Goal: Check status: Check status

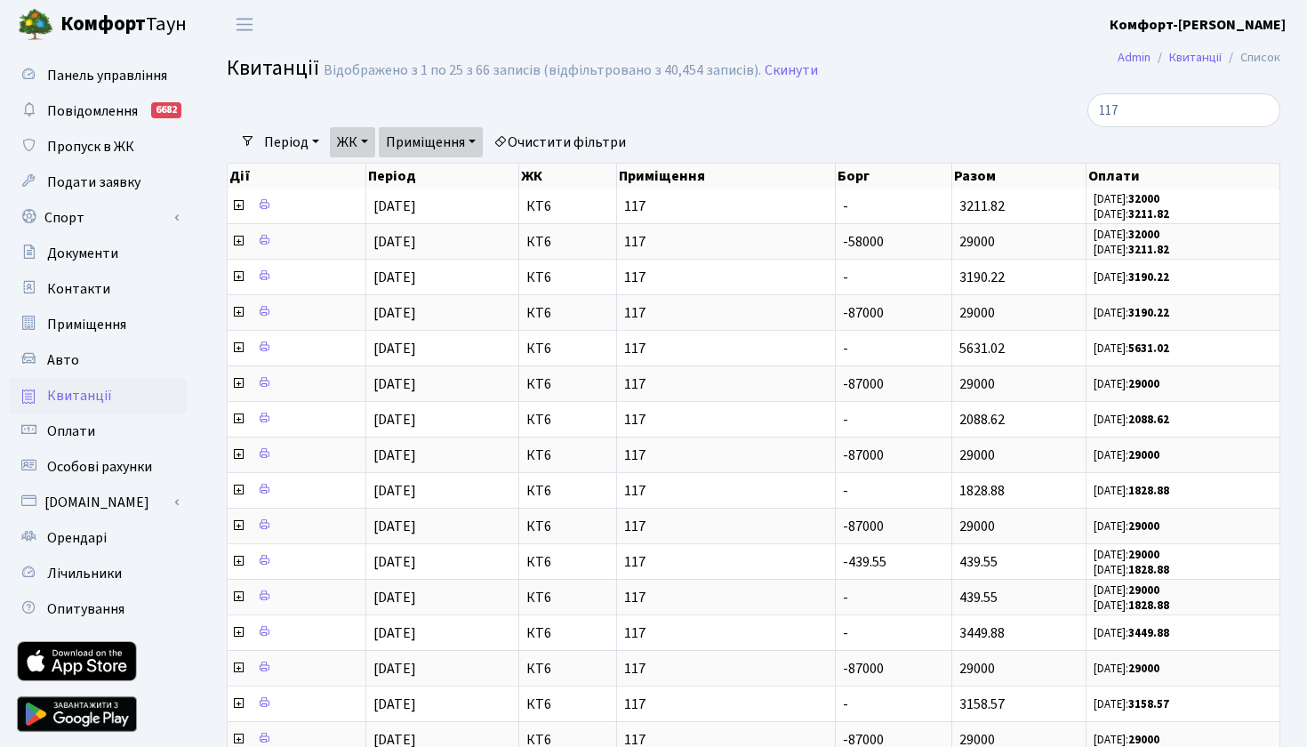
select select "304"
select select "25"
click at [372, 138] on link "ЖК" at bounding box center [352, 142] width 45 height 30
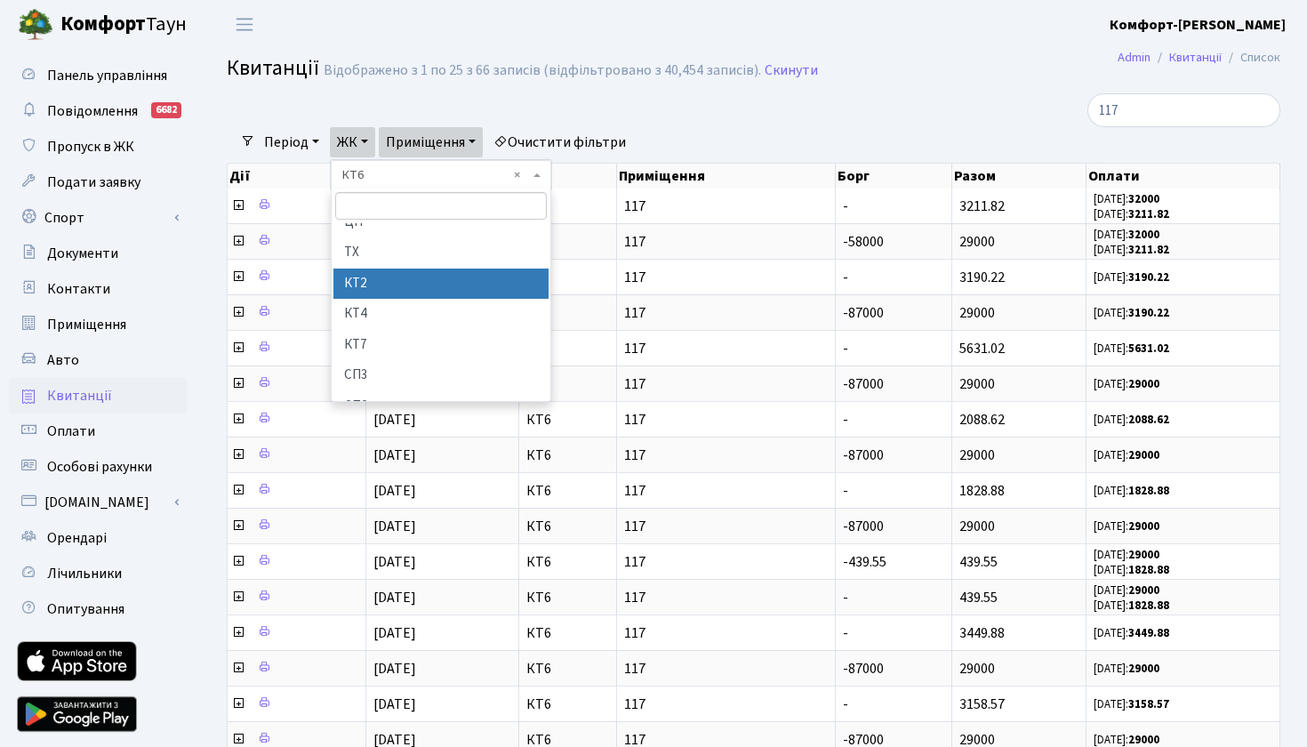
scroll to position [59, 0]
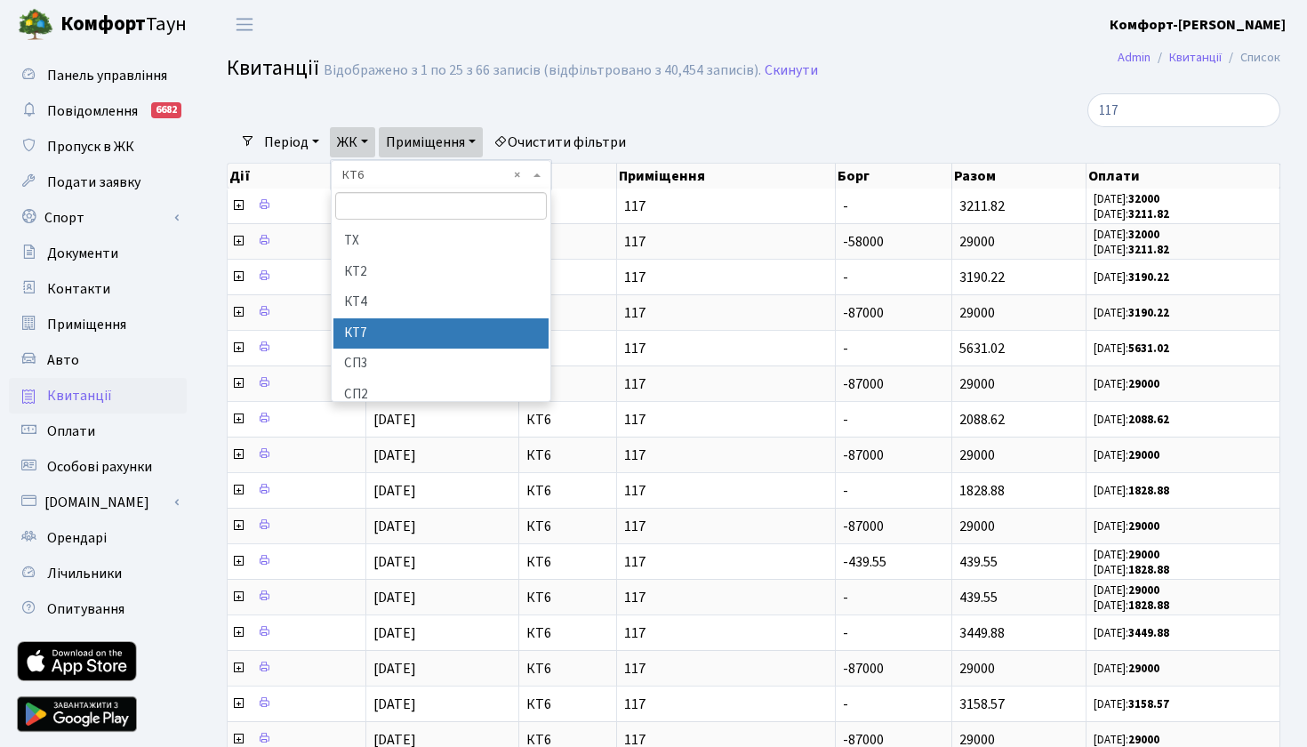
click at [356, 333] on li "КТ7" at bounding box center [440, 333] width 215 height 31
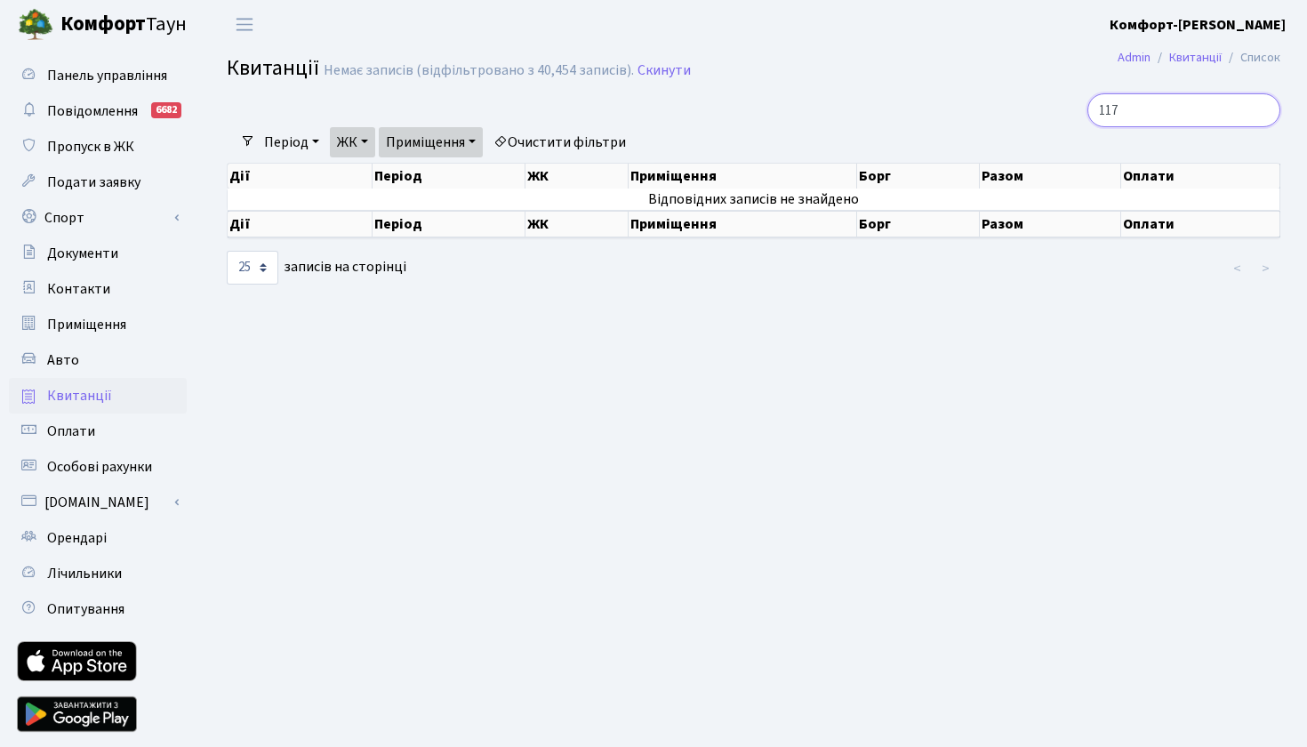
drag, startPoint x: 1130, startPoint y: 115, endPoint x: 1042, endPoint y: 111, distance: 88.1
click at [1042, 111] on div "117" at bounding box center [1113, 110] width 333 height 34
type input "94"
click at [466, 143] on link "Приміщення" at bounding box center [431, 142] width 104 height 30
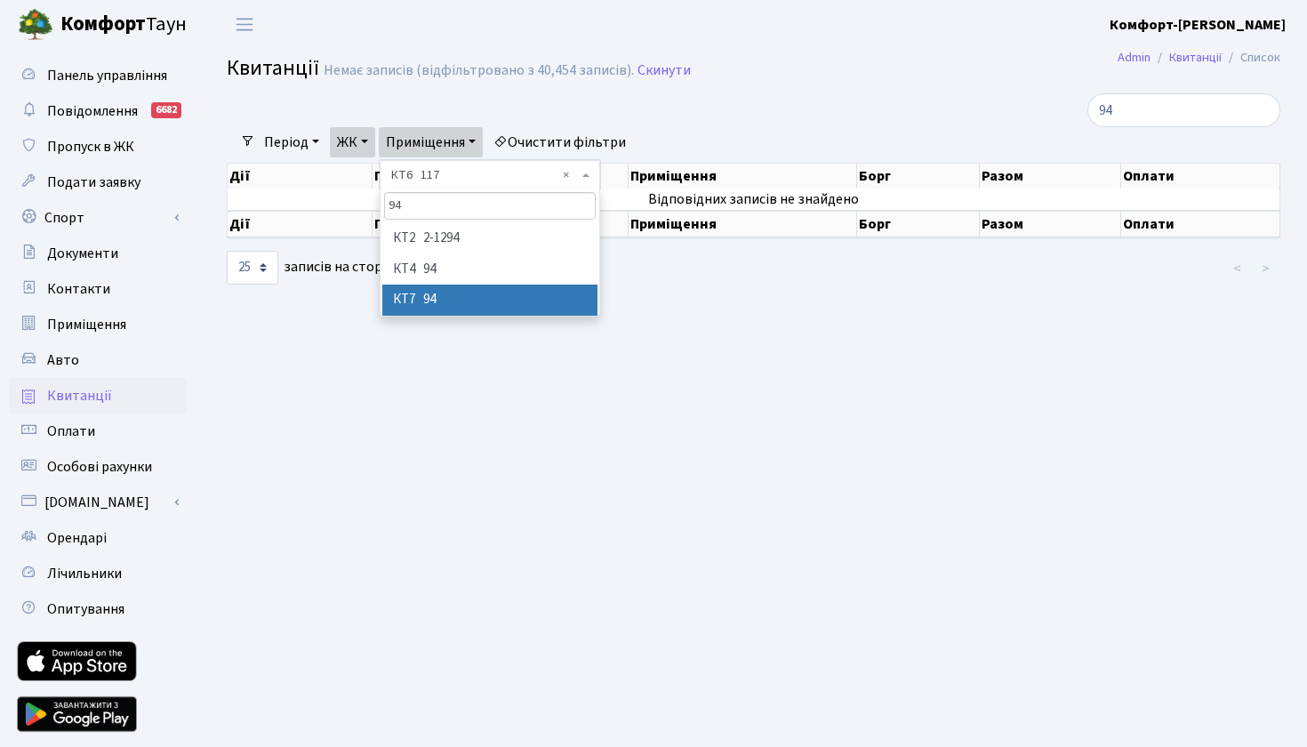
type input "94"
click at [446, 305] on li "КТ7 94" at bounding box center [489, 299] width 215 height 31
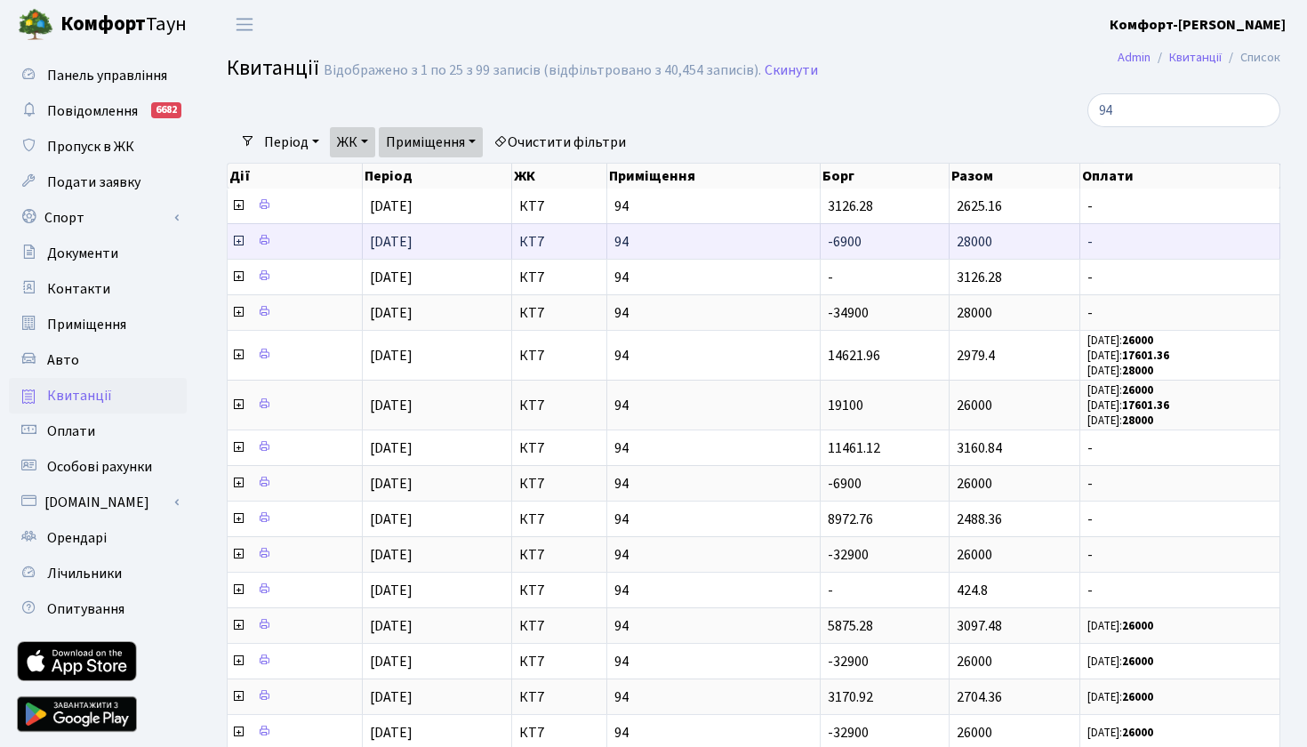
click at [236, 248] on icon at bounding box center [238, 241] width 14 height 14
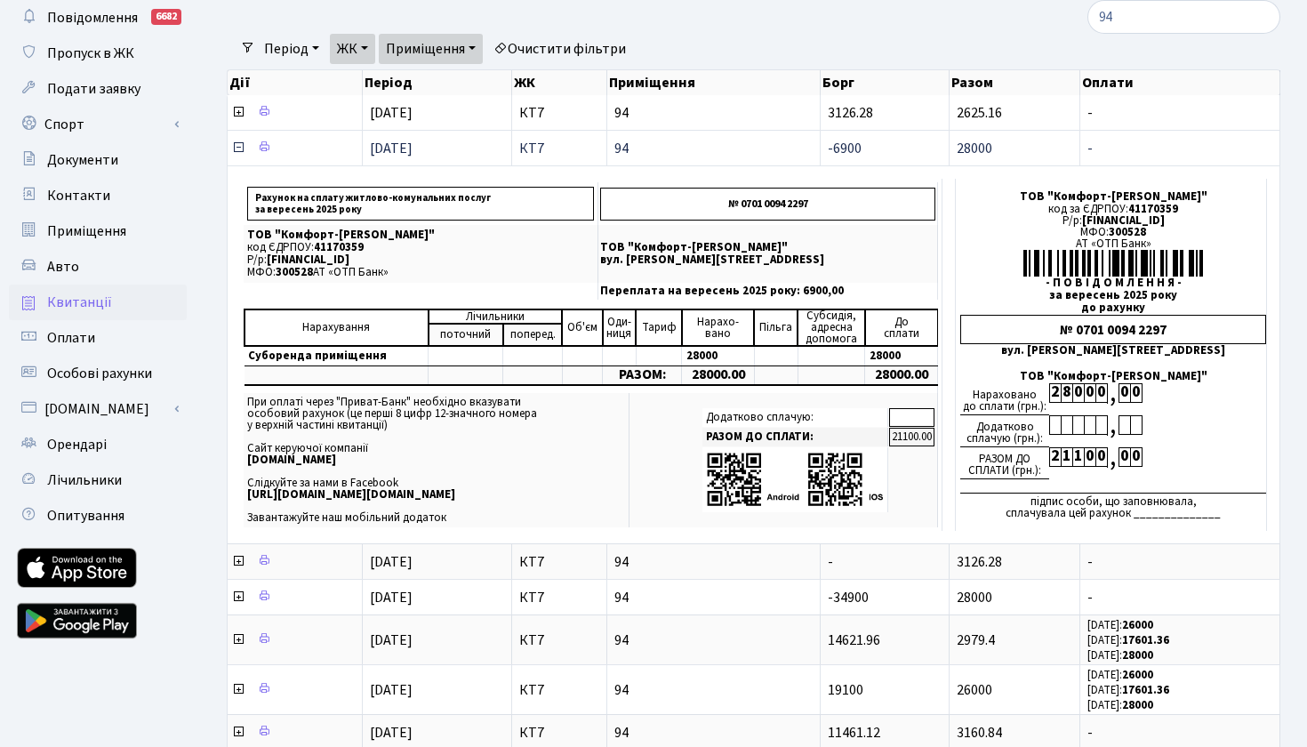
scroll to position [94, 0]
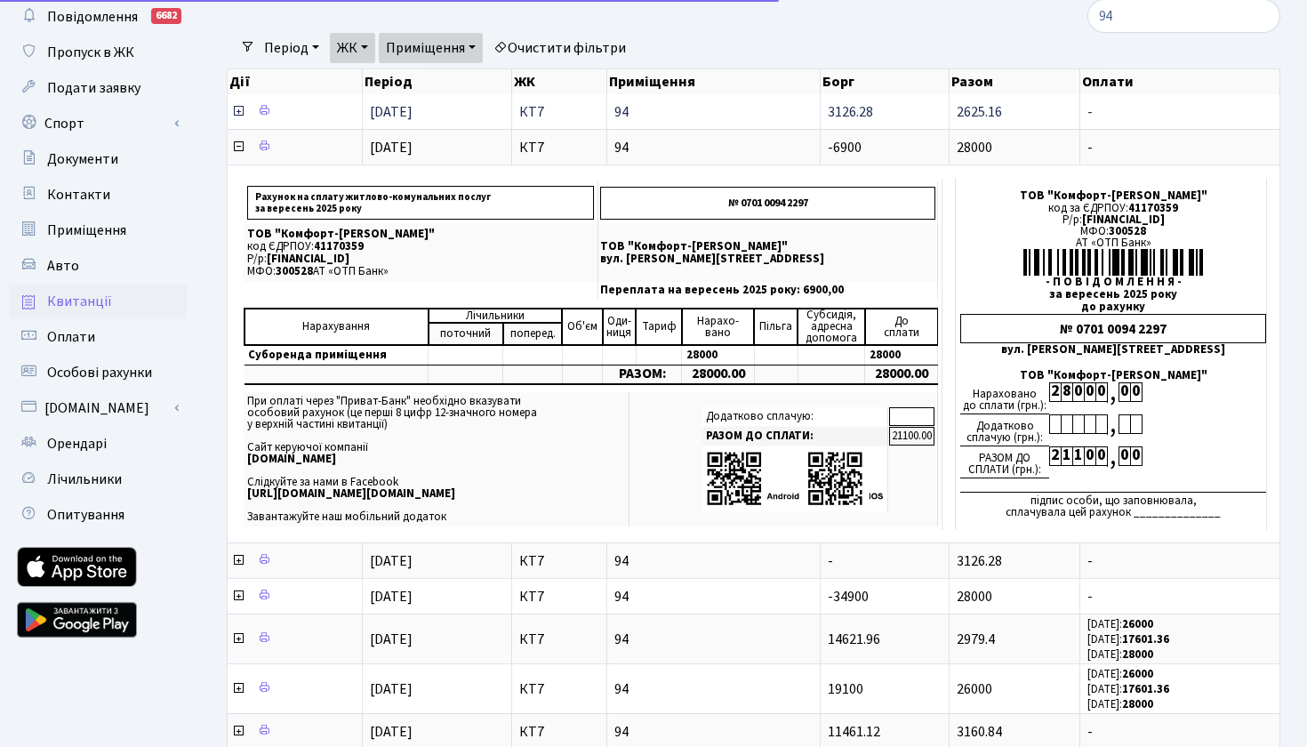
click at [239, 118] on icon at bounding box center [238, 111] width 14 height 14
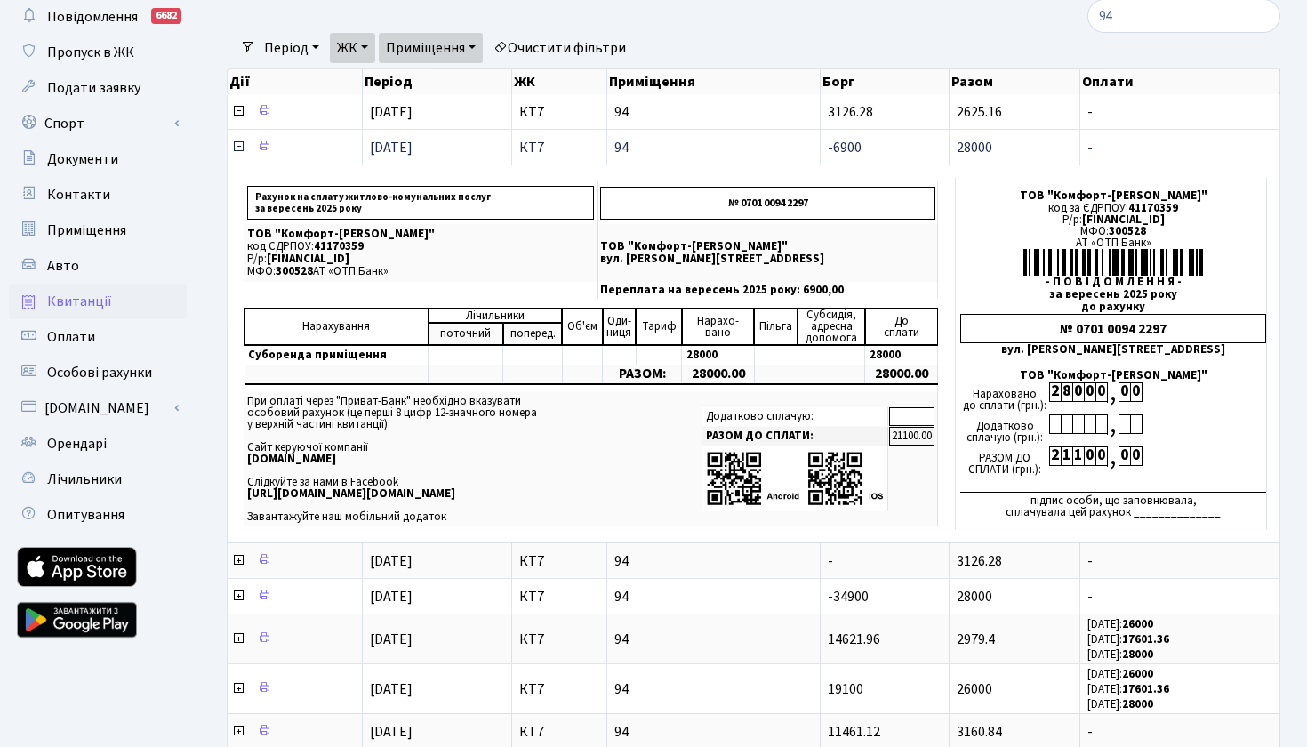
click at [238, 154] on icon at bounding box center [238, 147] width 14 height 14
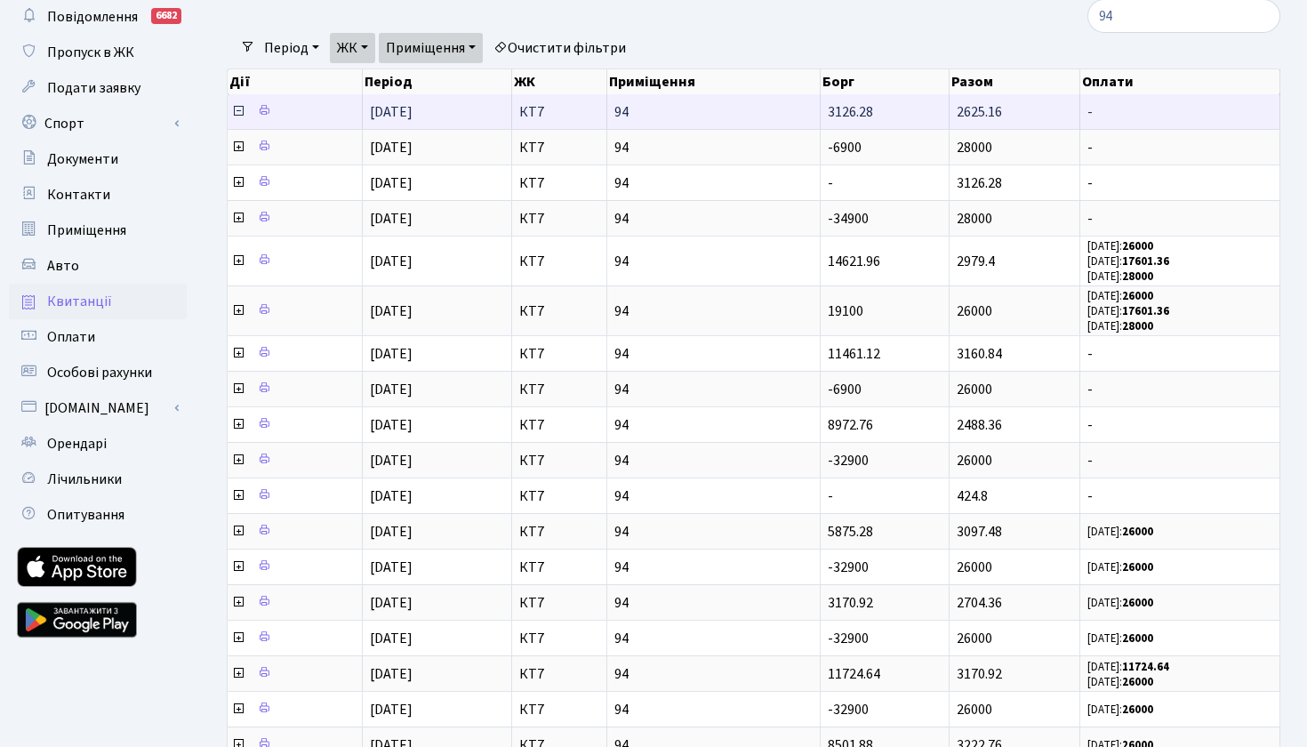
click at [238, 118] on icon at bounding box center [238, 111] width 14 height 14
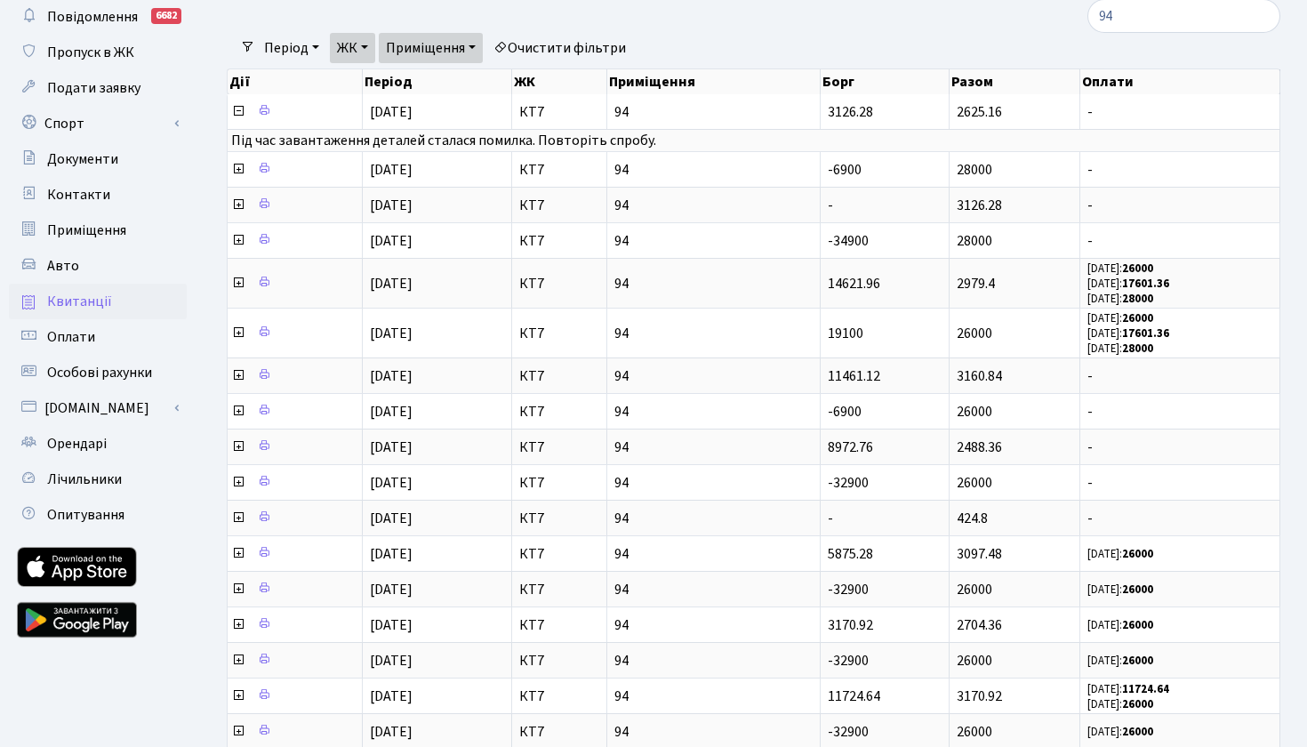
drag, startPoint x: 1149, startPoint y: 19, endPoint x: 1195, endPoint y: 36, distance: 49.5
click at [1195, 36] on div "Період [DATE] - [DATE] ЖК - КТ ЦП ТХ КТ2 КТ4 КТ7 СП3 СП2 КТ6 СП1 ВЛ1 СП ВЛ3 МП …" at bounding box center [760, 48] width 1011 height 30
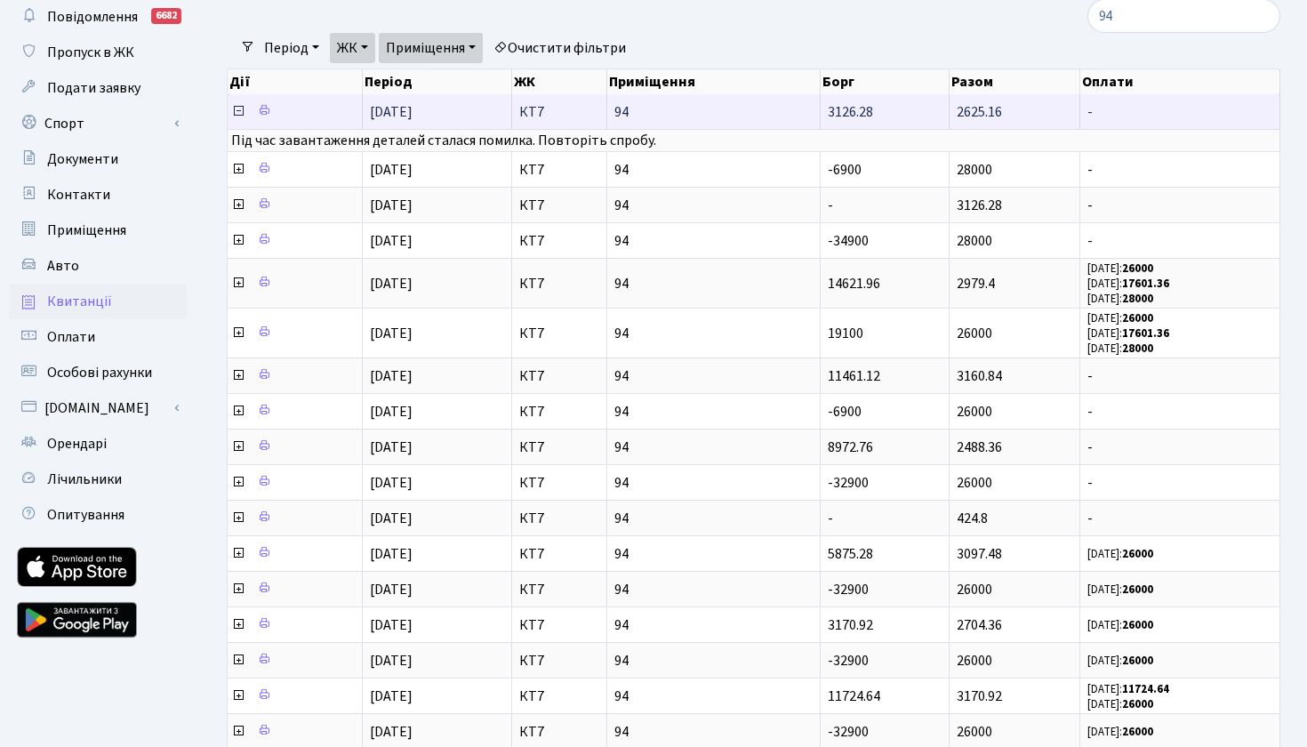
click at [236, 118] on icon at bounding box center [238, 111] width 14 height 14
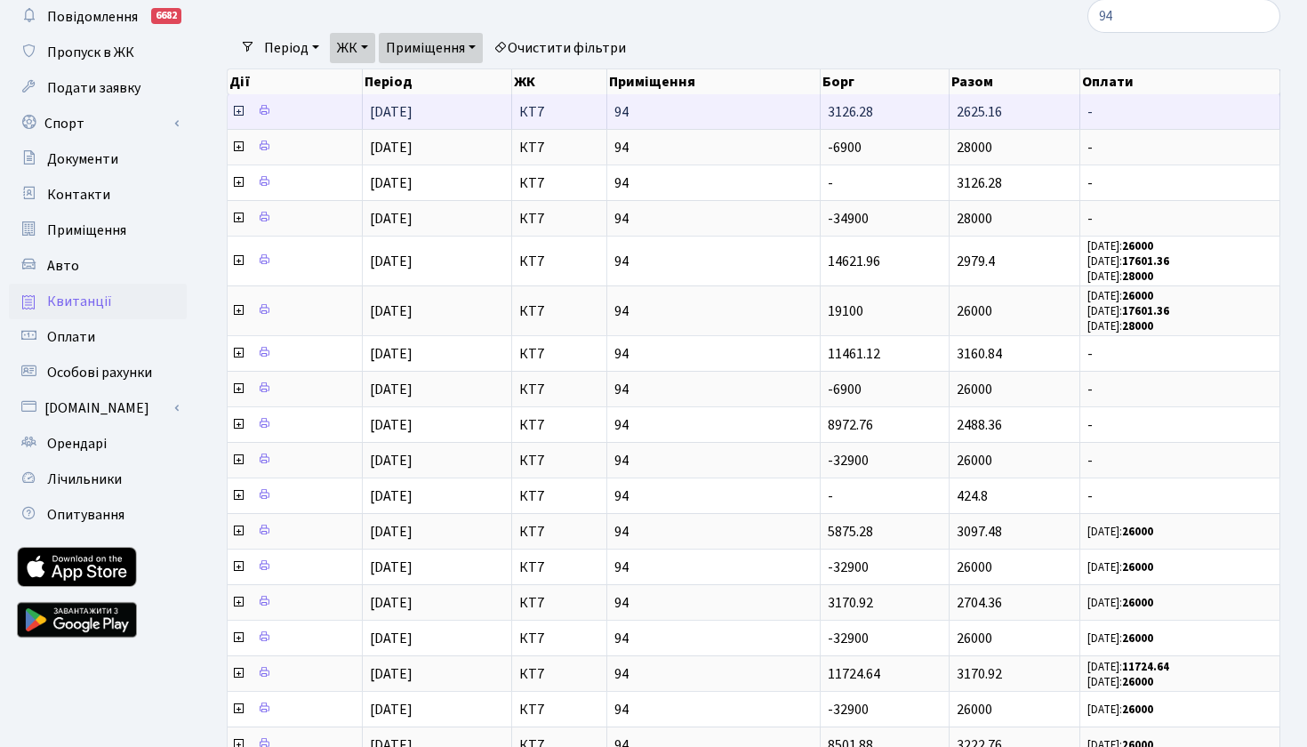
click at [236, 118] on icon at bounding box center [238, 111] width 14 height 14
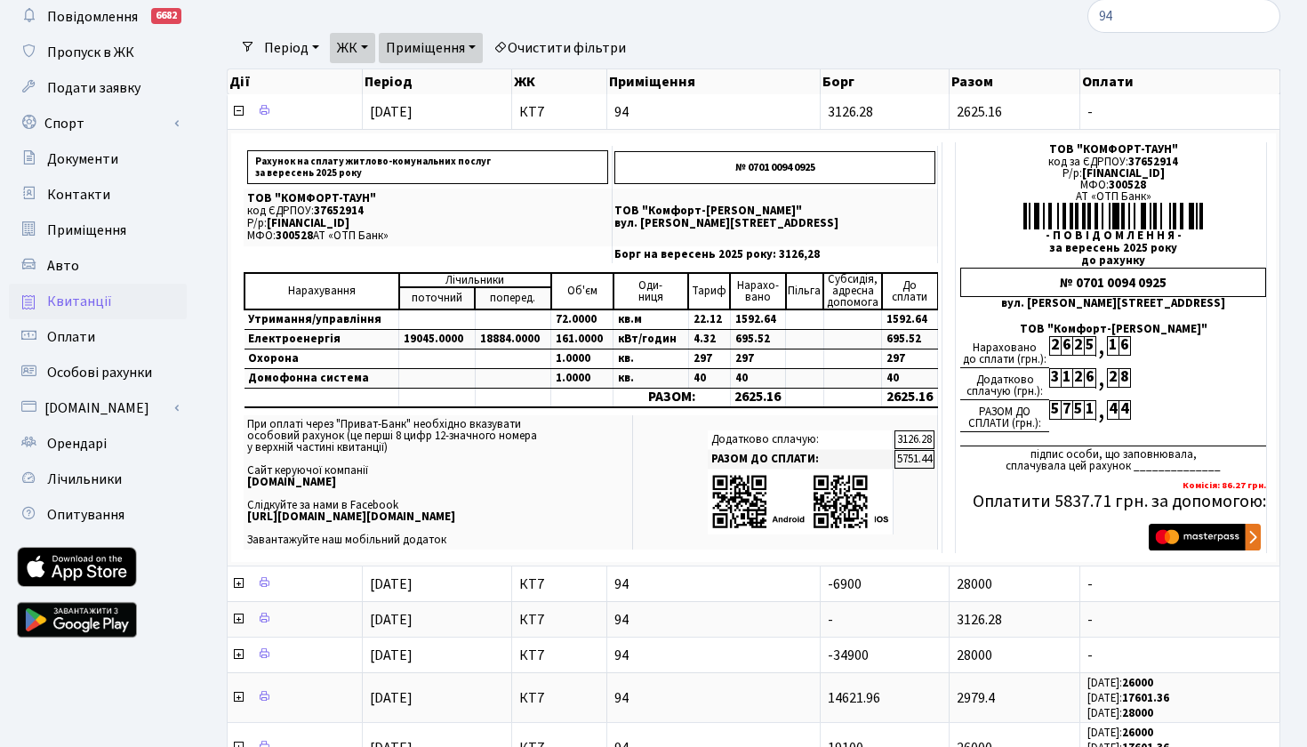
click at [476, 48] on link "Приміщення" at bounding box center [431, 48] width 104 height 30
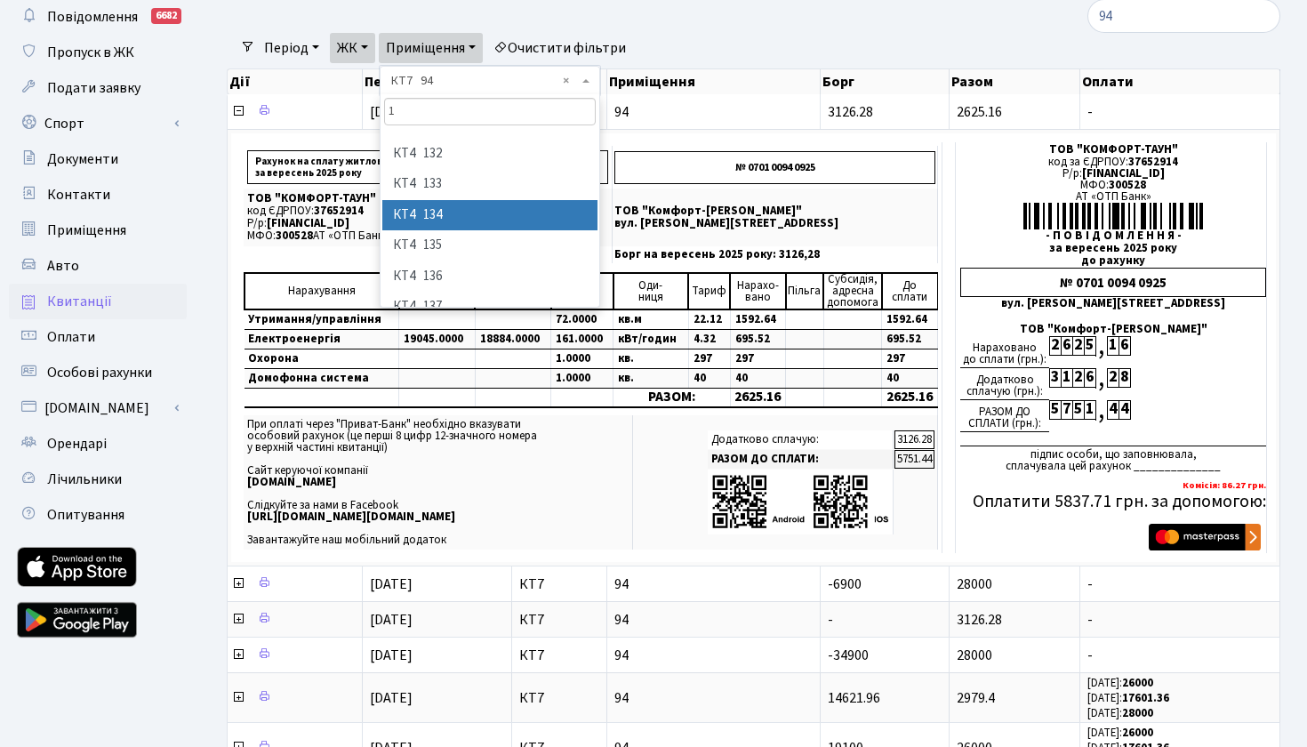
scroll to position [0, 0]
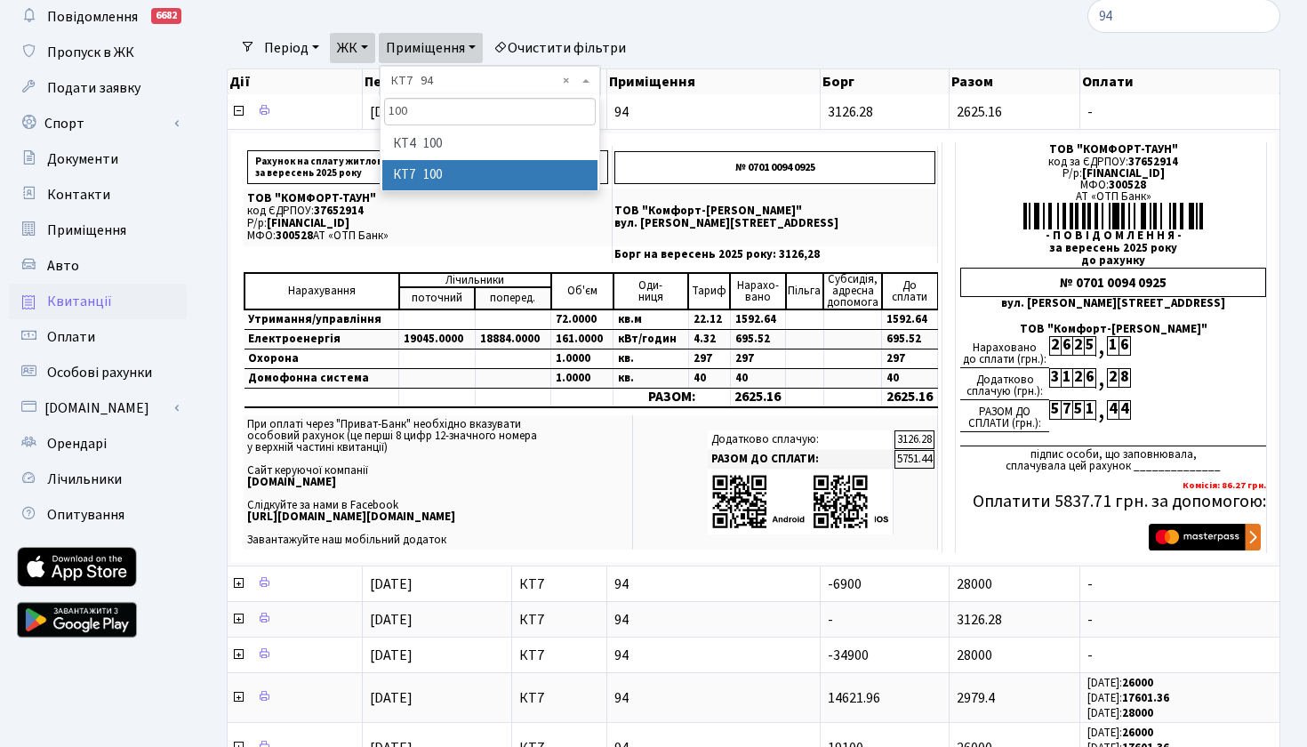
type input "100"
click at [482, 169] on li "КТ7 100" at bounding box center [489, 175] width 215 height 31
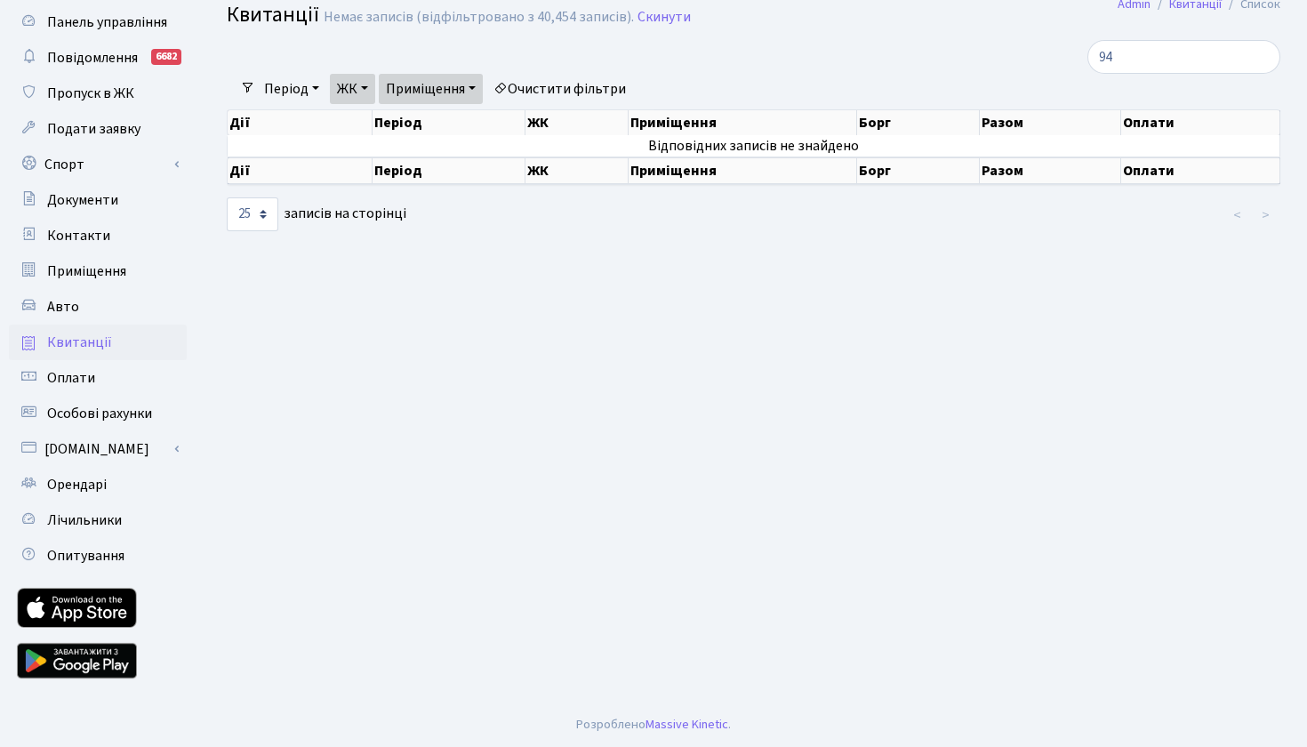
scroll to position [53, 0]
click at [1143, 49] on input "94" at bounding box center [1183, 57] width 193 height 34
type input "9"
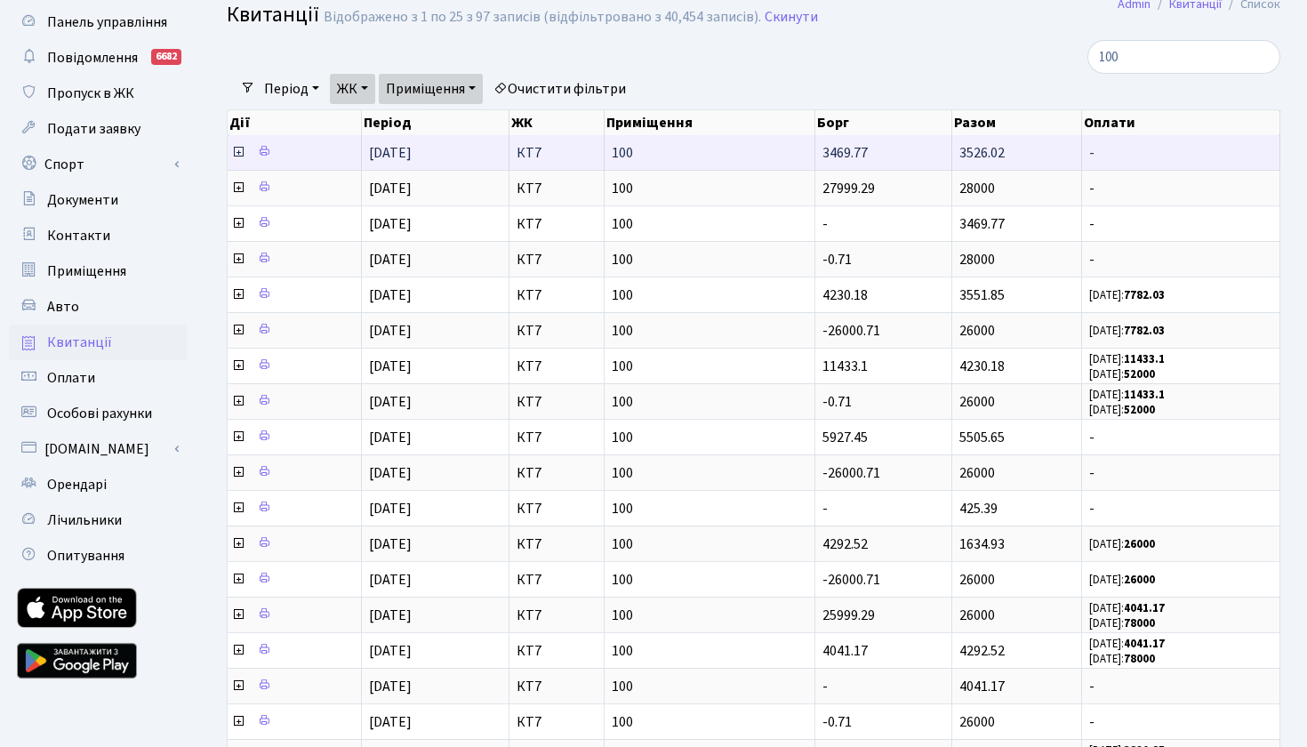
click at [238, 159] on icon at bounding box center [238, 152] width 14 height 14
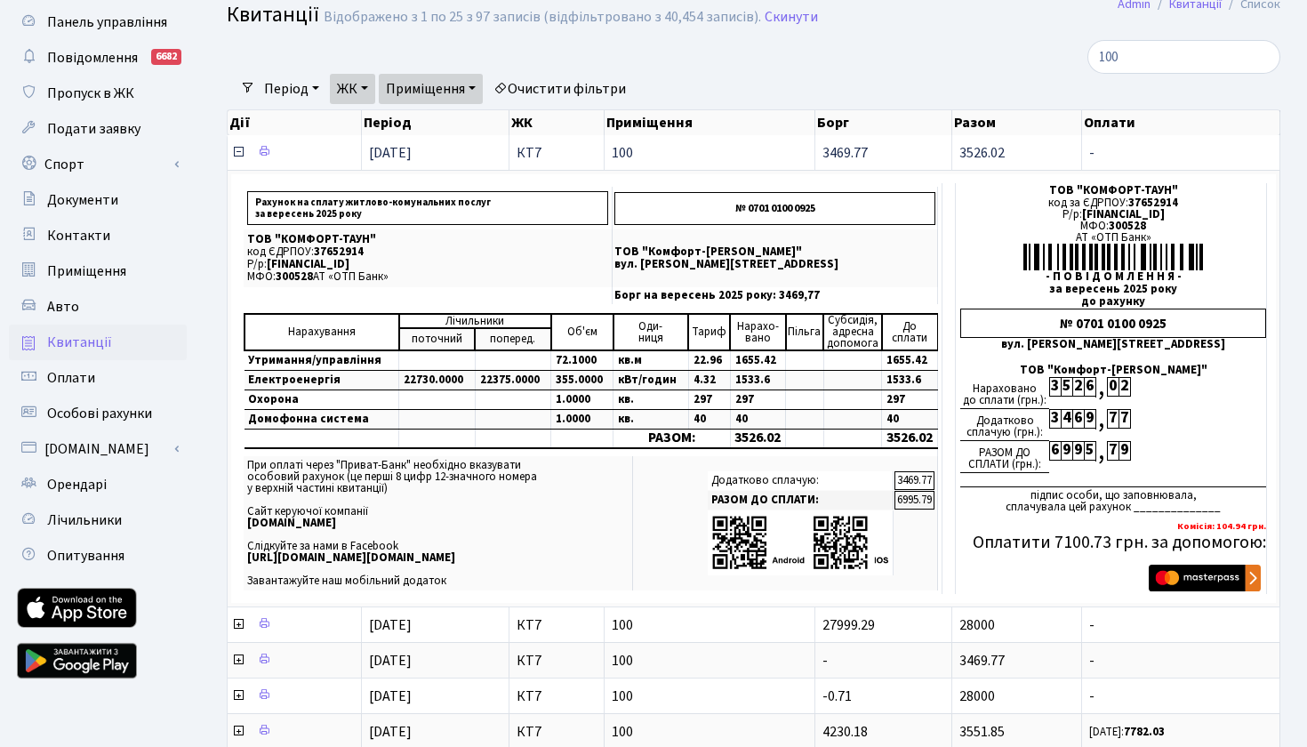
click at [238, 159] on icon at bounding box center [238, 152] width 14 height 14
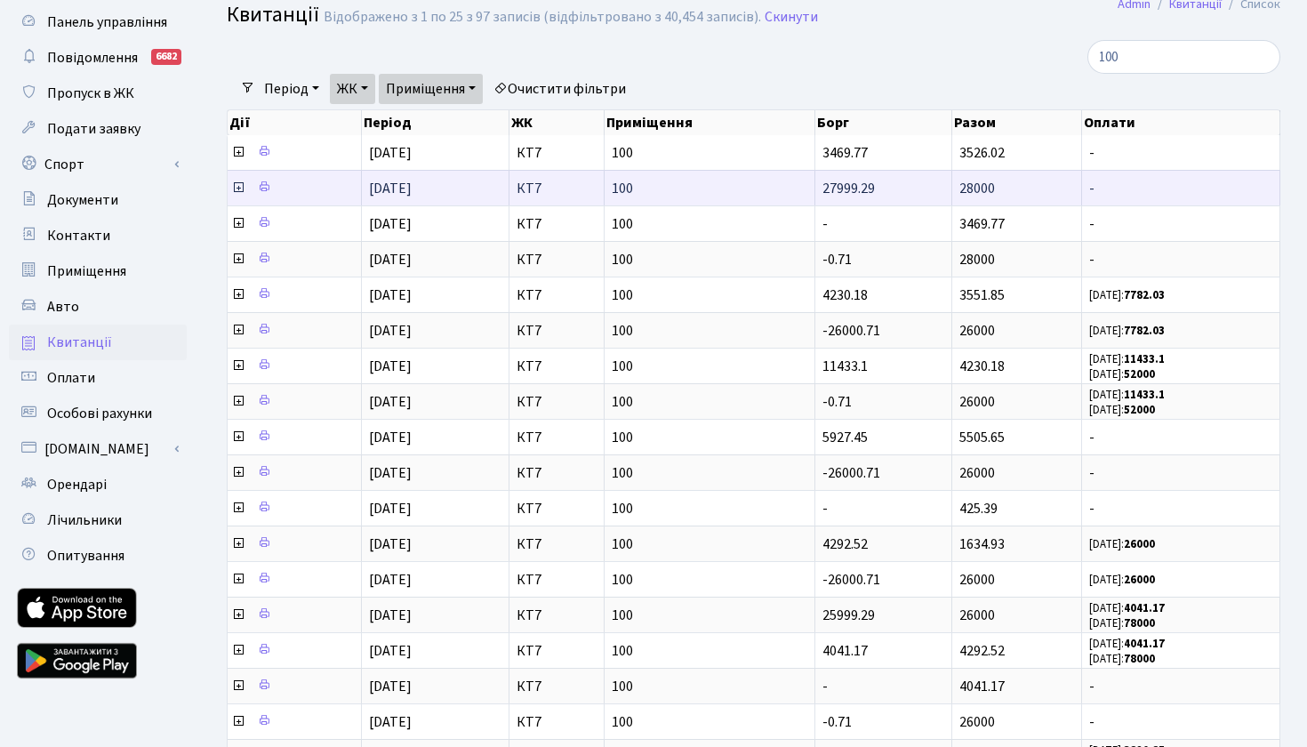
click at [238, 195] on icon at bounding box center [238, 187] width 14 height 14
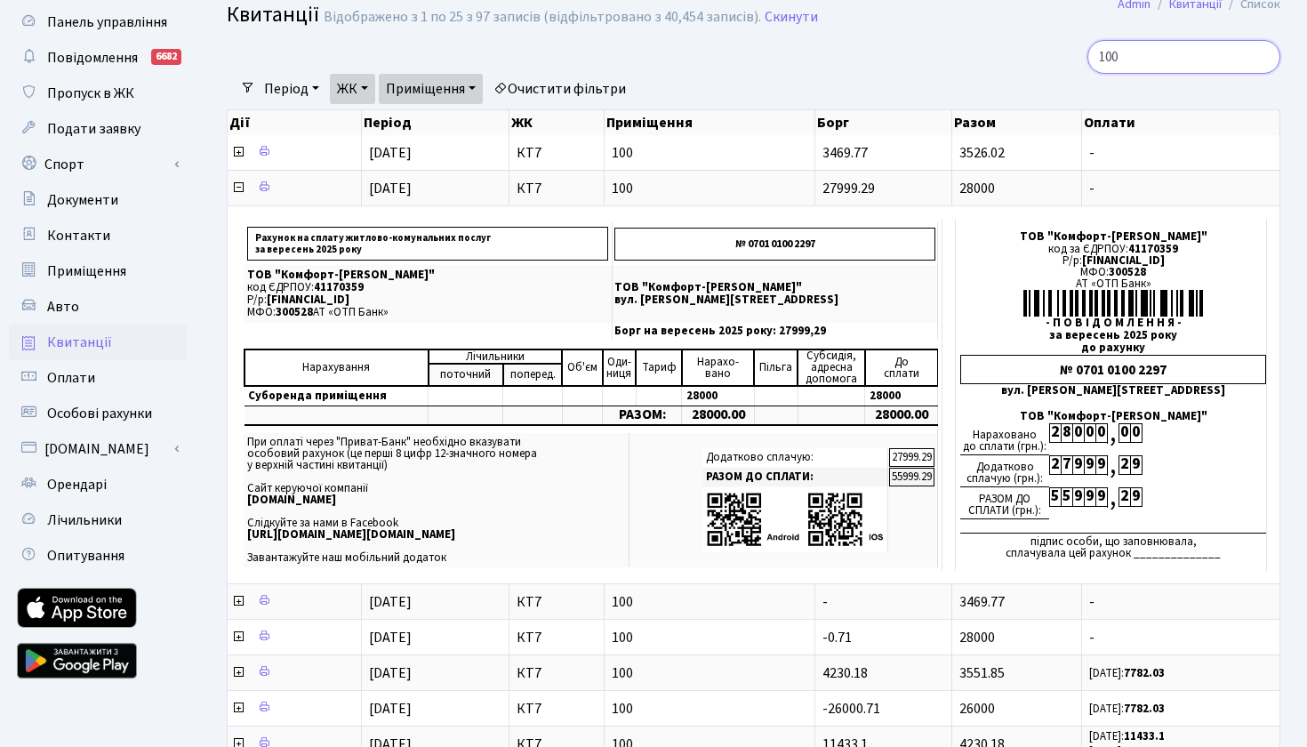
click at [1129, 58] on input "100" at bounding box center [1183, 57] width 193 height 34
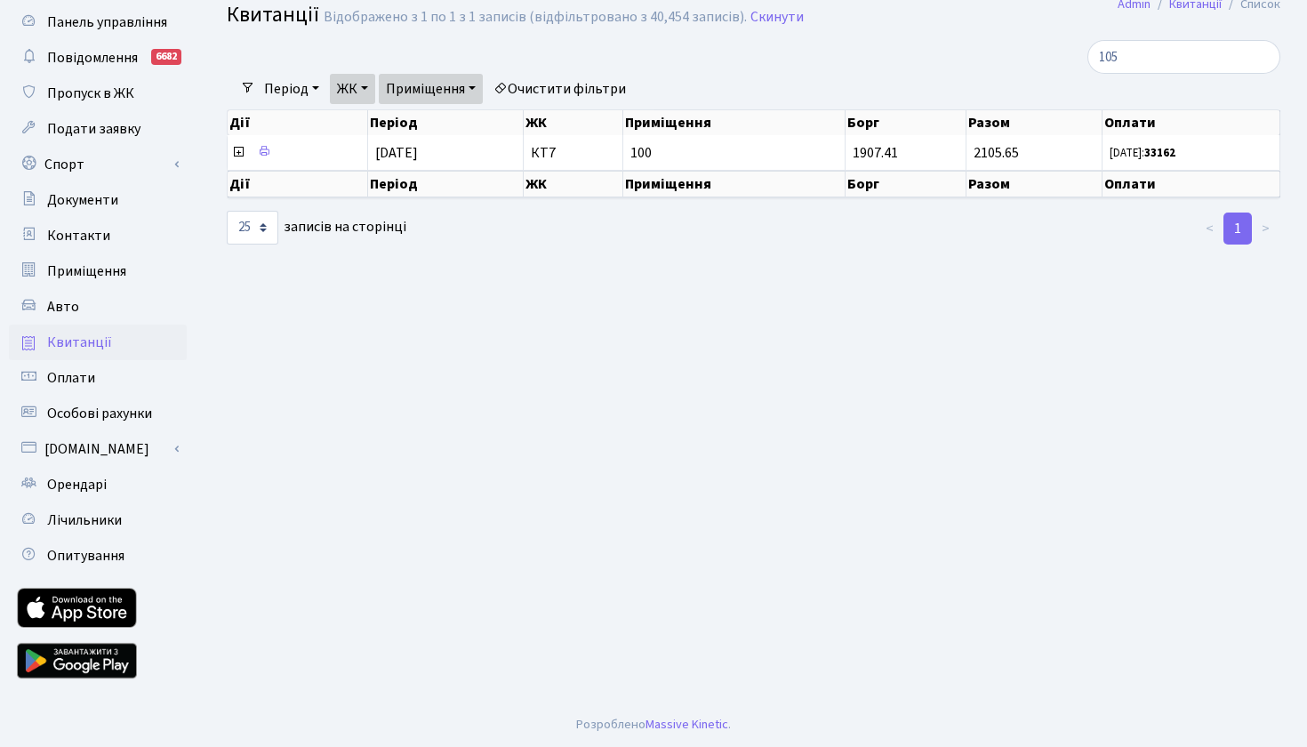
click at [475, 84] on link "Приміщення" at bounding box center [431, 89] width 104 height 30
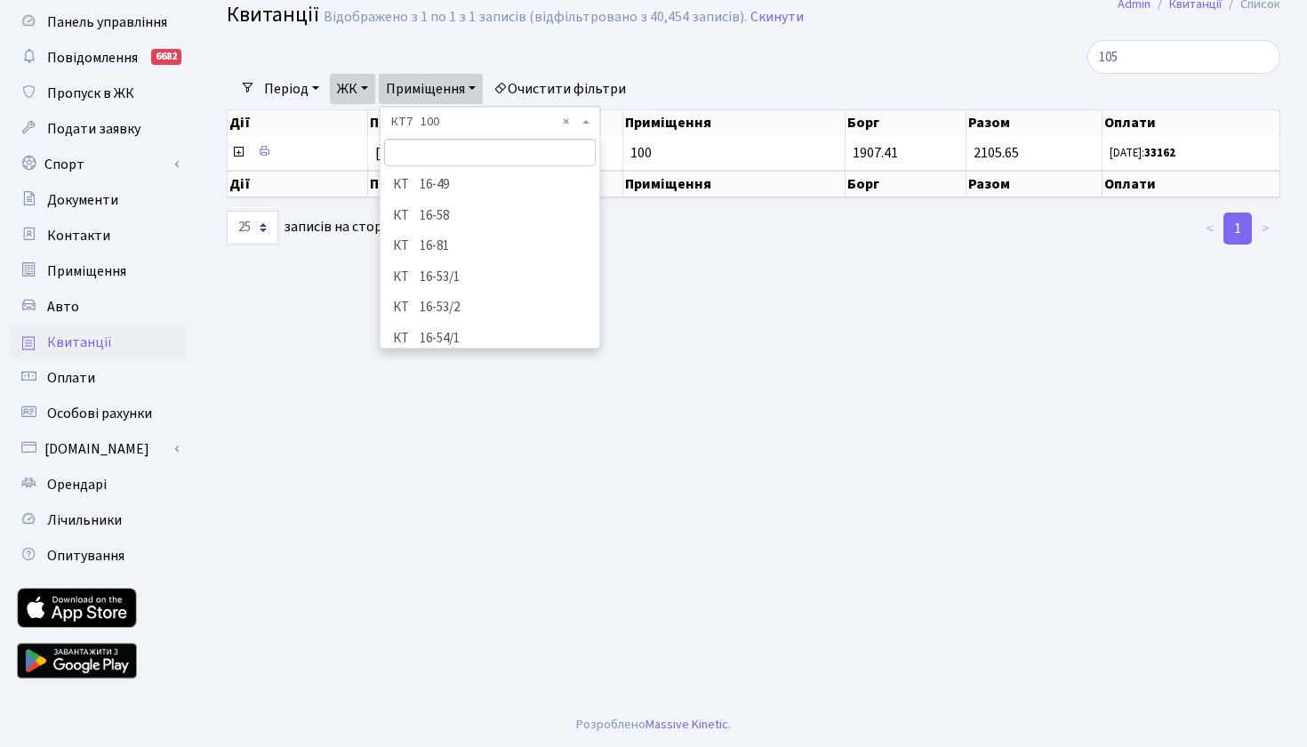
scroll to position [6225, 0]
click at [458, 261] on li "КТ7 105" at bounding box center [489, 276] width 215 height 31
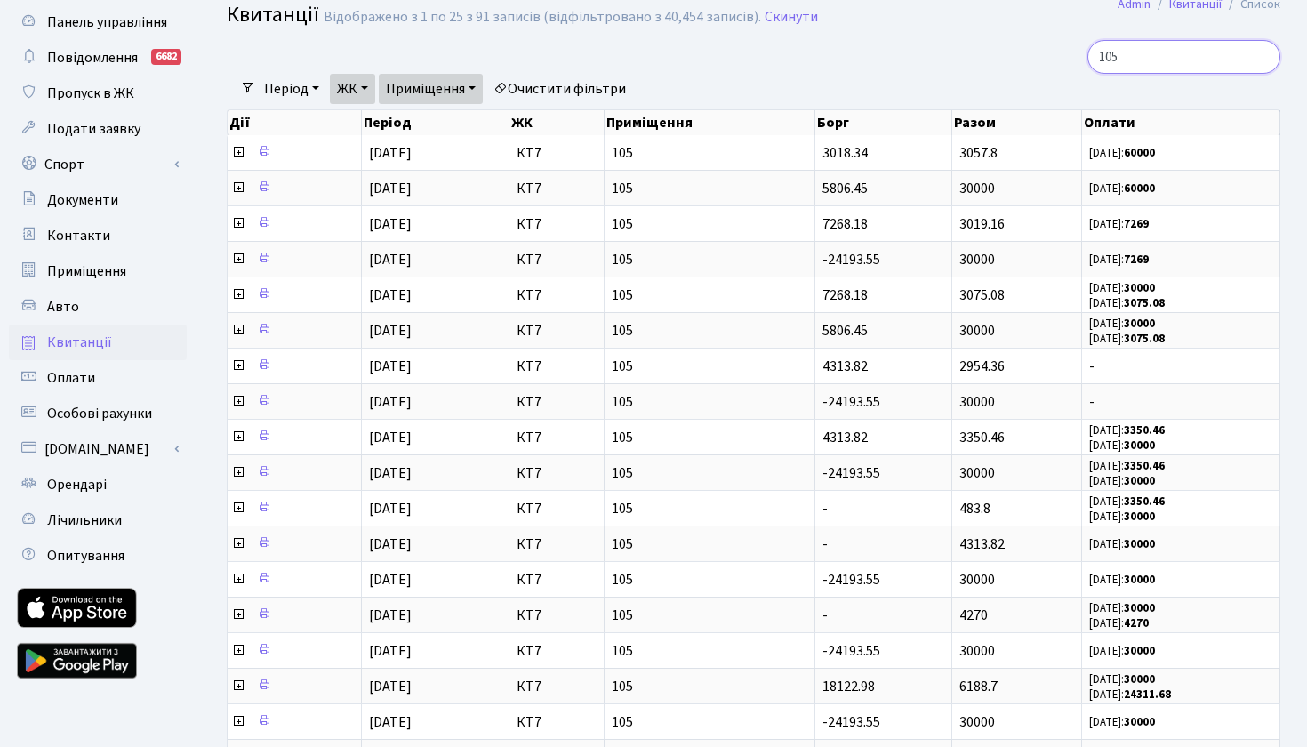
drag, startPoint x: 1144, startPoint y: 50, endPoint x: 980, endPoint y: 38, distance: 163.9
click at [982, 43] on div "105" at bounding box center [1113, 57] width 333 height 34
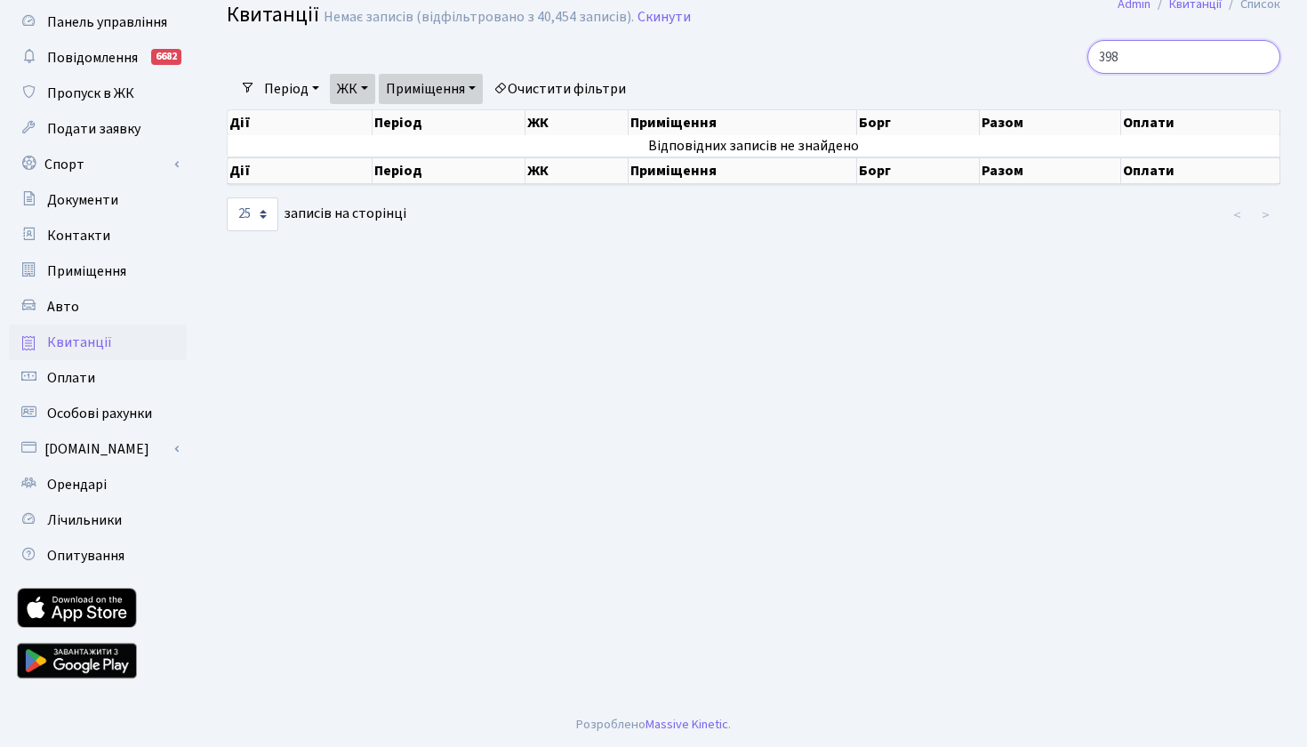
type input "398"
click at [494, 85] on ul "Період [DATE] - [DATE] ЖК - КТ ЦП ТХ КТ2 КТ4 КТ7 СП3 СП2 КТ6 СП1 ВЛ1 СП ВЛ3 МП …" at bounding box center [445, 89] width 380 height 30
click at [483, 85] on link "Приміщення" at bounding box center [431, 89] width 104 height 30
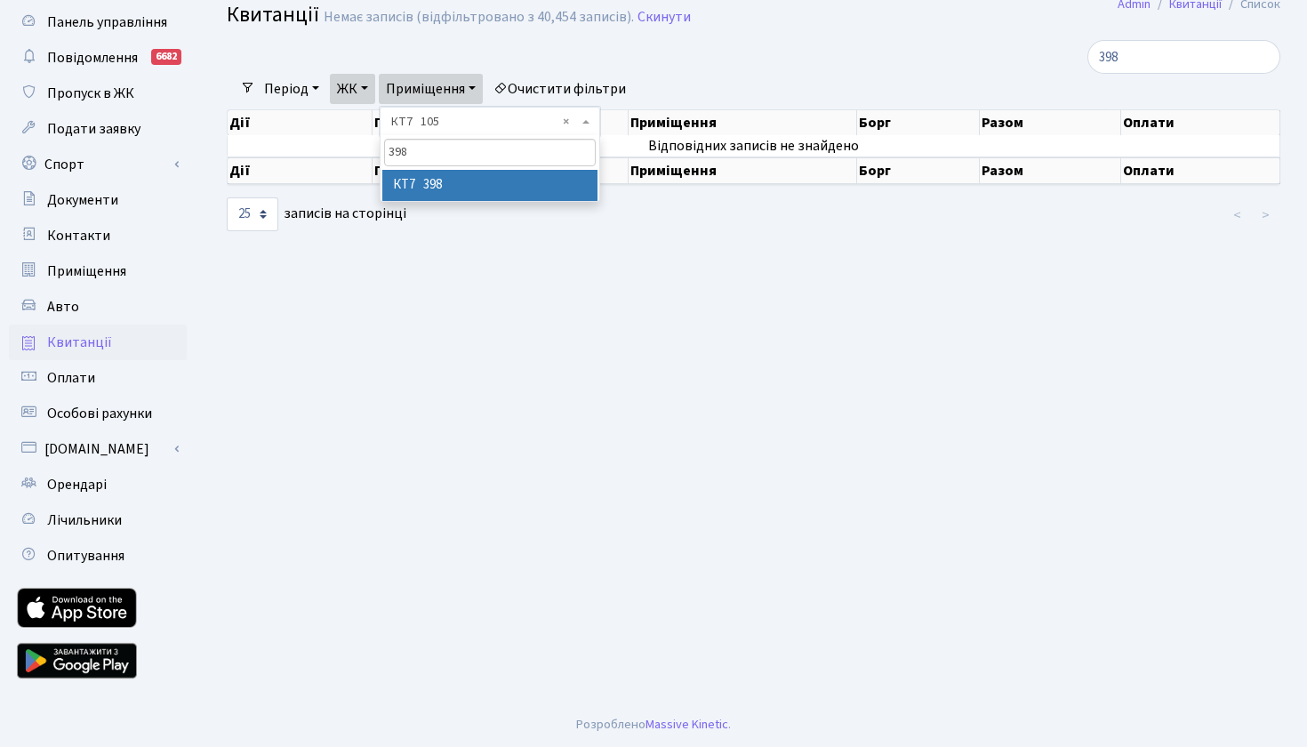
type input "398"
click at [456, 184] on li "КТ7 398" at bounding box center [489, 185] width 215 height 31
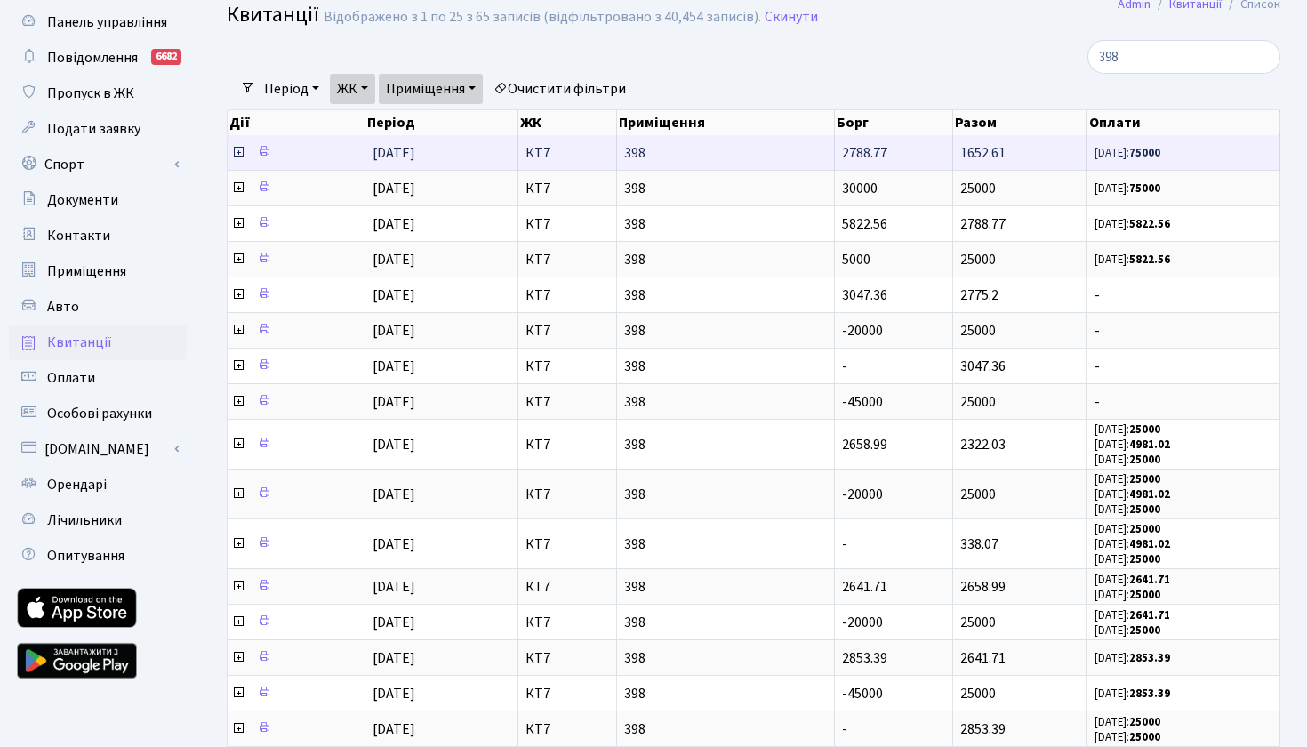
click at [239, 159] on icon at bounding box center [238, 152] width 14 height 14
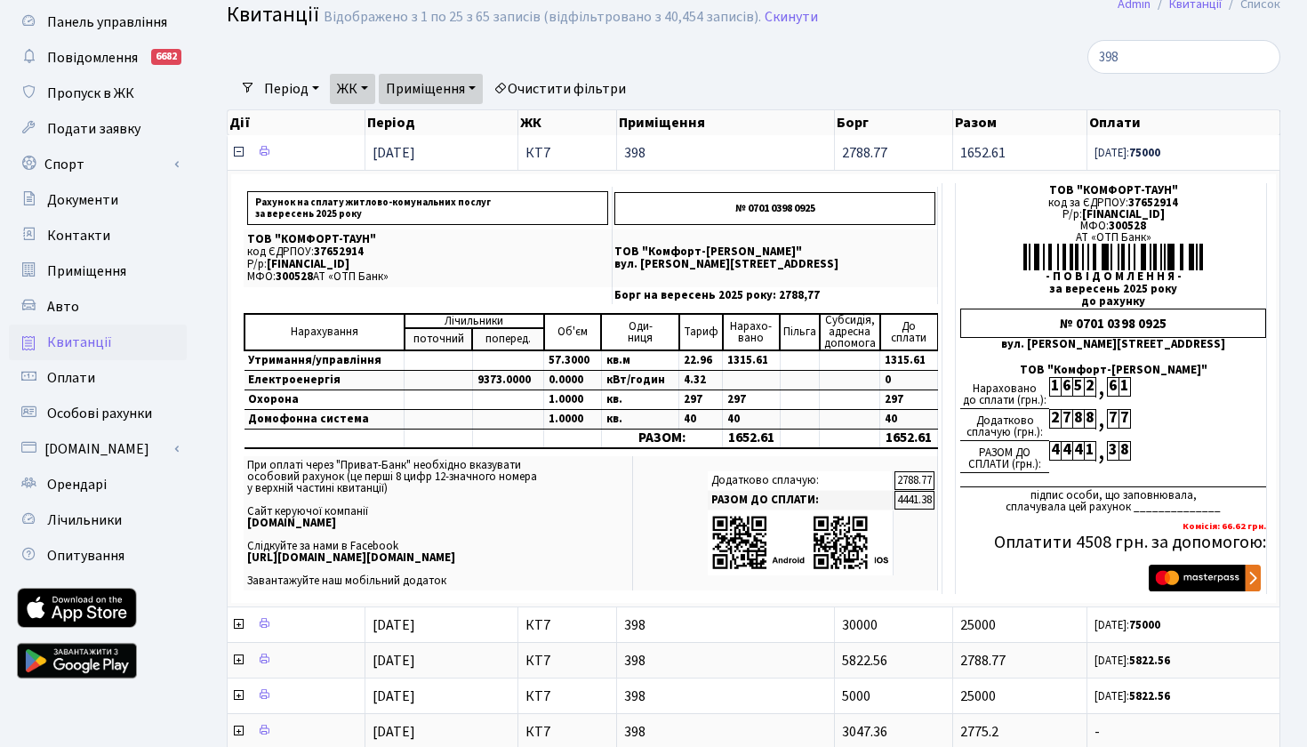
click at [239, 159] on icon at bounding box center [238, 152] width 14 height 14
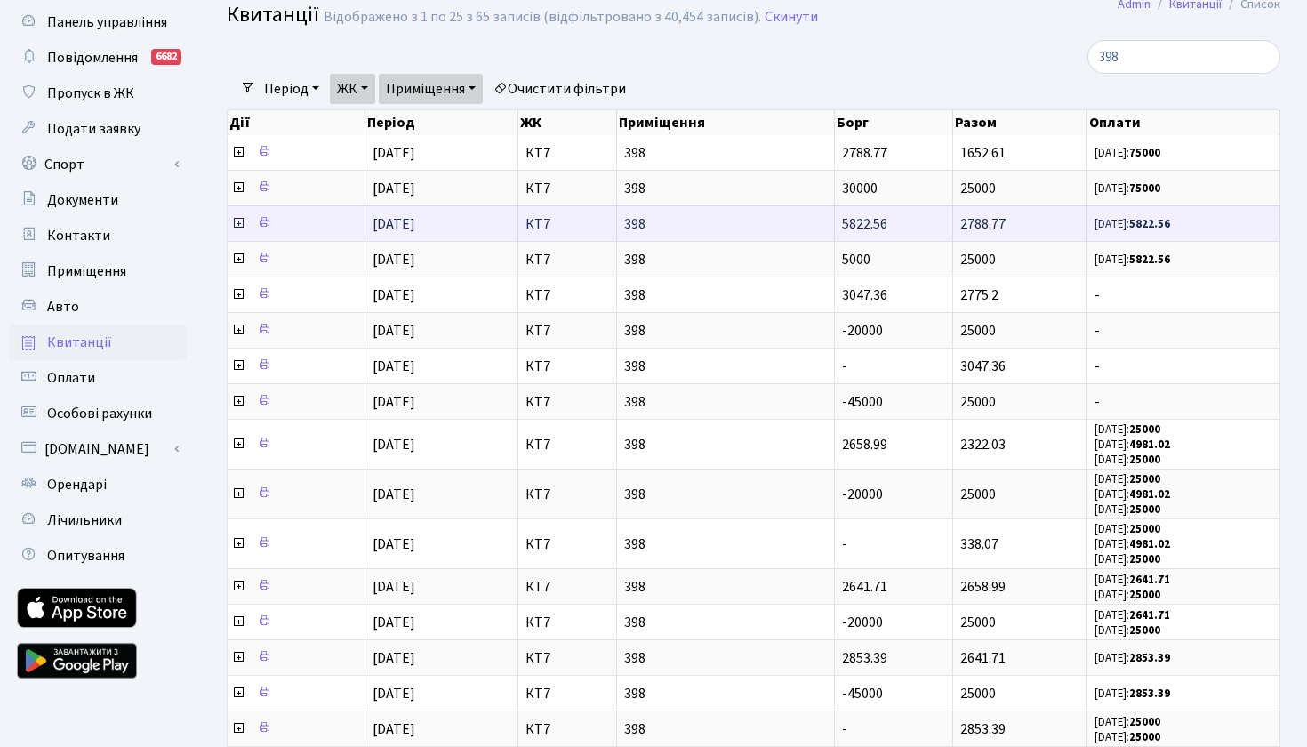
click at [238, 230] on icon at bounding box center [238, 223] width 14 height 14
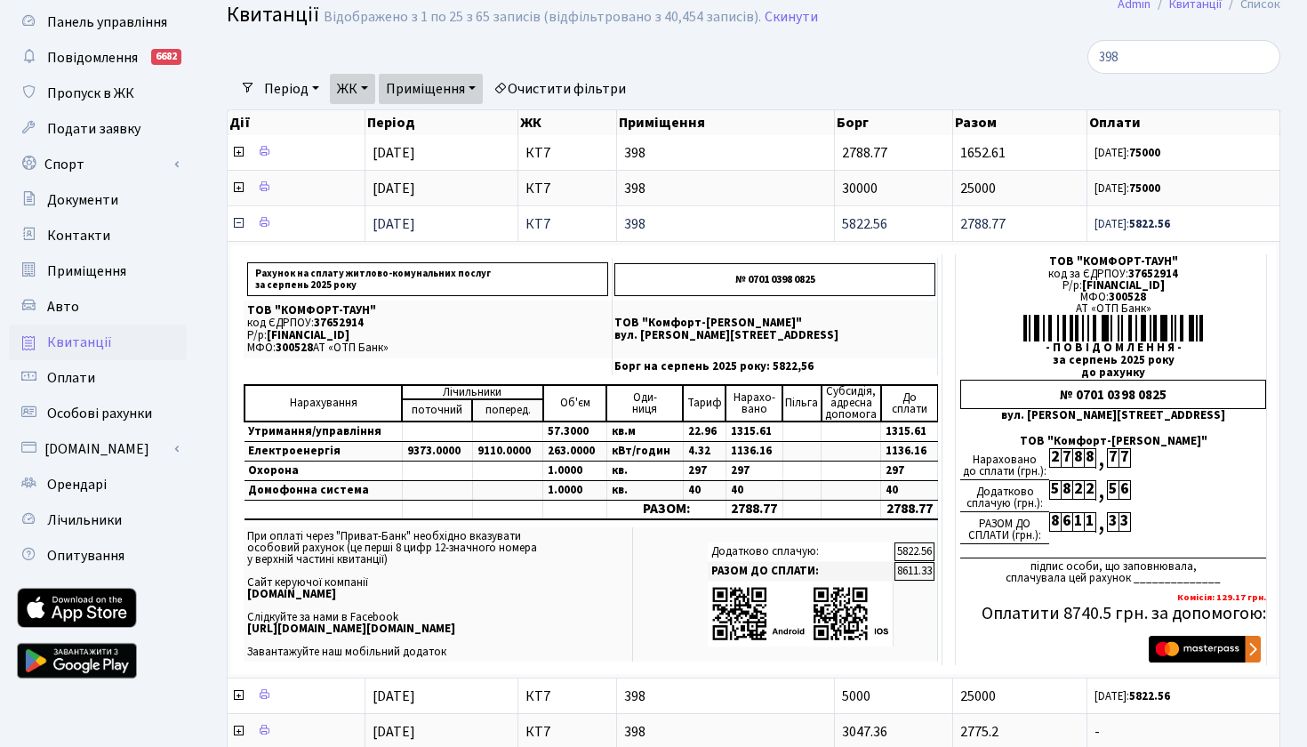
click at [237, 230] on icon at bounding box center [238, 223] width 14 height 14
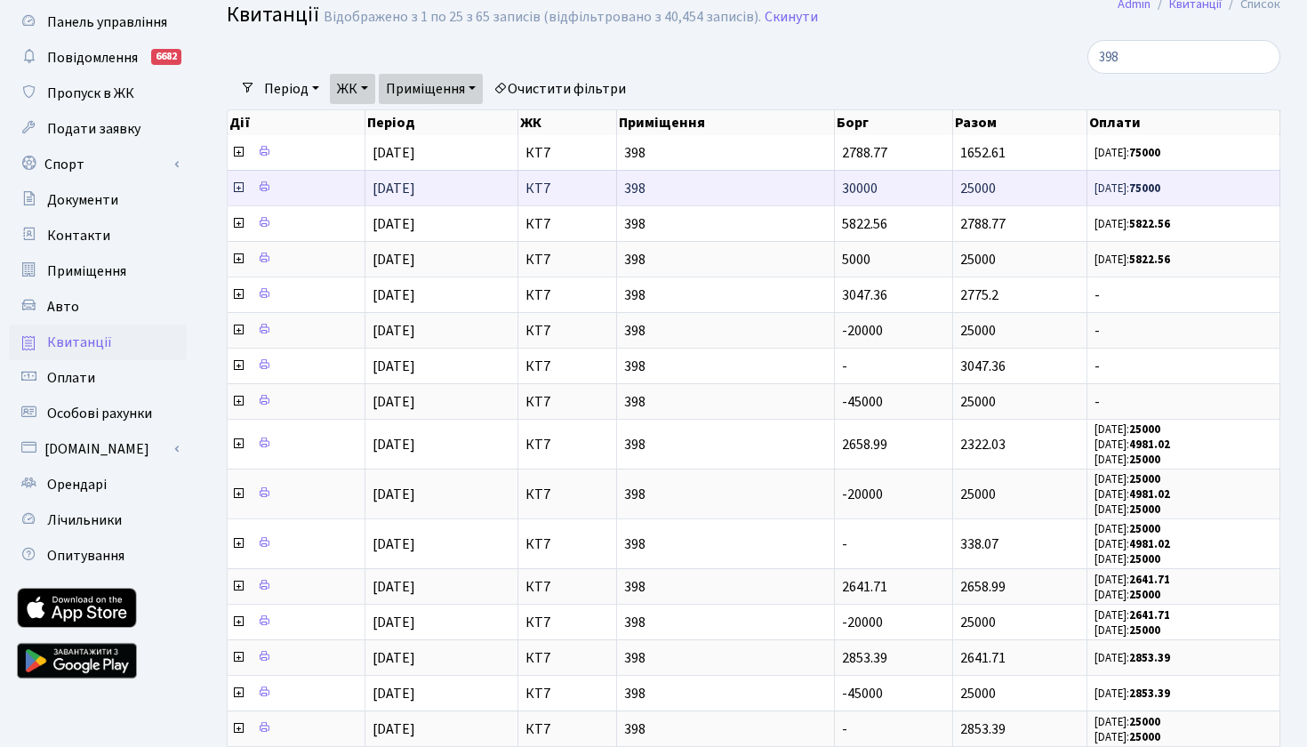
click at [238, 195] on icon at bounding box center [238, 187] width 14 height 14
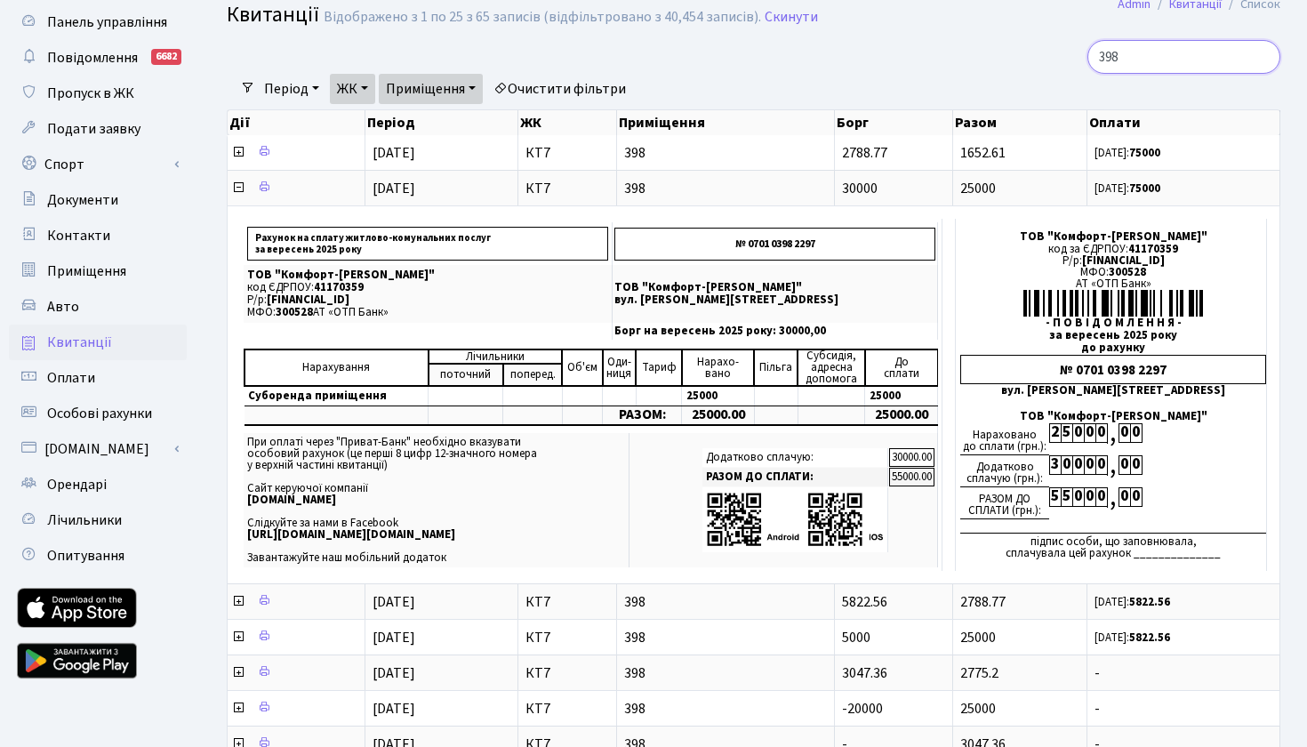
drag, startPoint x: 1123, startPoint y: 52, endPoint x: 1037, endPoint y: 48, distance: 86.3
click at [1037, 49] on div "398" at bounding box center [1113, 57] width 333 height 34
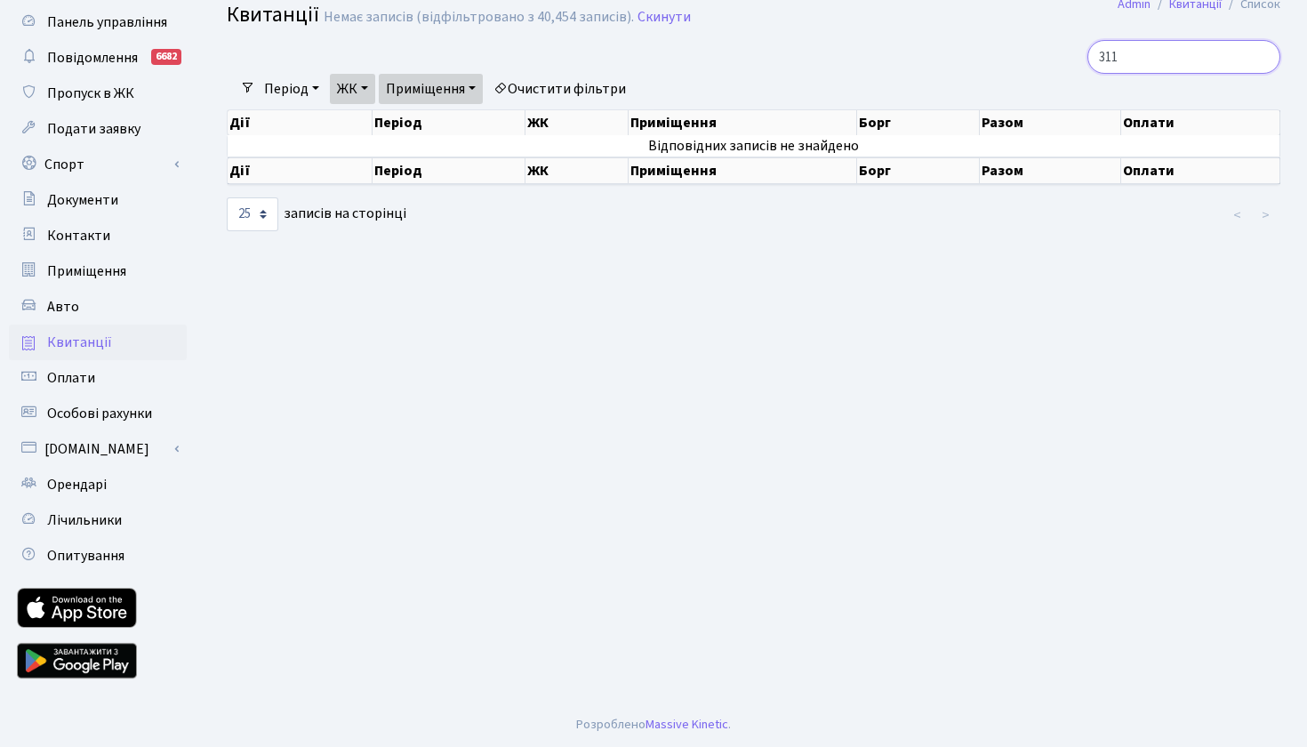
type input "311"
click at [482, 90] on link "Приміщення" at bounding box center [431, 89] width 104 height 30
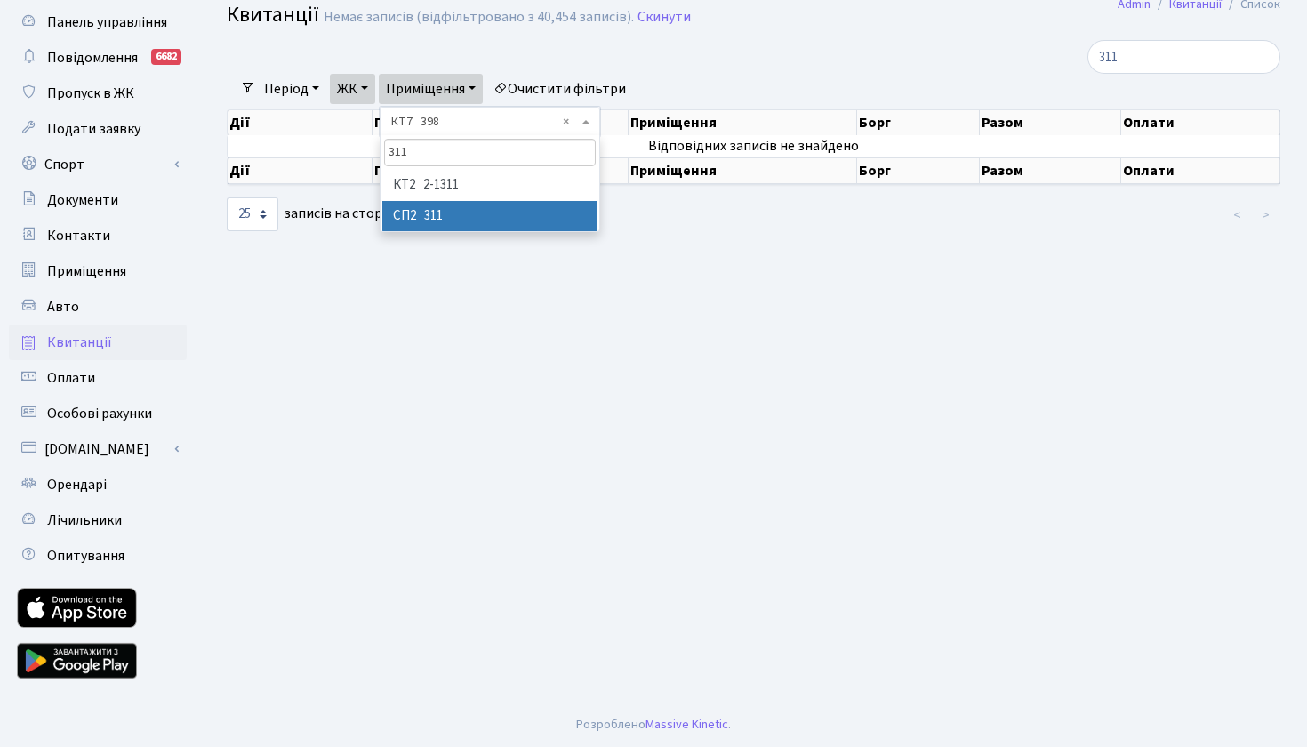
type input "311"
click at [457, 216] on li "СП2 311" at bounding box center [489, 216] width 215 height 31
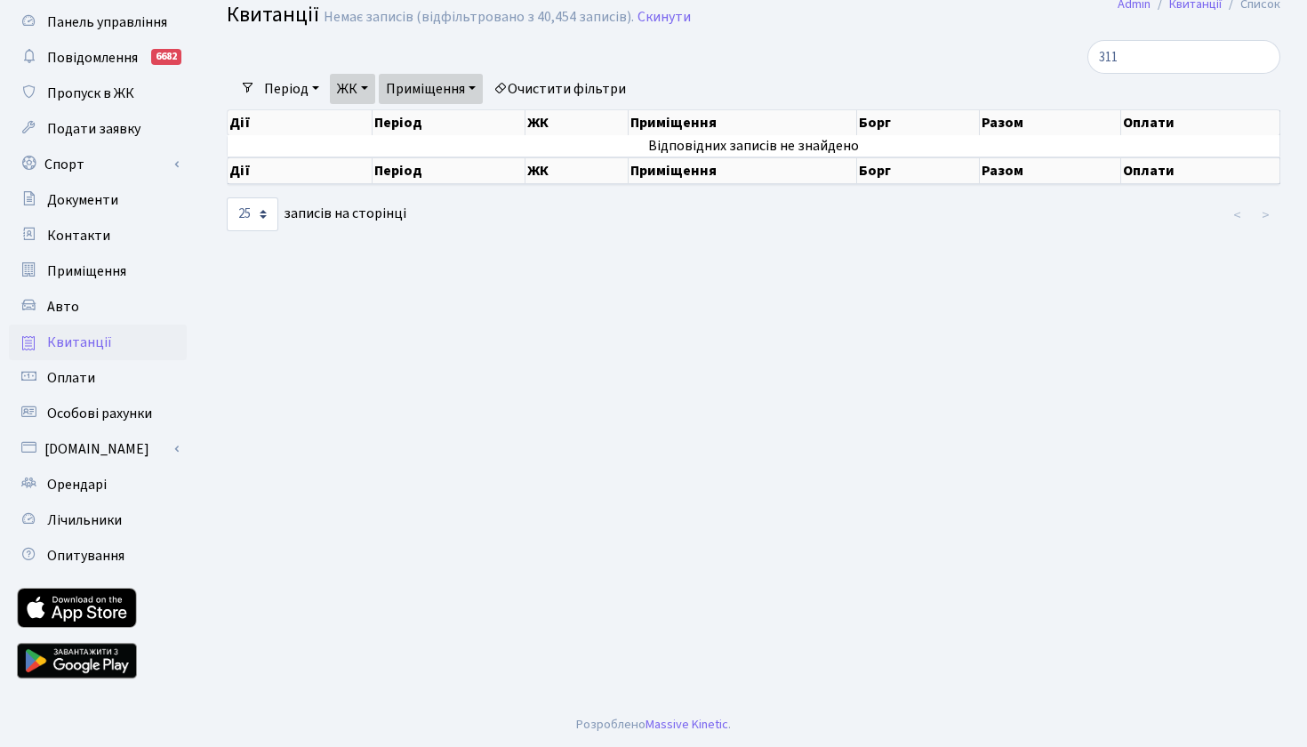
click at [373, 91] on link "ЖК" at bounding box center [352, 89] width 45 height 30
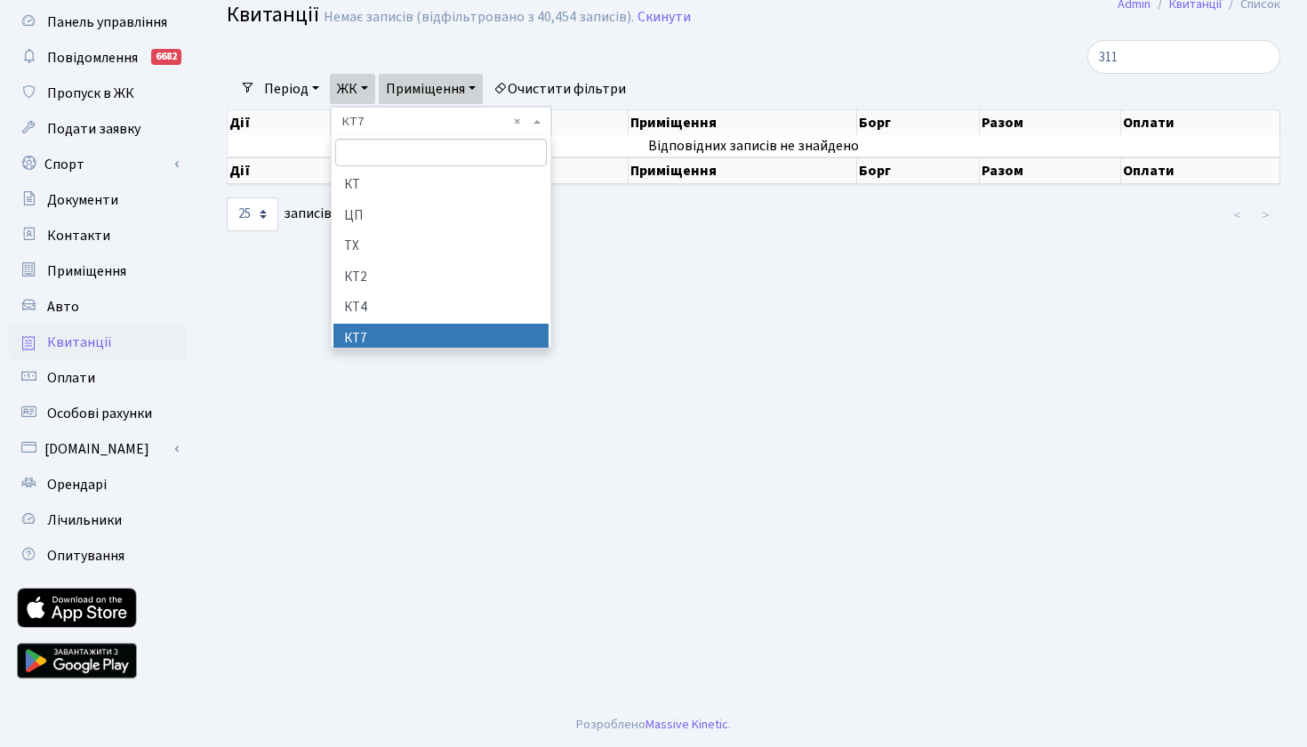
scroll to position [121, 0]
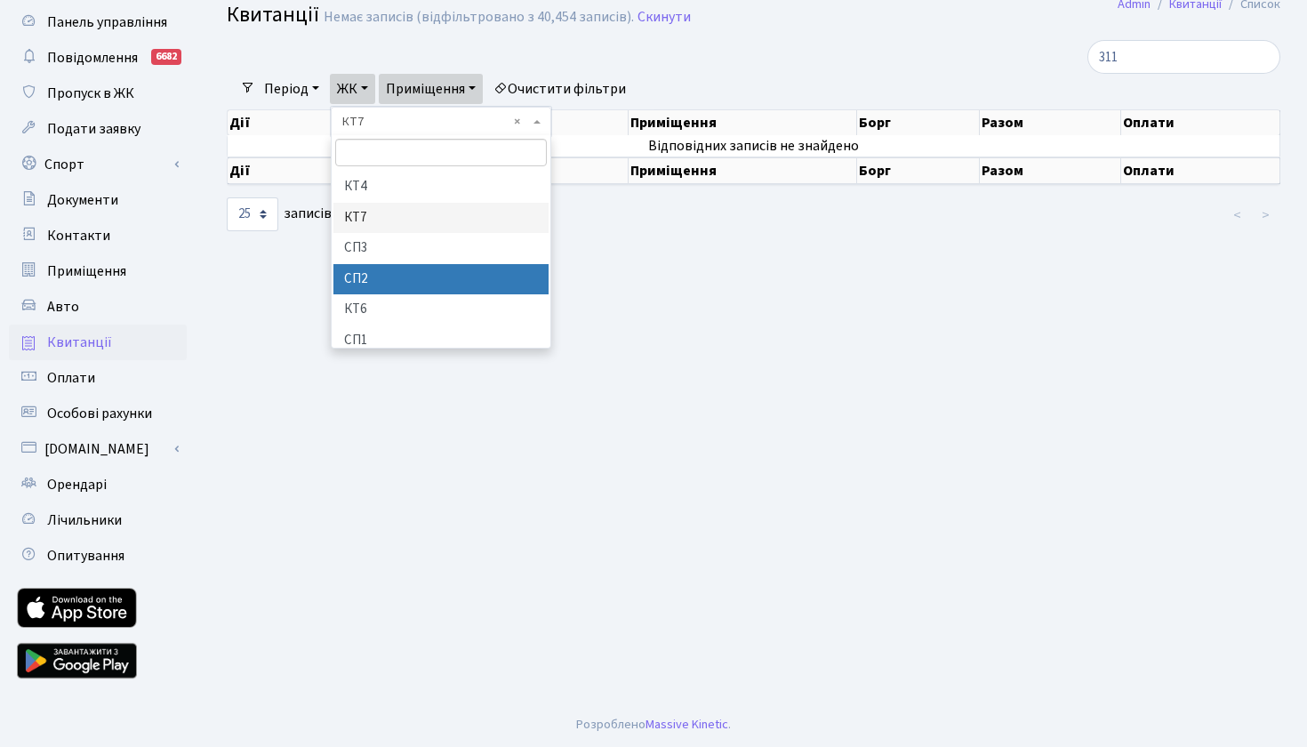
click at [405, 265] on li "СП2" at bounding box center [440, 279] width 215 height 31
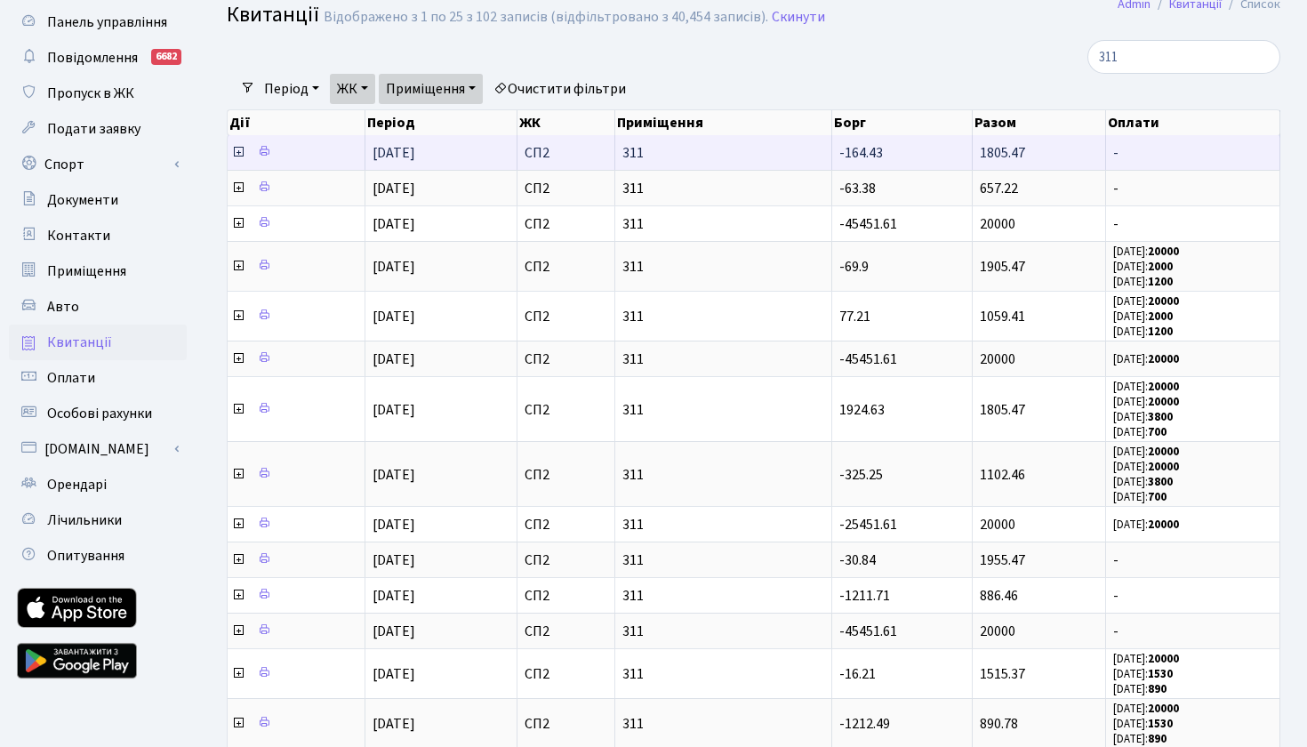
click at [236, 159] on icon at bounding box center [238, 152] width 14 height 14
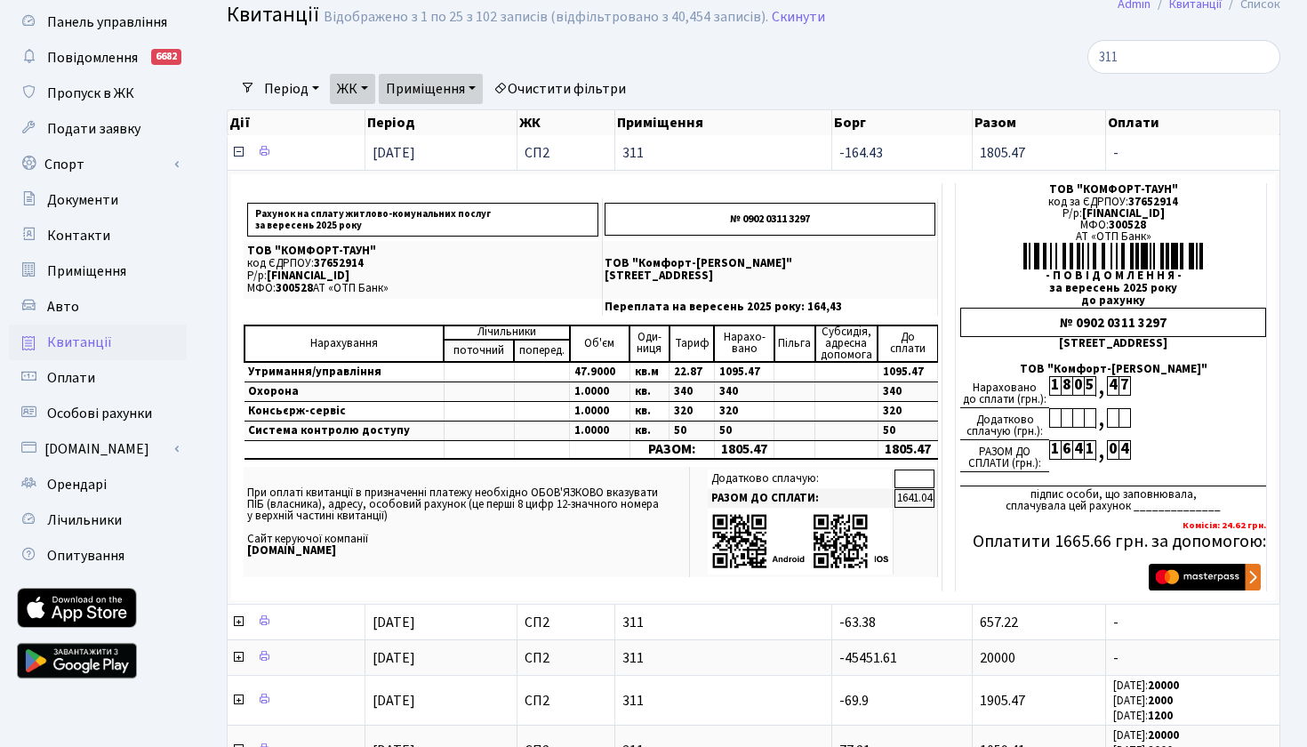
click at [237, 159] on icon at bounding box center [238, 152] width 14 height 14
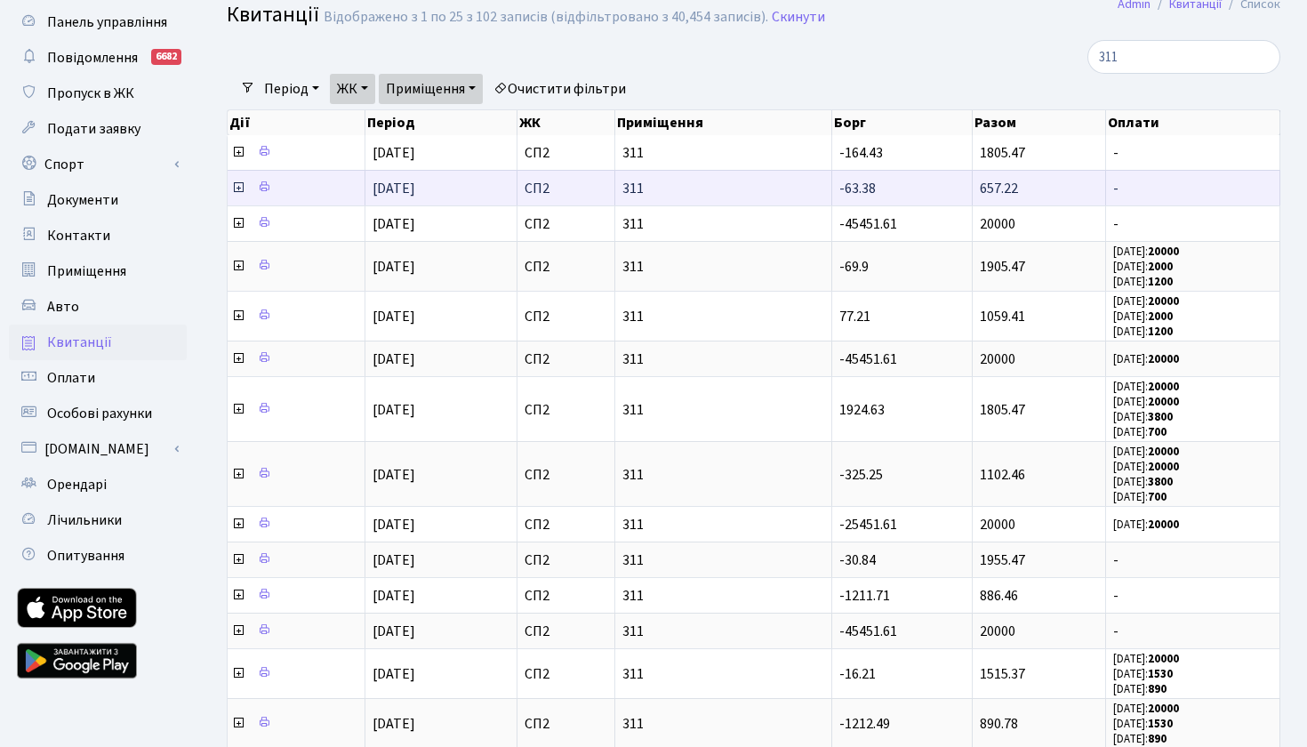
click at [237, 195] on icon at bounding box center [238, 187] width 14 height 14
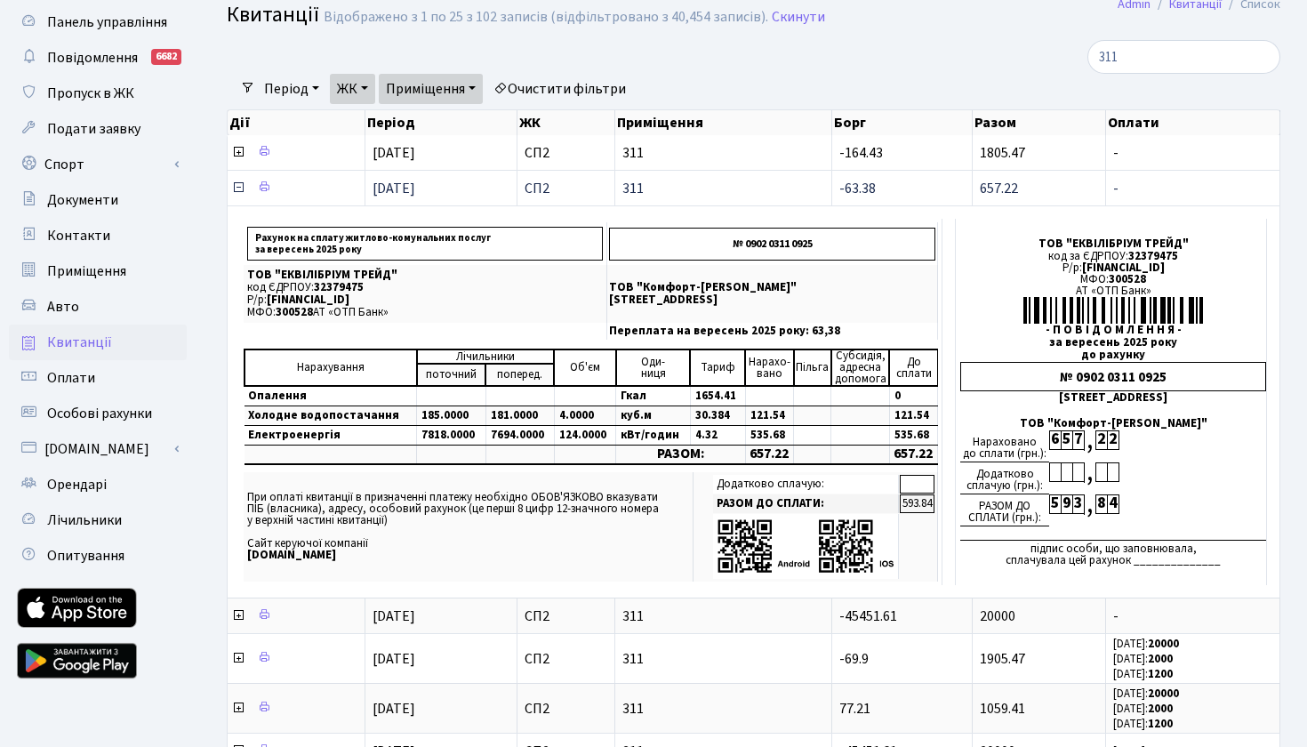
click at [237, 195] on icon at bounding box center [238, 187] width 14 height 14
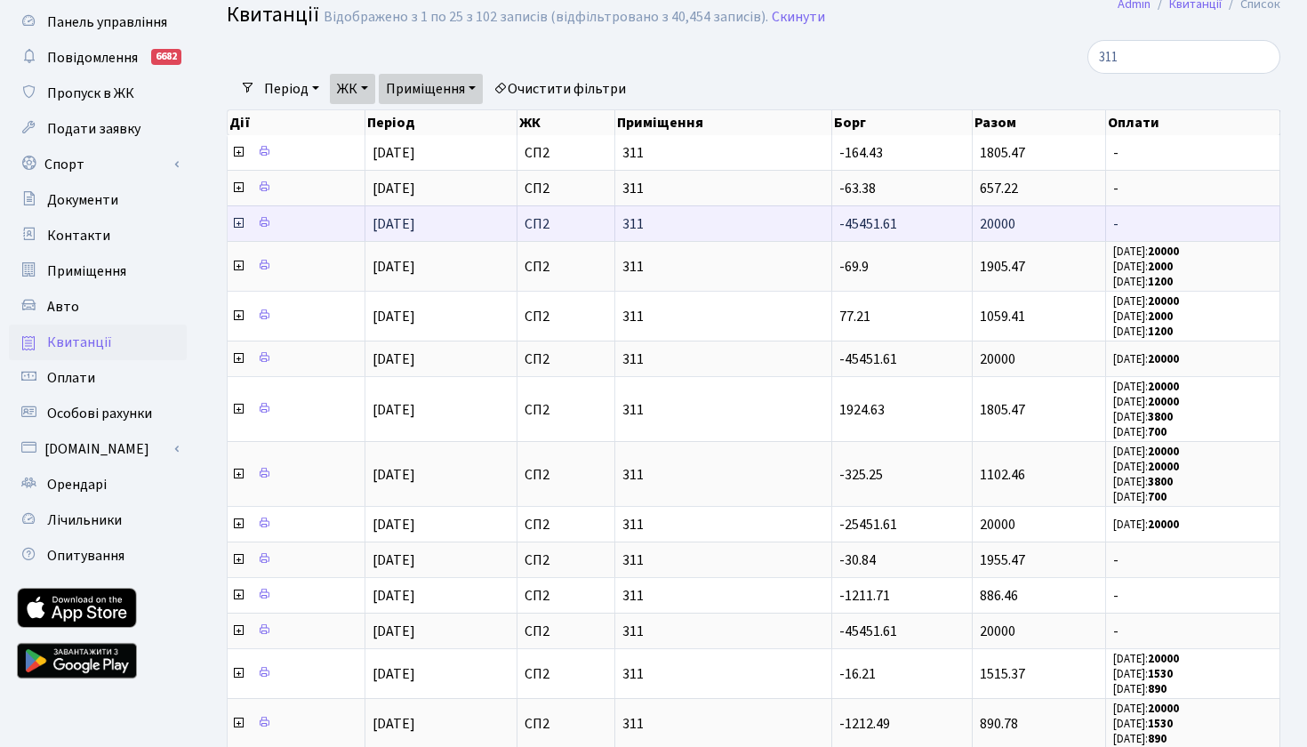
click at [236, 230] on icon at bounding box center [238, 223] width 14 height 14
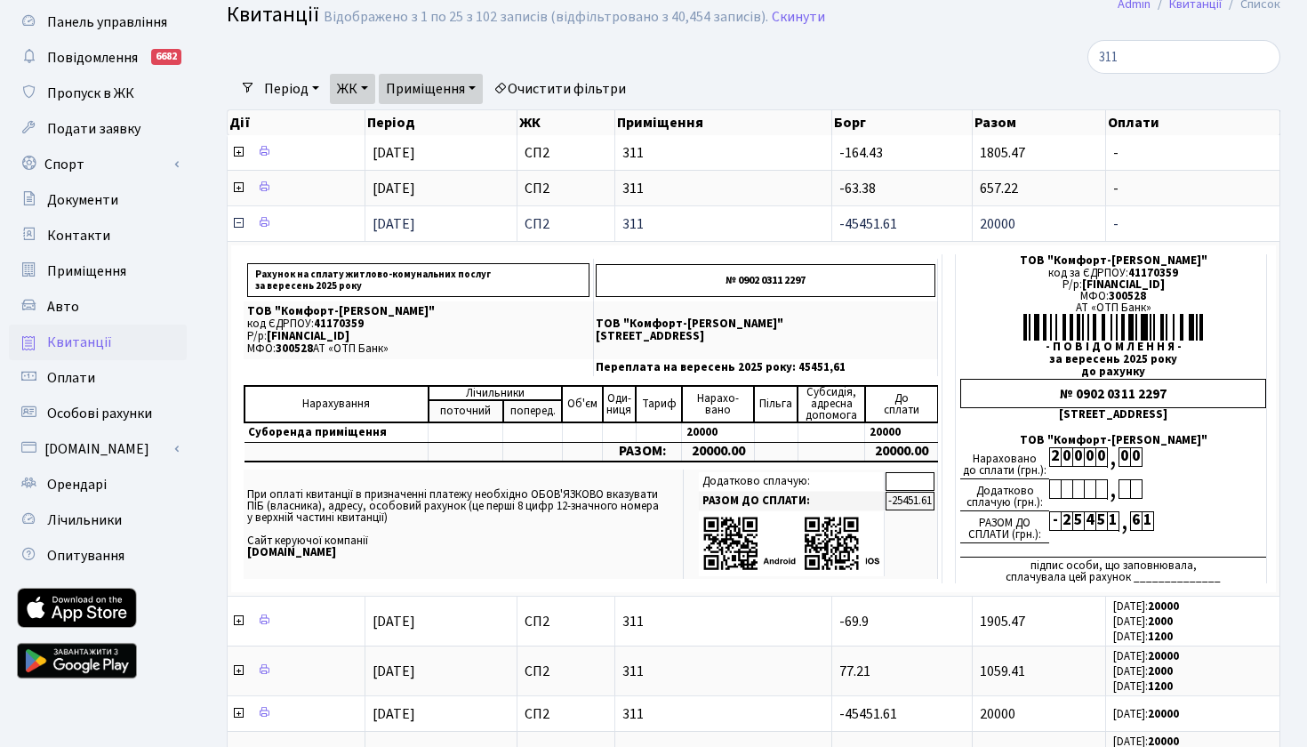
click at [236, 230] on icon at bounding box center [238, 223] width 14 height 14
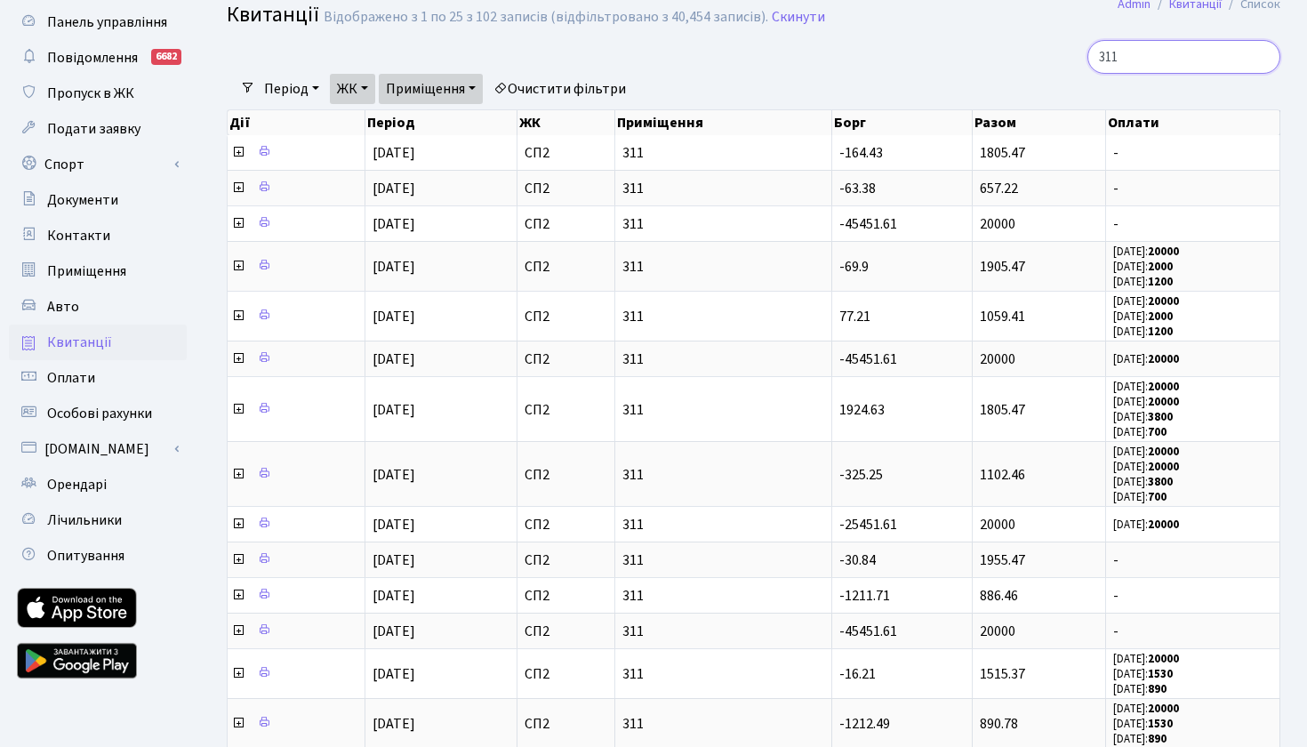
drag, startPoint x: 1145, startPoint y: 56, endPoint x: 976, endPoint y: 55, distance: 168.9
click at [976, 55] on div "311" at bounding box center [1113, 57] width 333 height 34
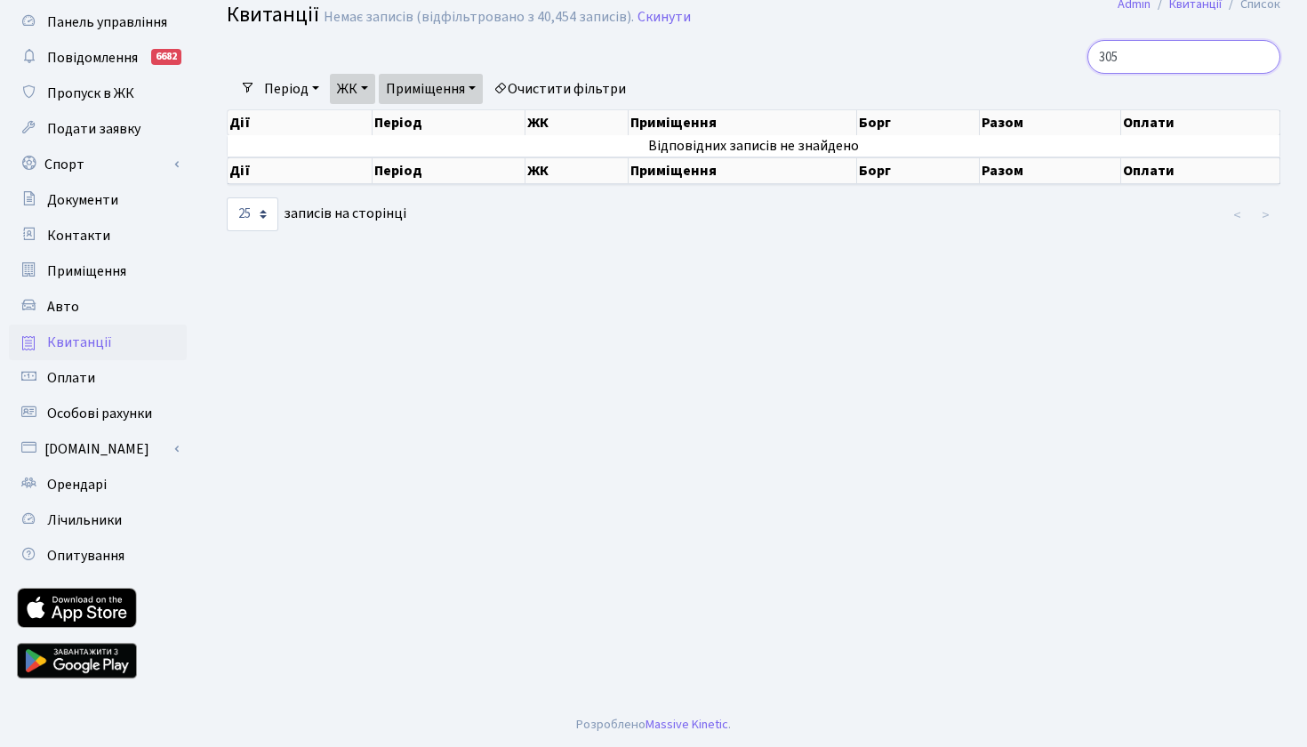
type input "305"
click at [479, 88] on link "Приміщення" at bounding box center [431, 89] width 104 height 30
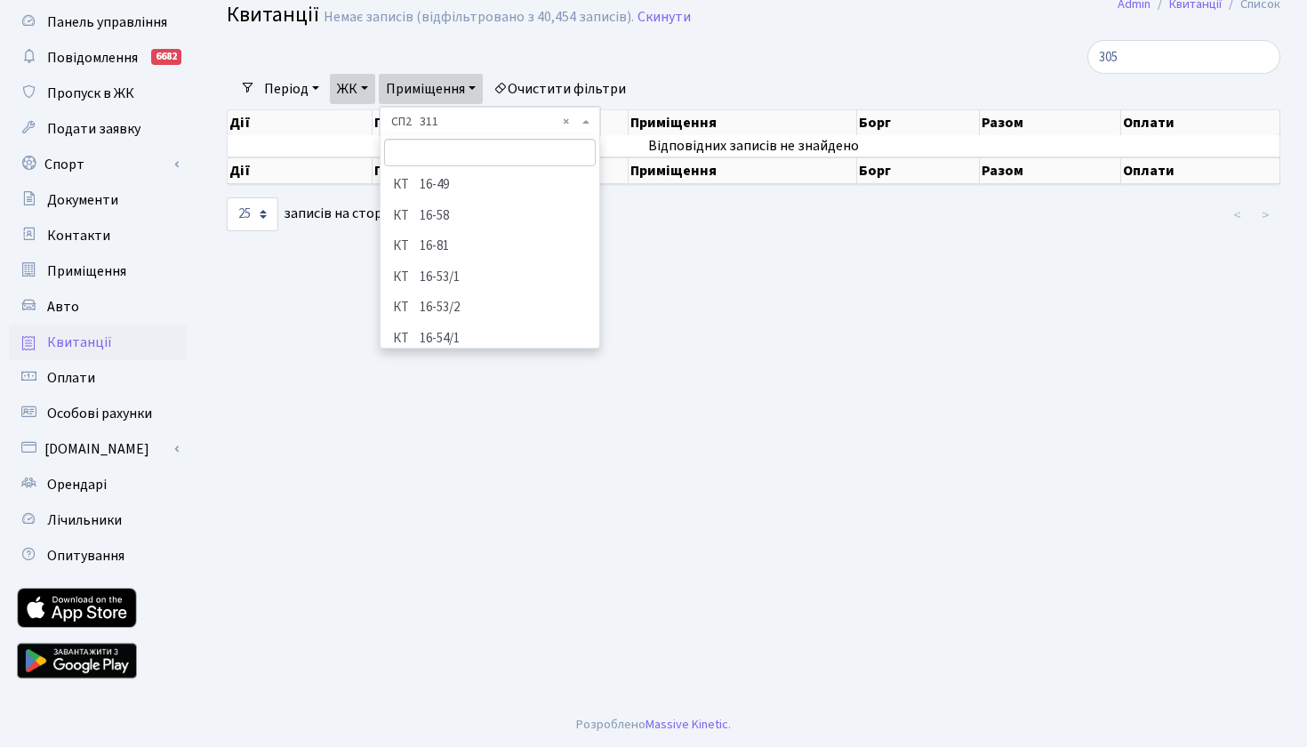
scroll to position [8189, 0]
click at [451, 321] on li "ЦП 305" at bounding box center [489, 336] width 215 height 31
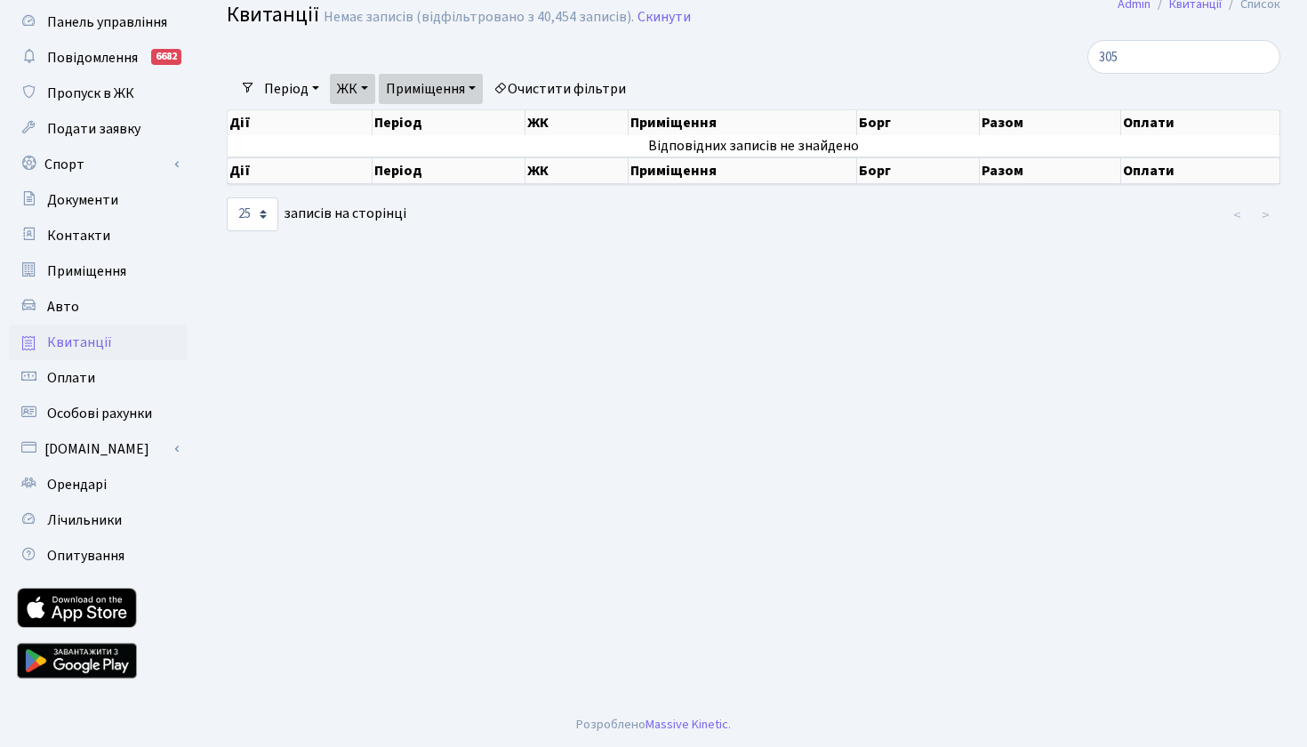
click at [358, 77] on link "ЖК" at bounding box center [352, 89] width 45 height 30
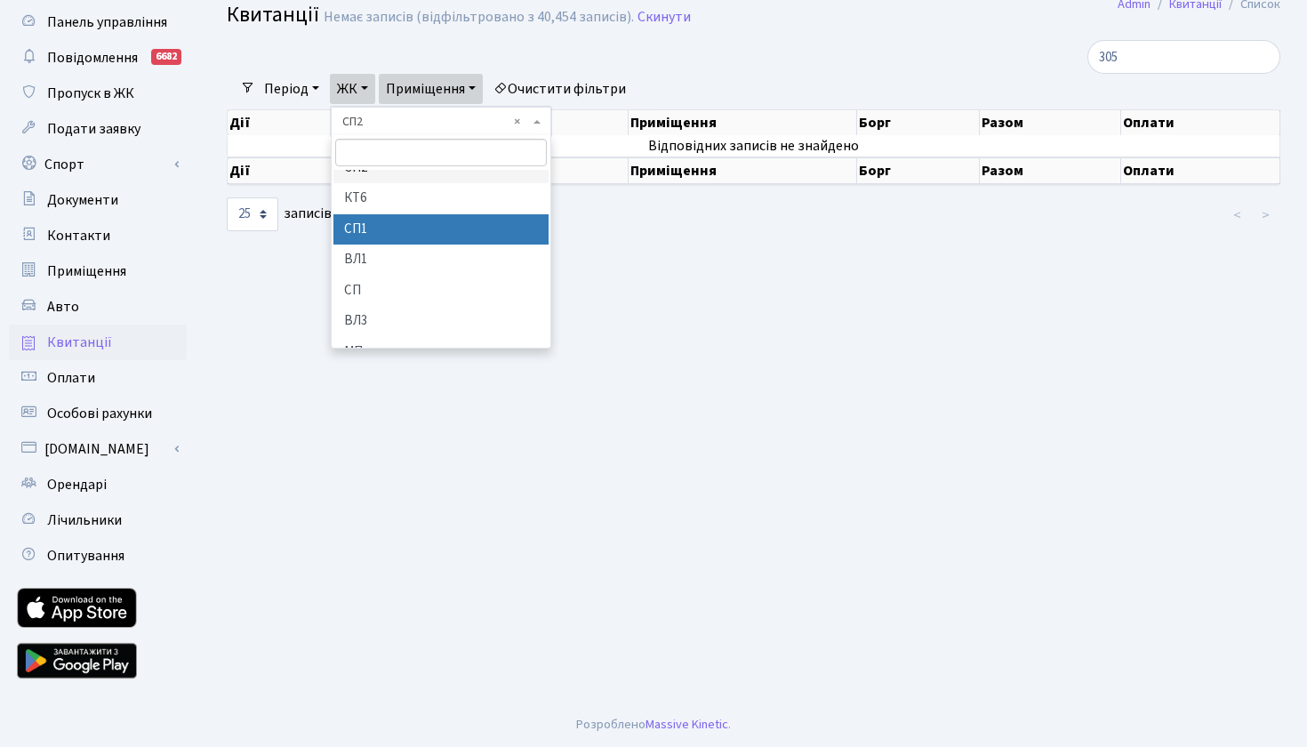
scroll to position [235, 0]
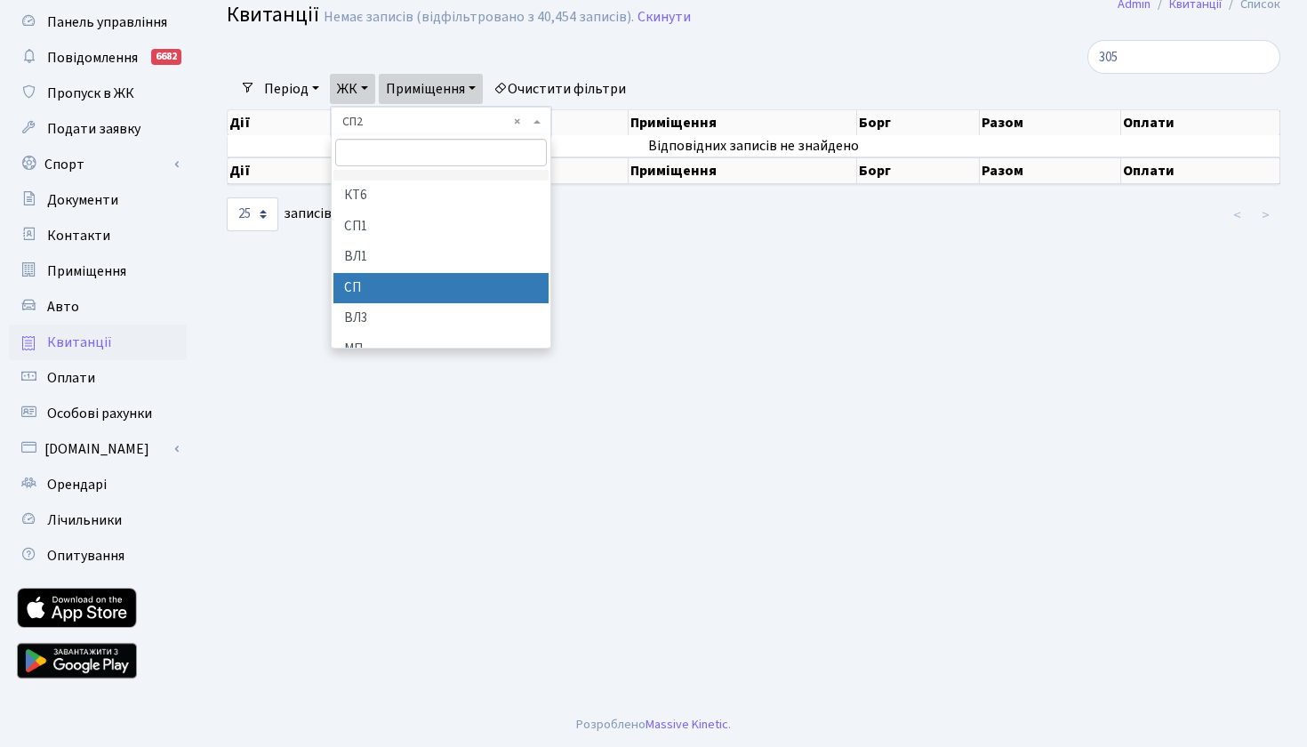
click at [356, 276] on li "СП" at bounding box center [440, 288] width 215 height 31
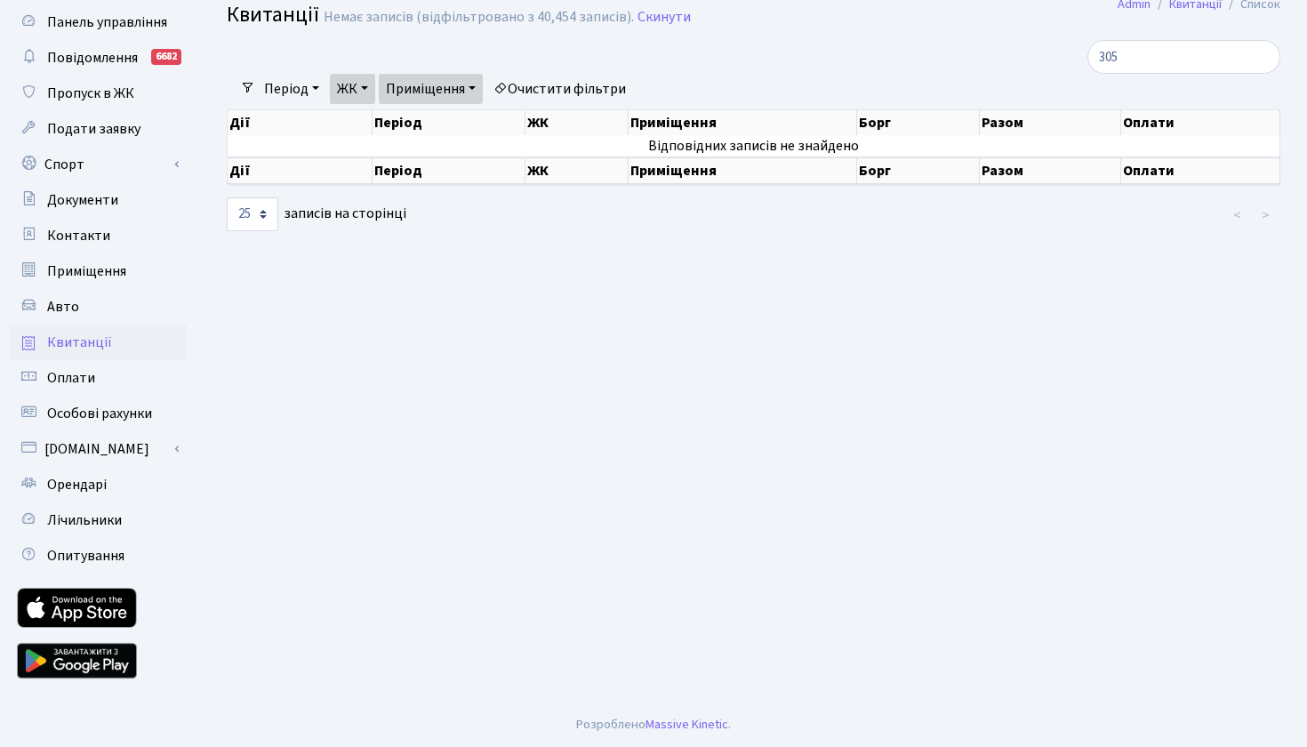
click at [372, 84] on link "ЖК" at bounding box center [352, 89] width 45 height 30
type input "w"
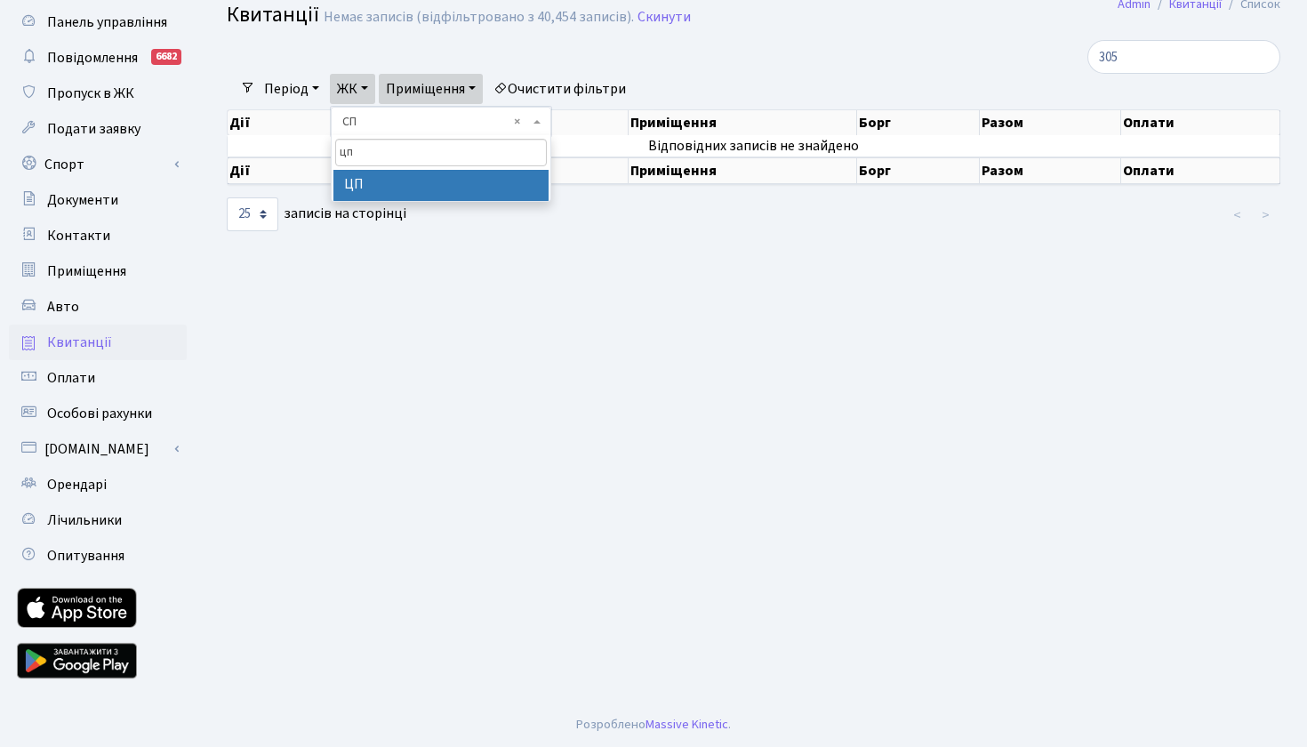
type input "цп"
click at [479, 193] on li "ЦП" at bounding box center [440, 185] width 215 height 31
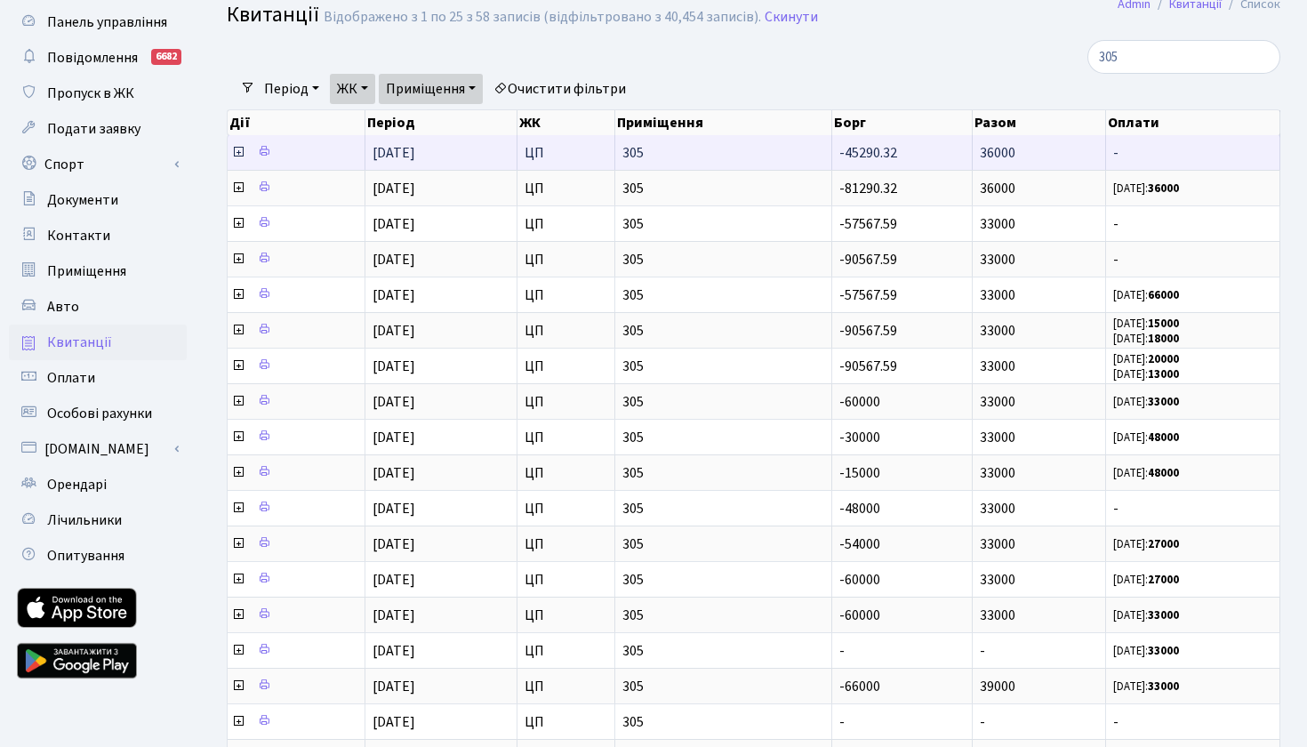
click at [236, 159] on icon at bounding box center [238, 152] width 14 height 14
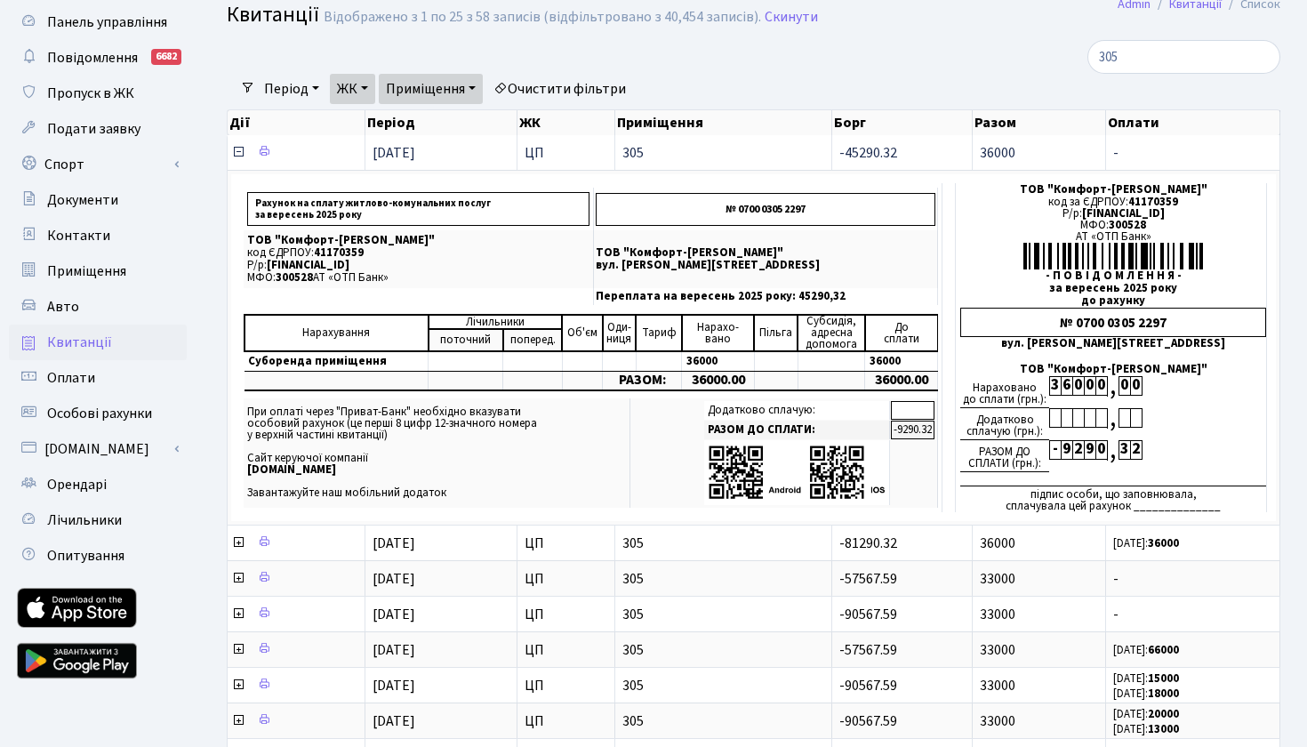
click at [235, 159] on icon at bounding box center [238, 152] width 14 height 14
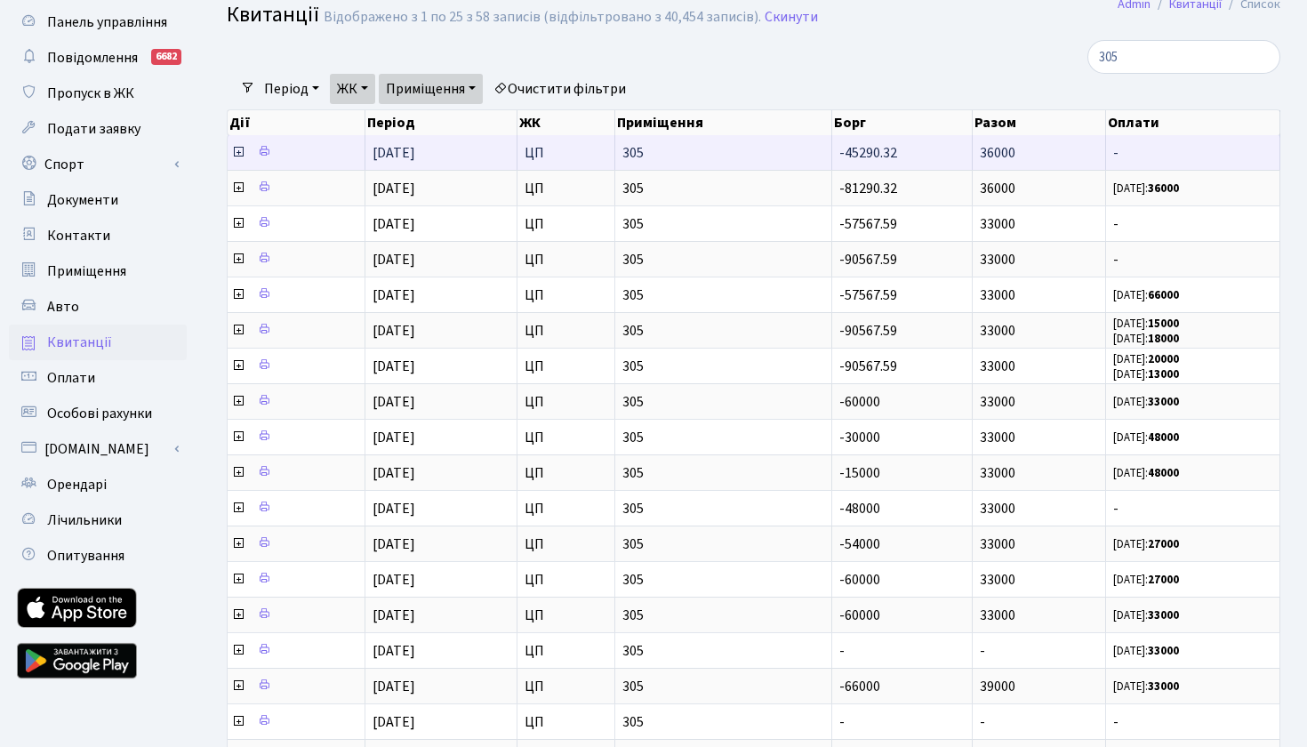
click at [238, 159] on icon at bounding box center [238, 152] width 14 height 14
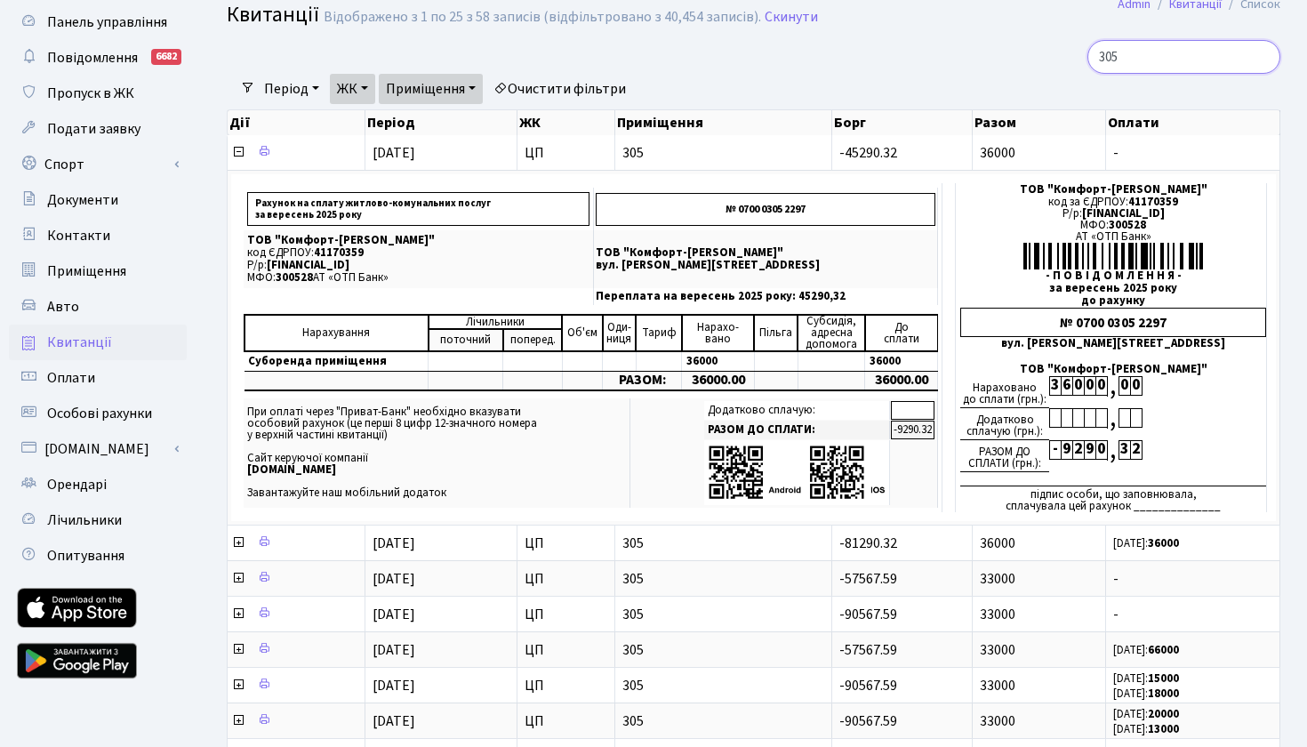
drag, startPoint x: 1124, startPoint y: 59, endPoint x: 1023, endPoint y: 53, distance: 101.5
click at [1023, 53] on div "305" at bounding box center [1113, 57] width 333 height 34
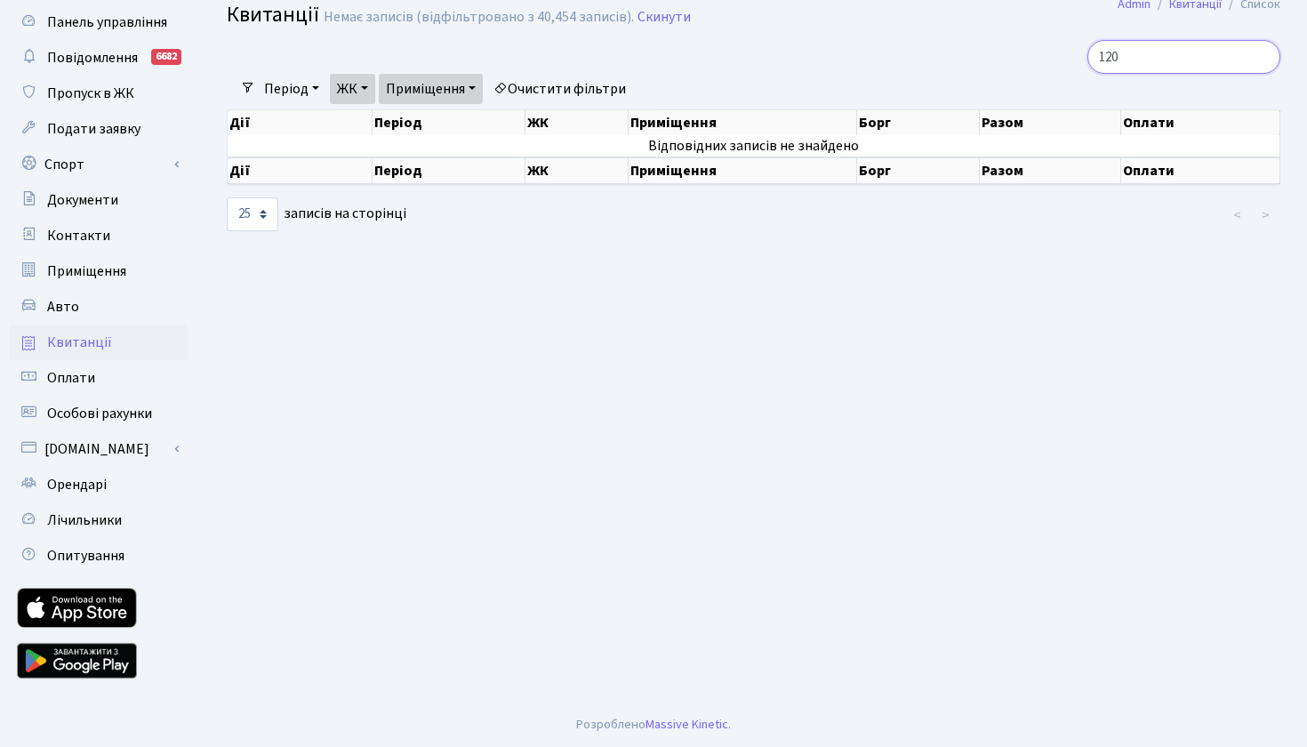
type input "120"
click at [477, 87] on link "Приміщення" at bounding box center [431, 89] width 104 height 30
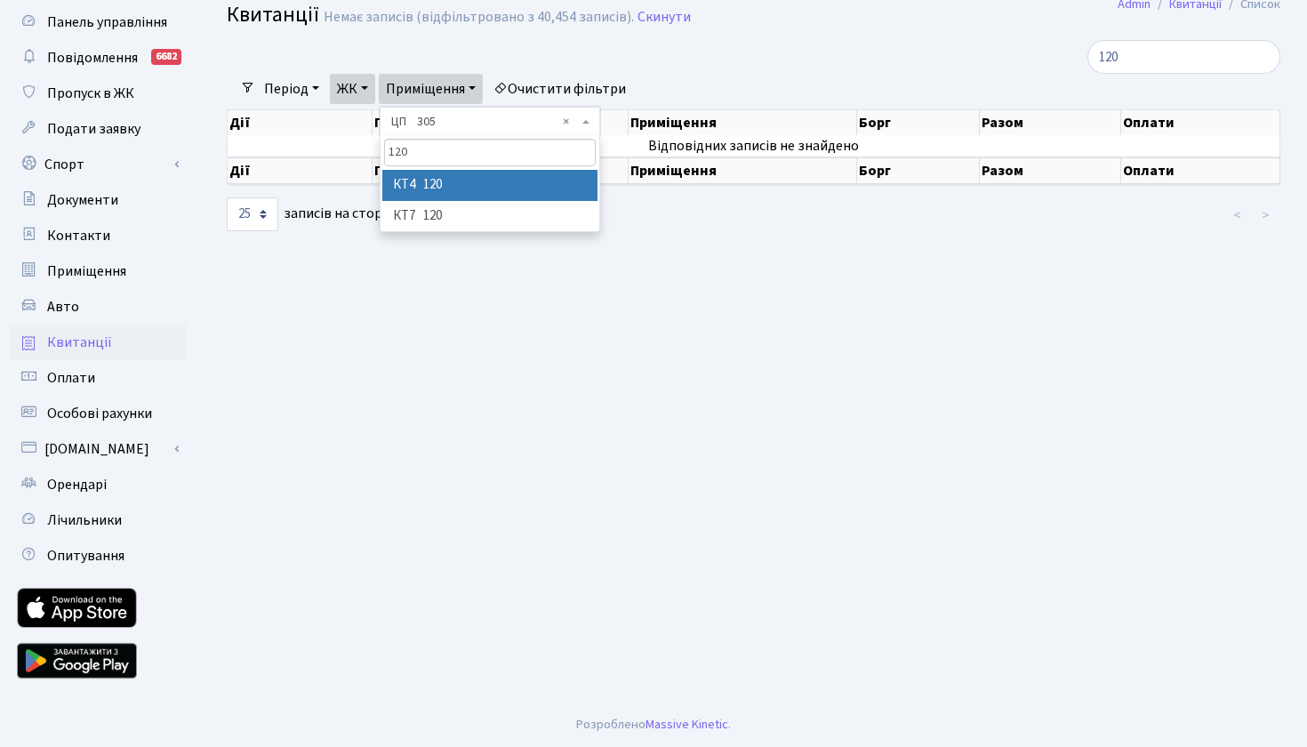
type input "120"
click at [464, 189] on li "КТ4 120" at bounding box center [489, 185] width 215 height 31
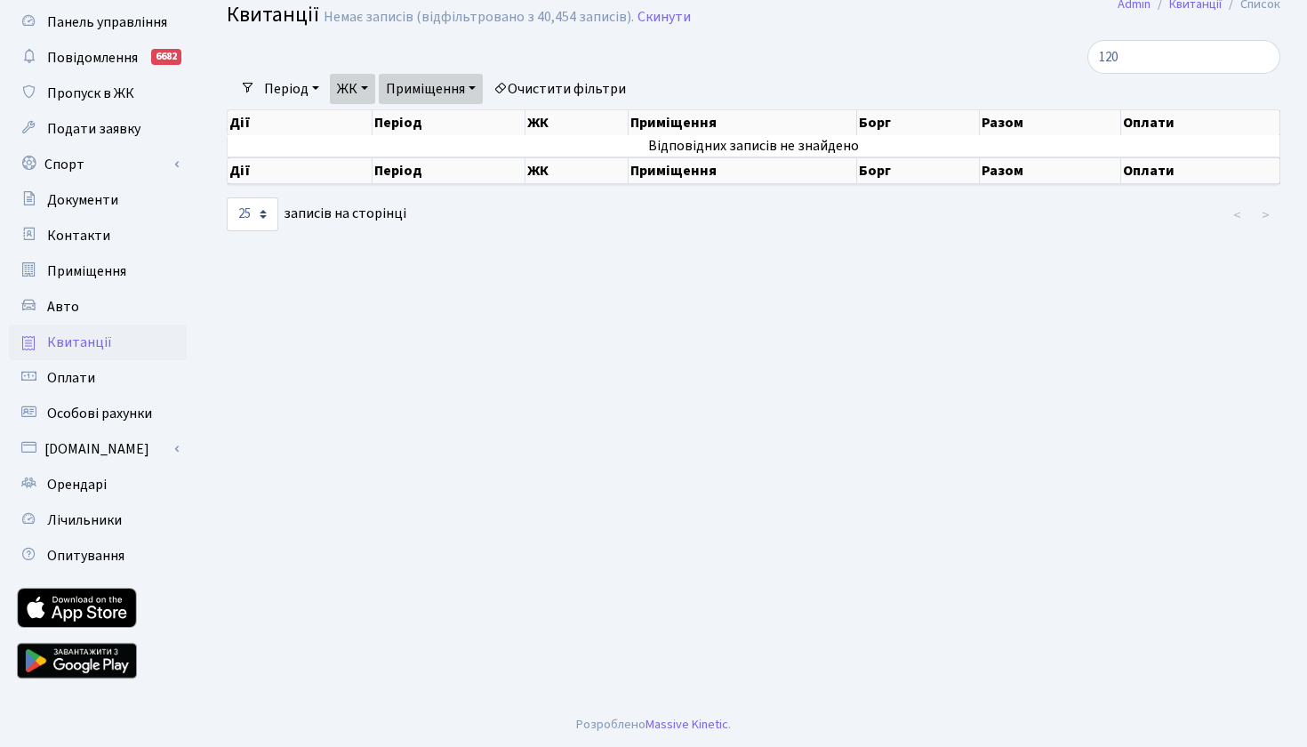
click at [361, 96] on link "ЖК" at bounding box center [352, 89] width 45 height 30
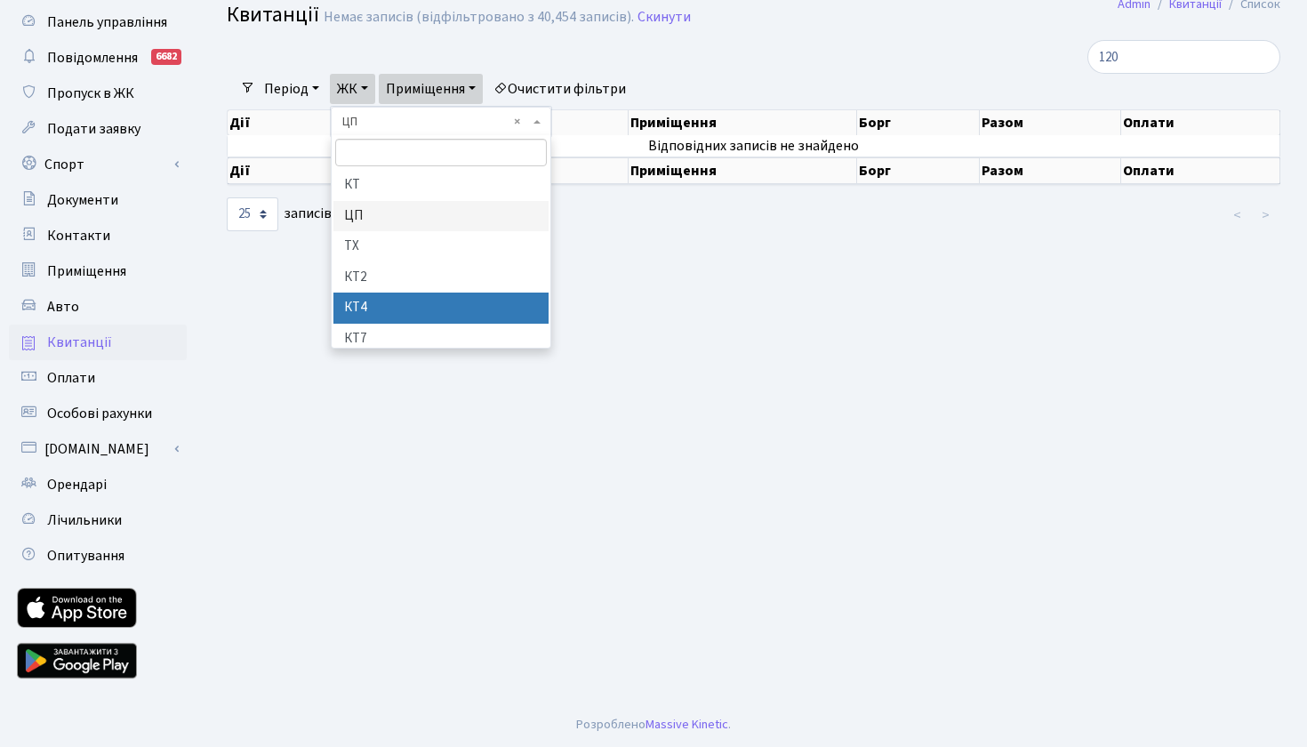
click at [366, 296] on li "КТ4" at bounding box center [440, 307] width 215 height 31
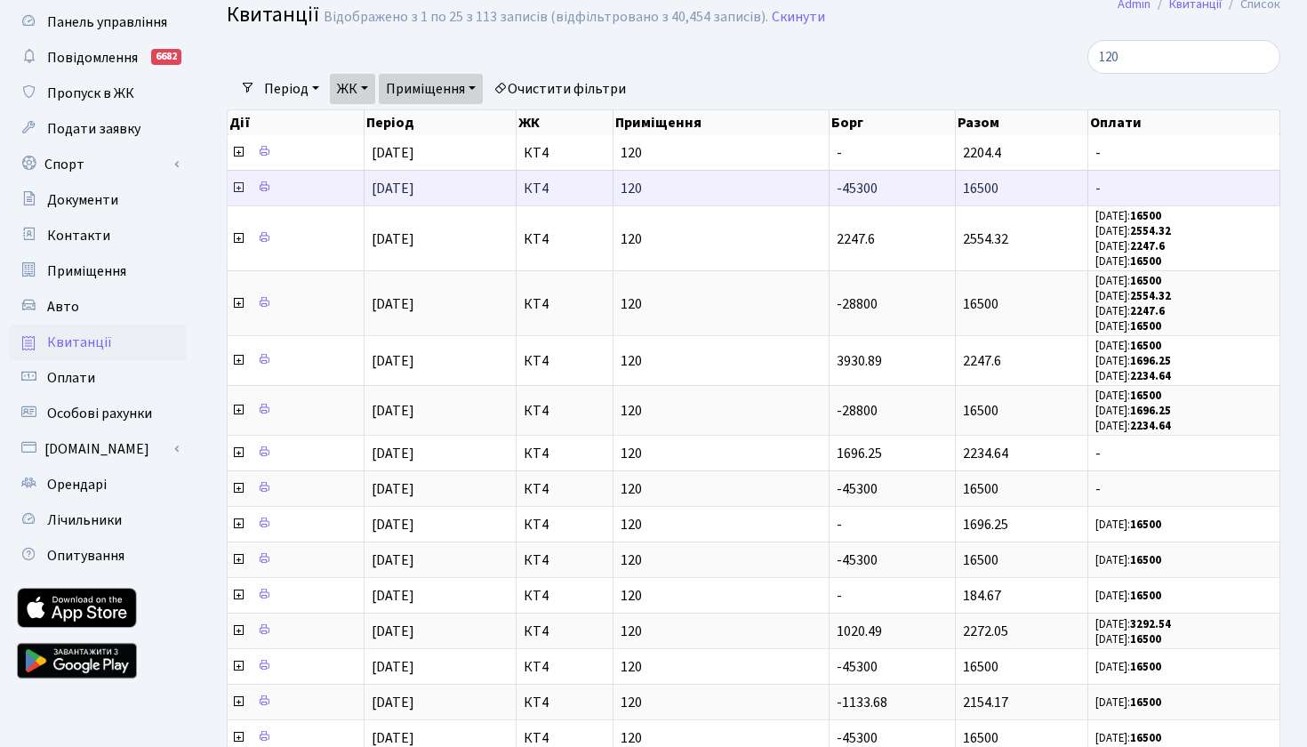
click at [237, 195] on icon at bounding box center [238, 187] width 14 height 14
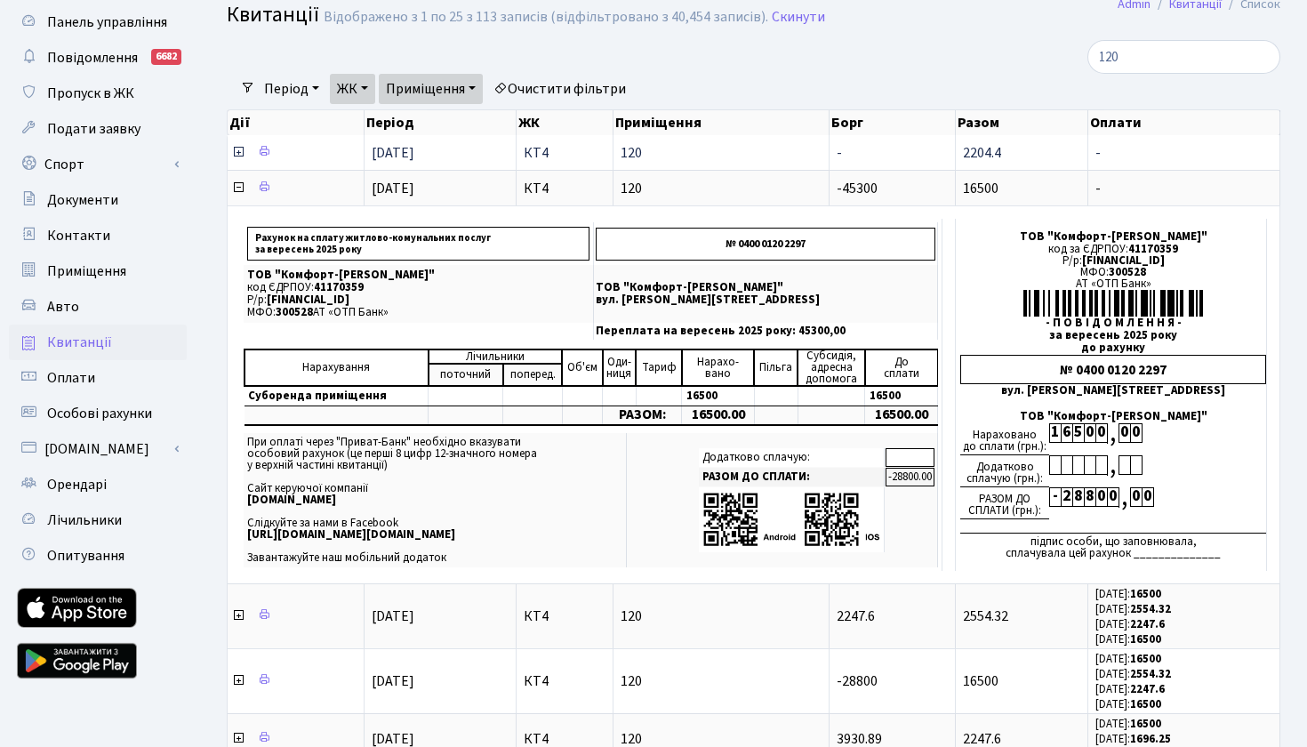
click at [234, 159] on icon at bounding box center [238, 152] width 14 height 14
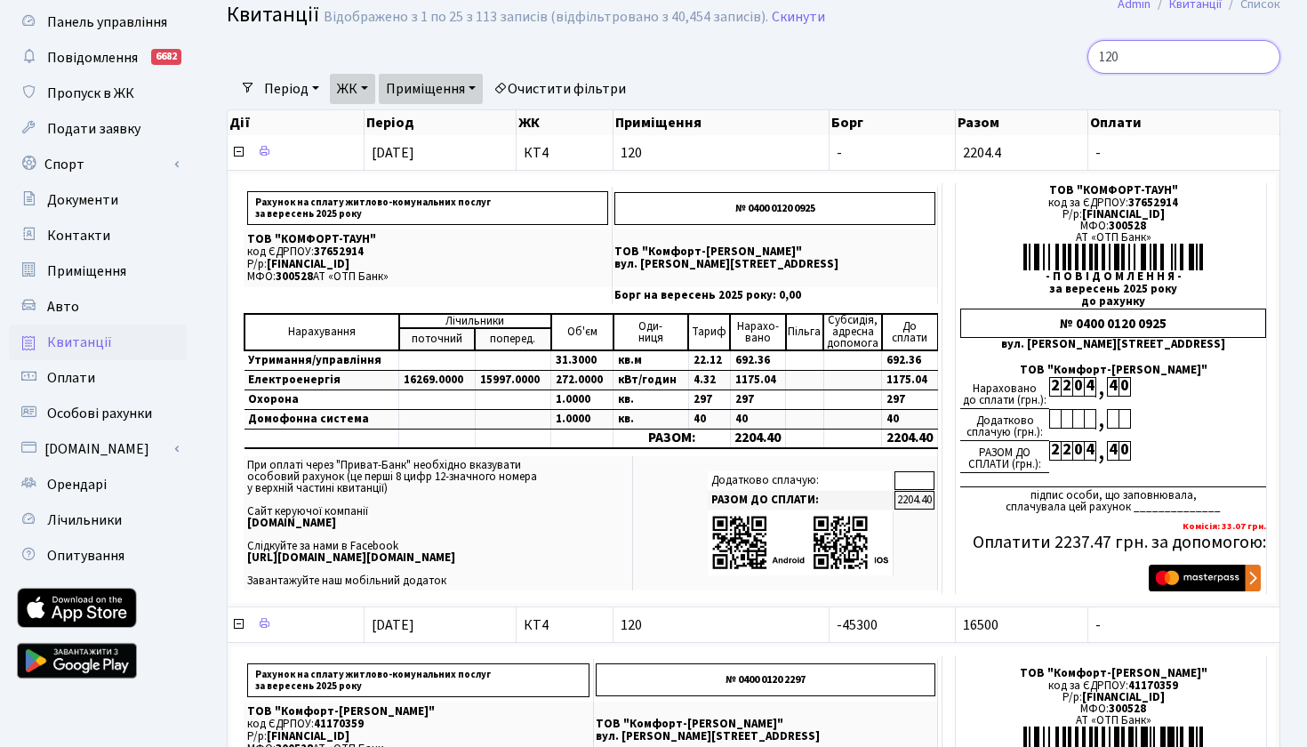
click at [1123, 61] on input "120" at bounding box center [1183, 57] width 193 height 34
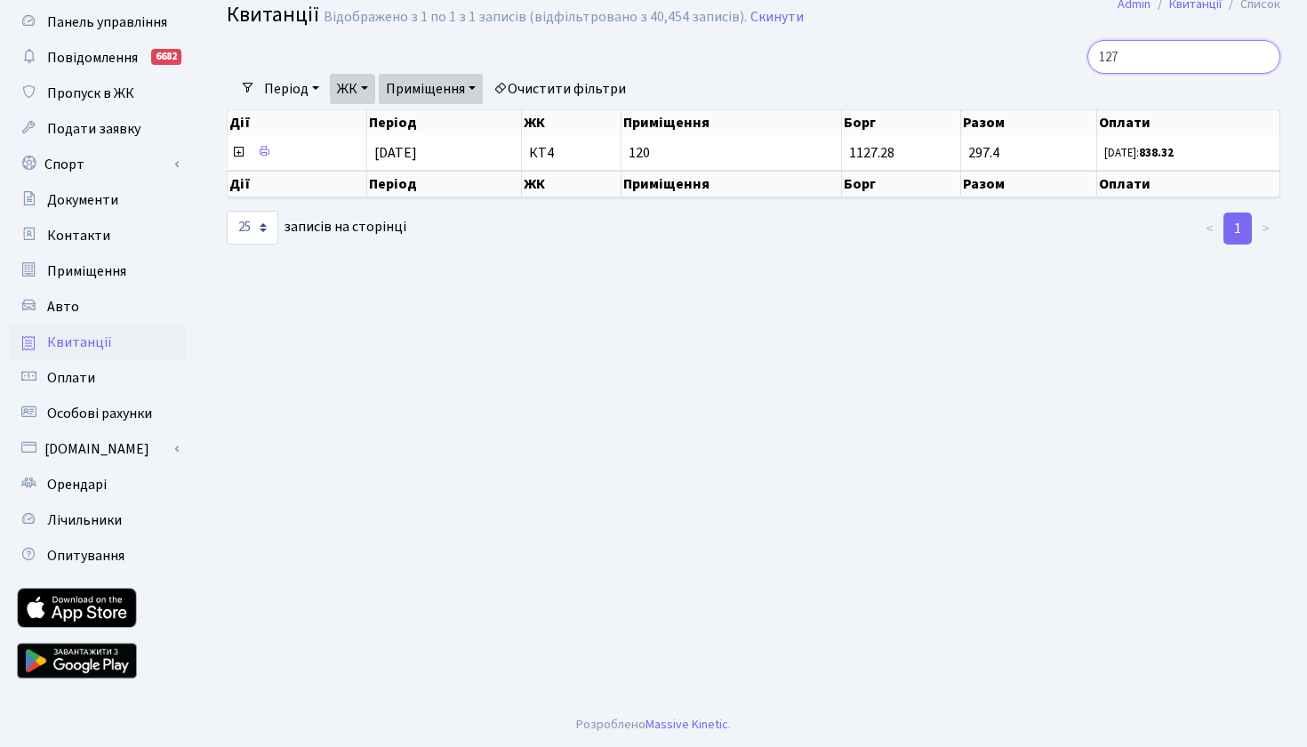
type input "127"
click at [476, 89] on link "Приміщення" at bounding box center [431, 89] width 104 height 30
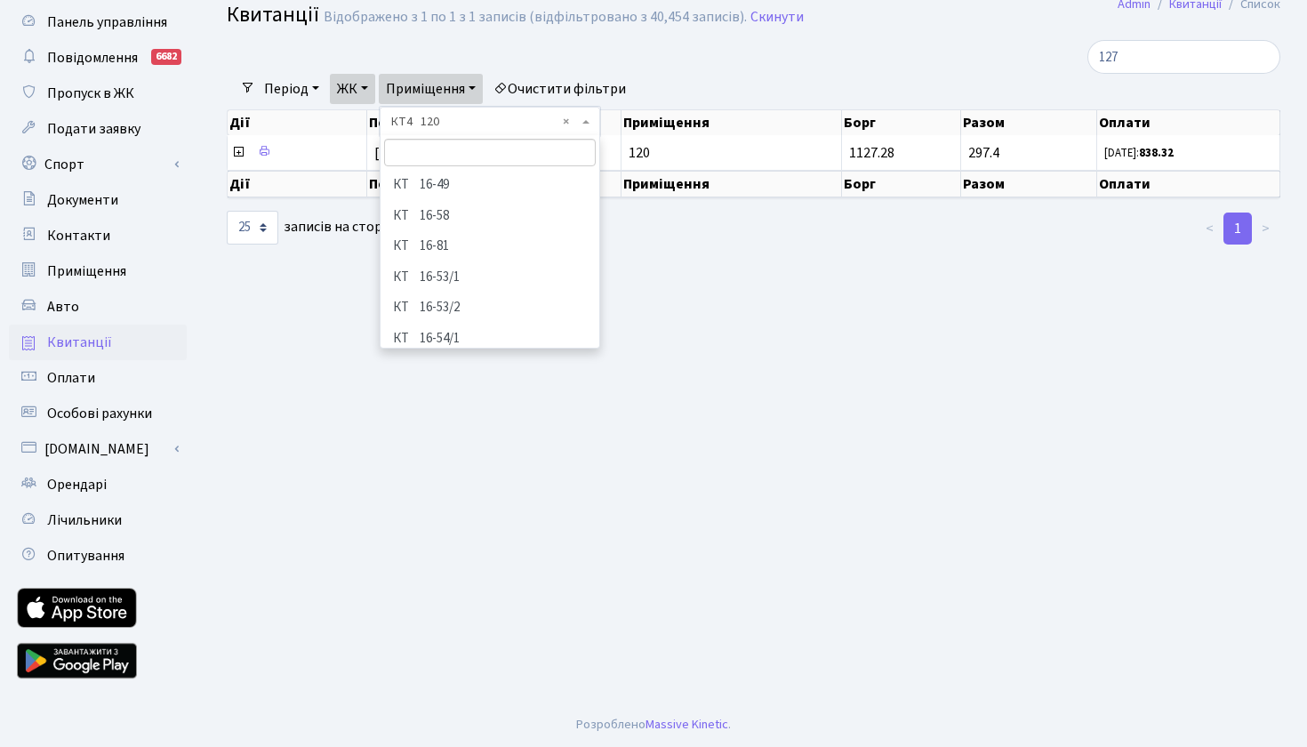
scroll to position [5047, 0]
click at [457, 157] on input "search" at bounding box center [490, 153] width 212 height 28
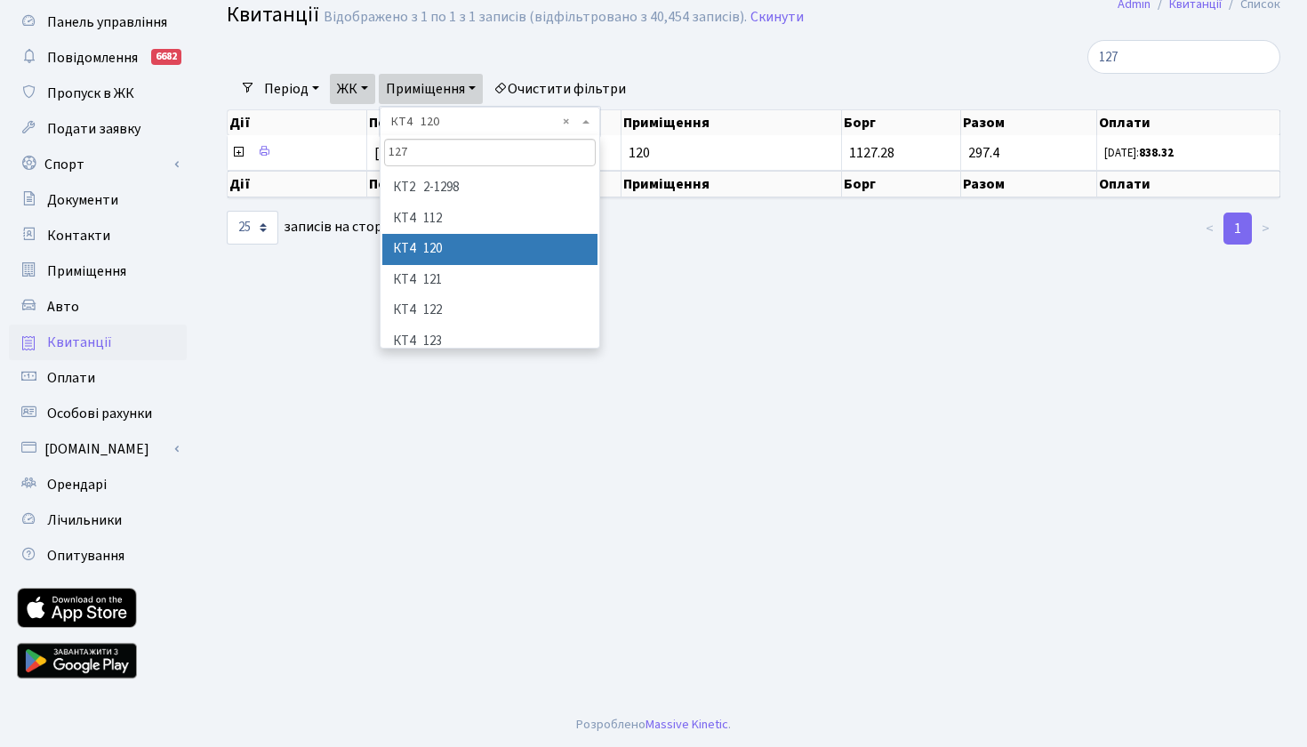
scroll to position [0, 0]
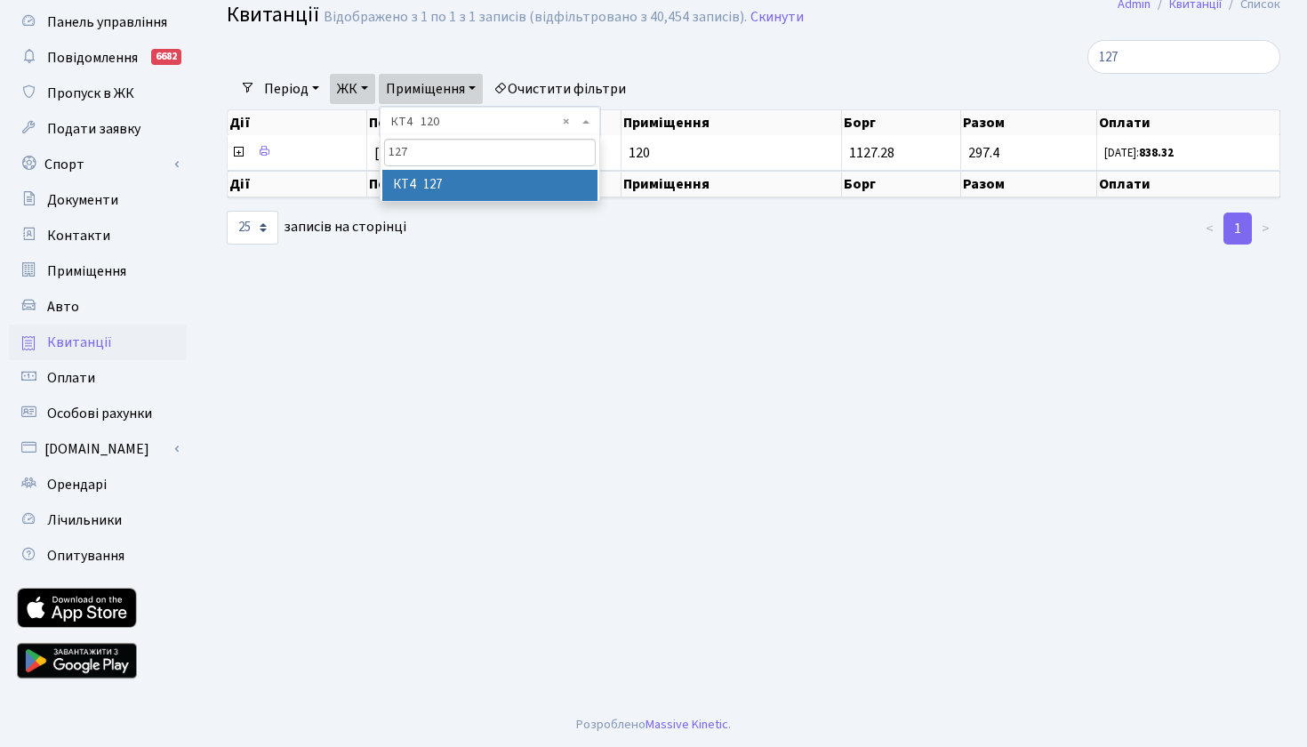
type input "127"
click at [450, 188] on li "КТ4 127" at bounding box center [489, 185] width 215 height 31
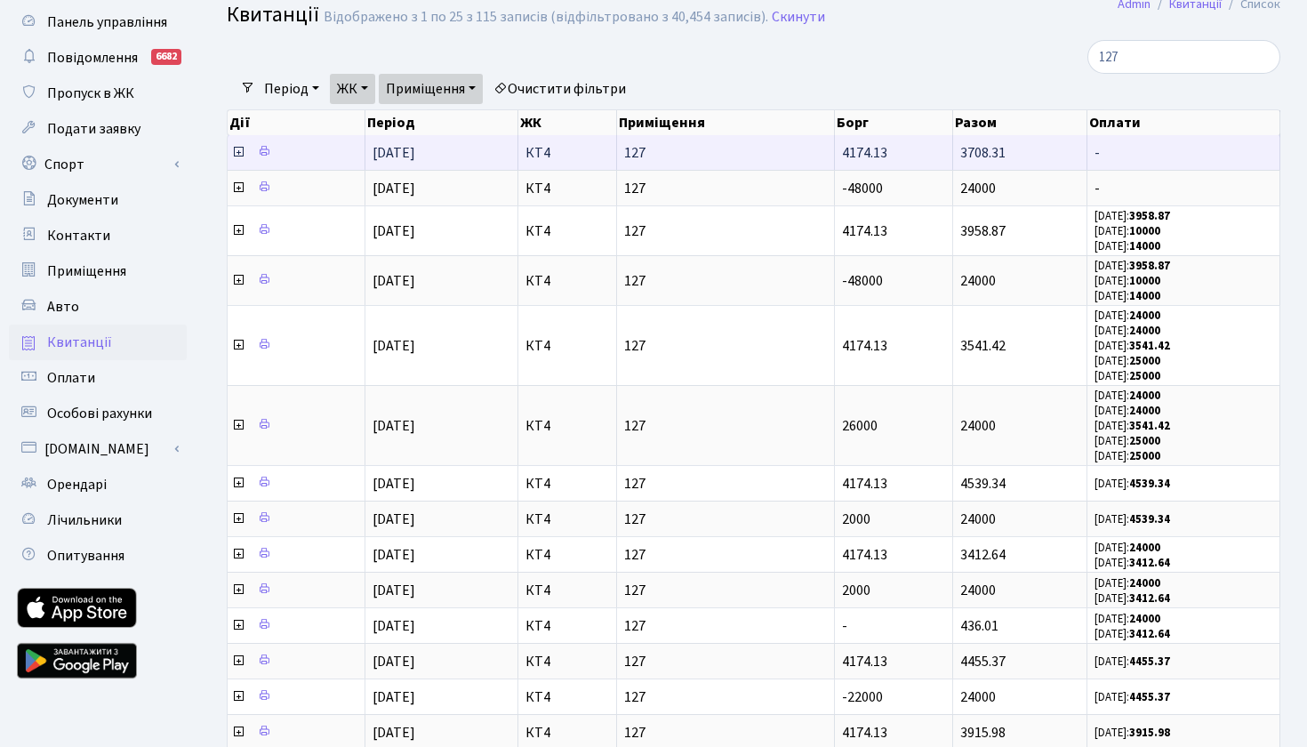
click at [236, 159] on icon at bounding box center [238, 152] width 14 height 14
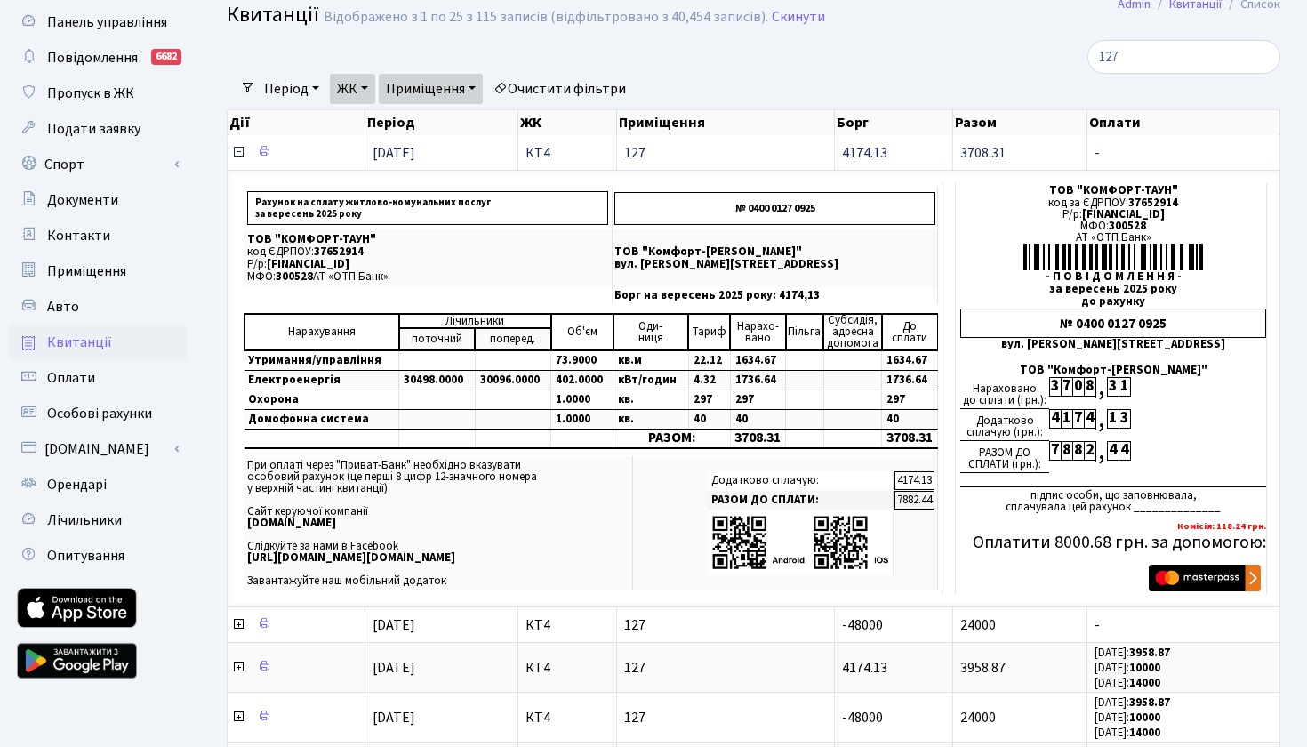
click at [239, 159] on icon at bounding box center [238, 152] width 14 height 14
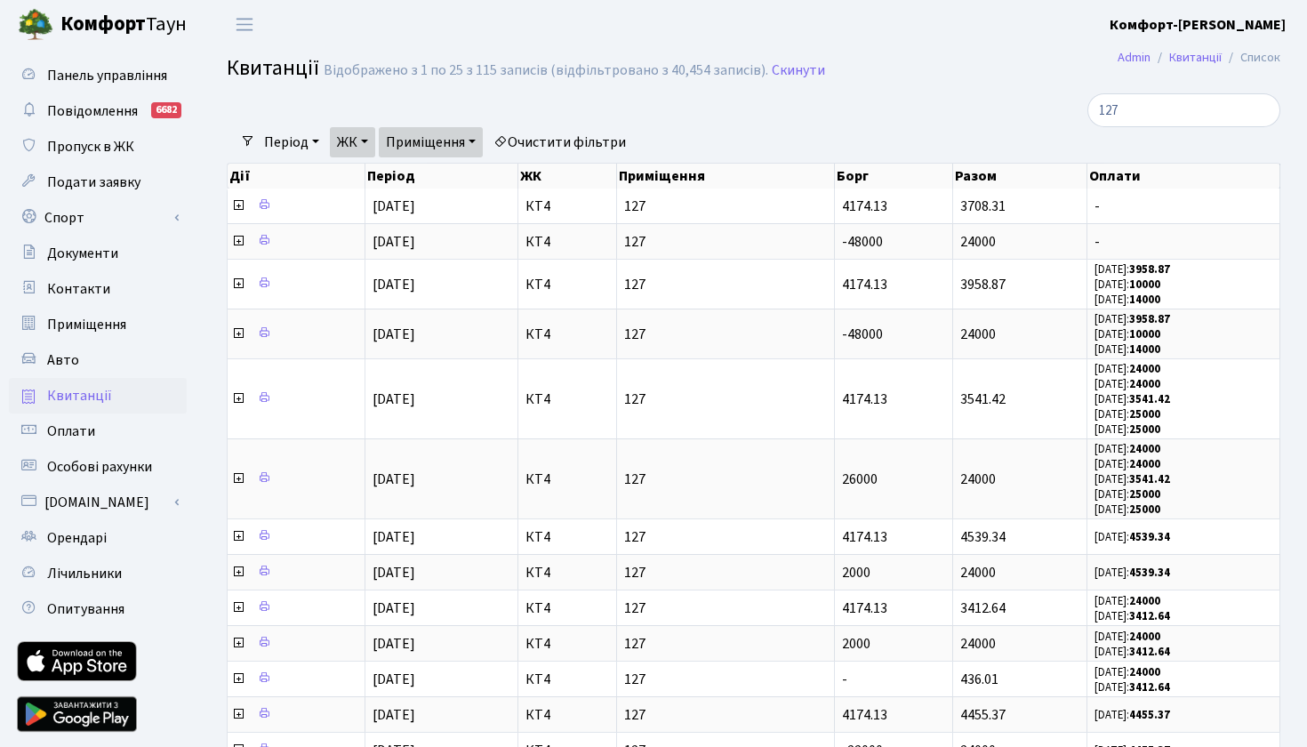
click at [798, 114] on div at bounding box center [573, 110] width 720 height 34
click at [791, 102] on div at bounding box center [573, 110] width 720 height 34
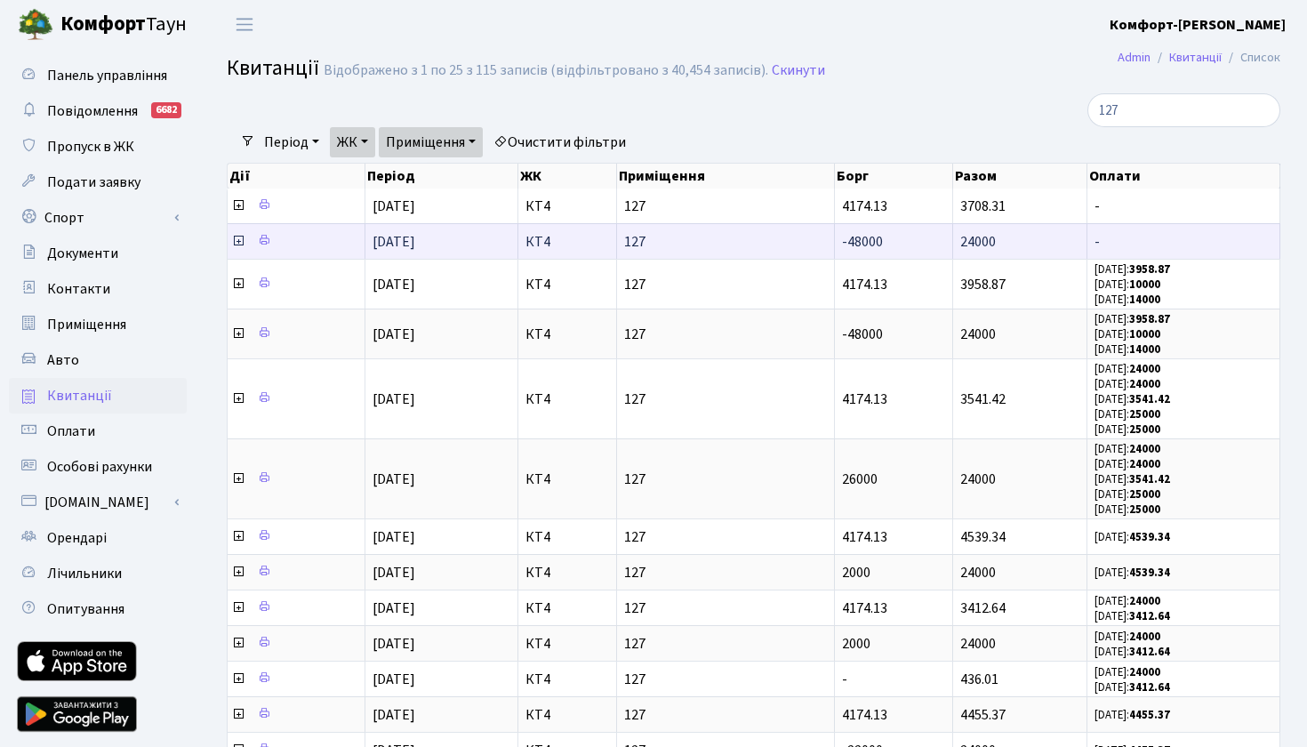
click at [236, 248] on icon at bounding box center [238, 241] width 14 height 14
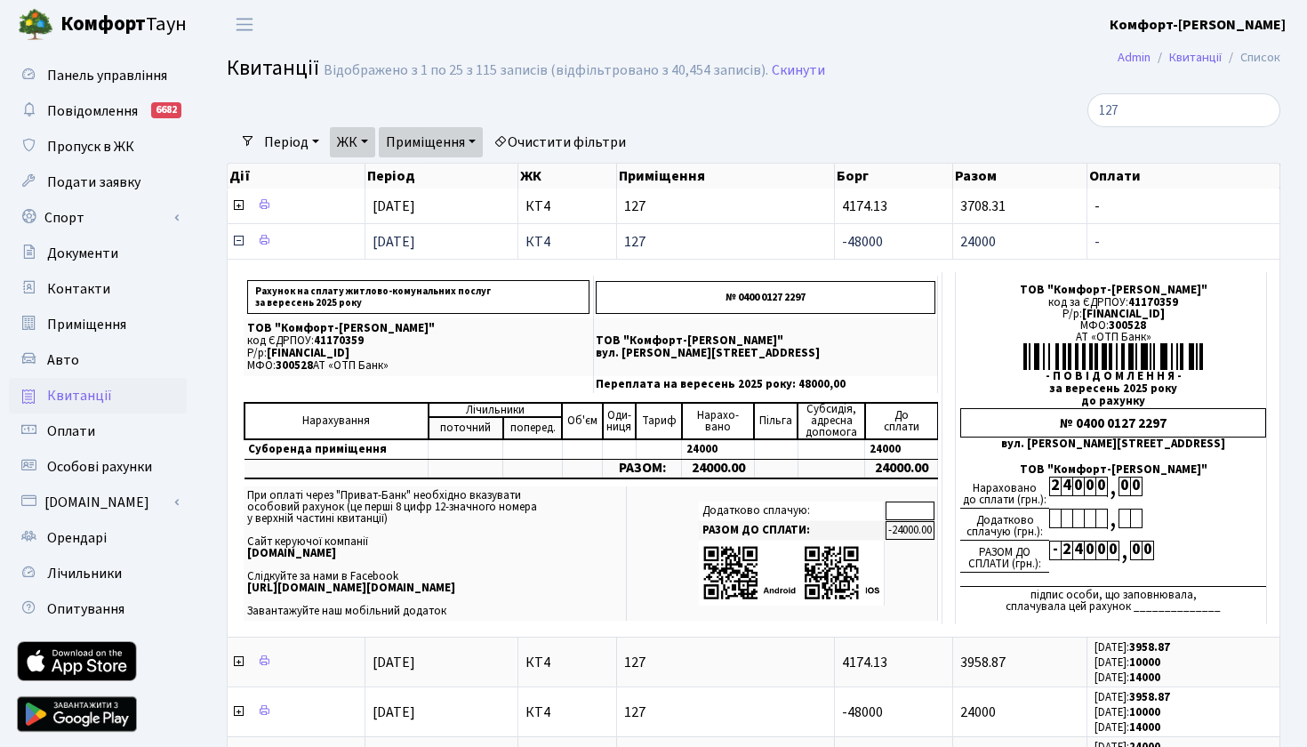
click at [235, 248] on icon at bounding box center [238, 241] width 14 height 14
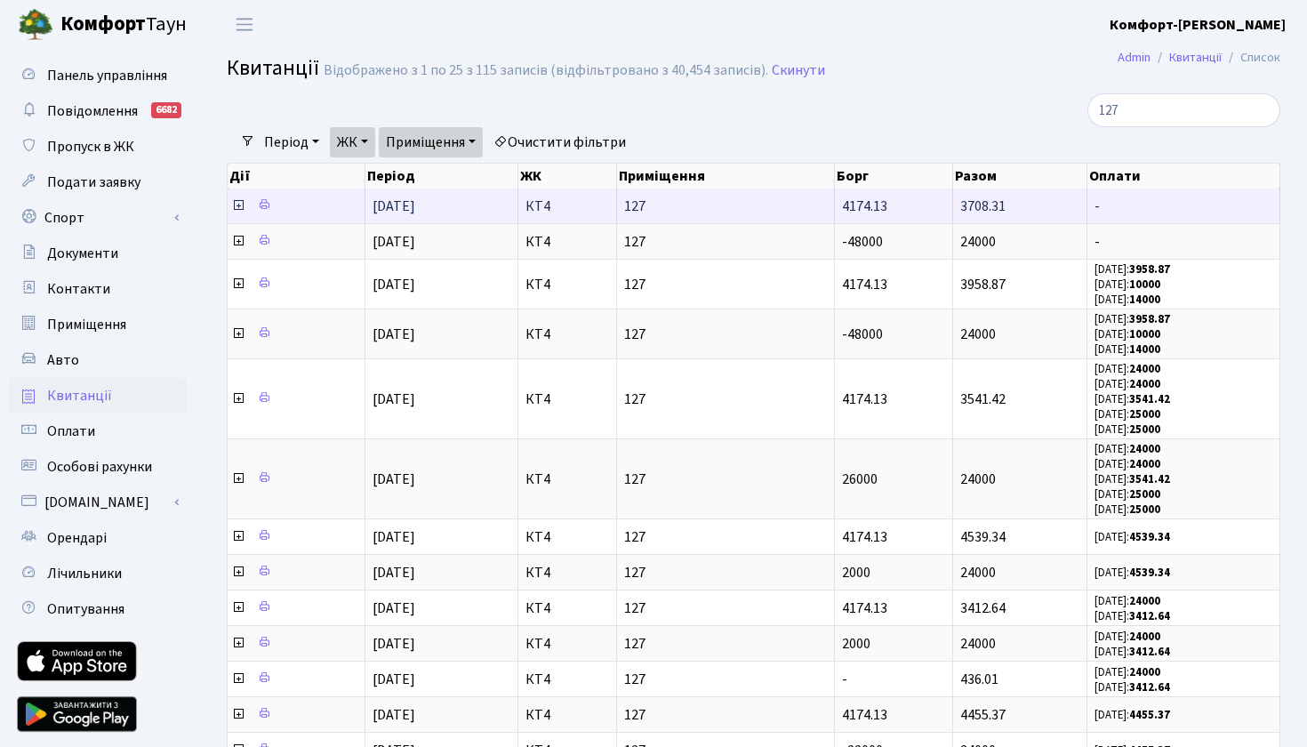
click at [236, 212] on icon at bounding box center [238, 205] width 14 height 14
